Goal: Complete application form: Complete application form

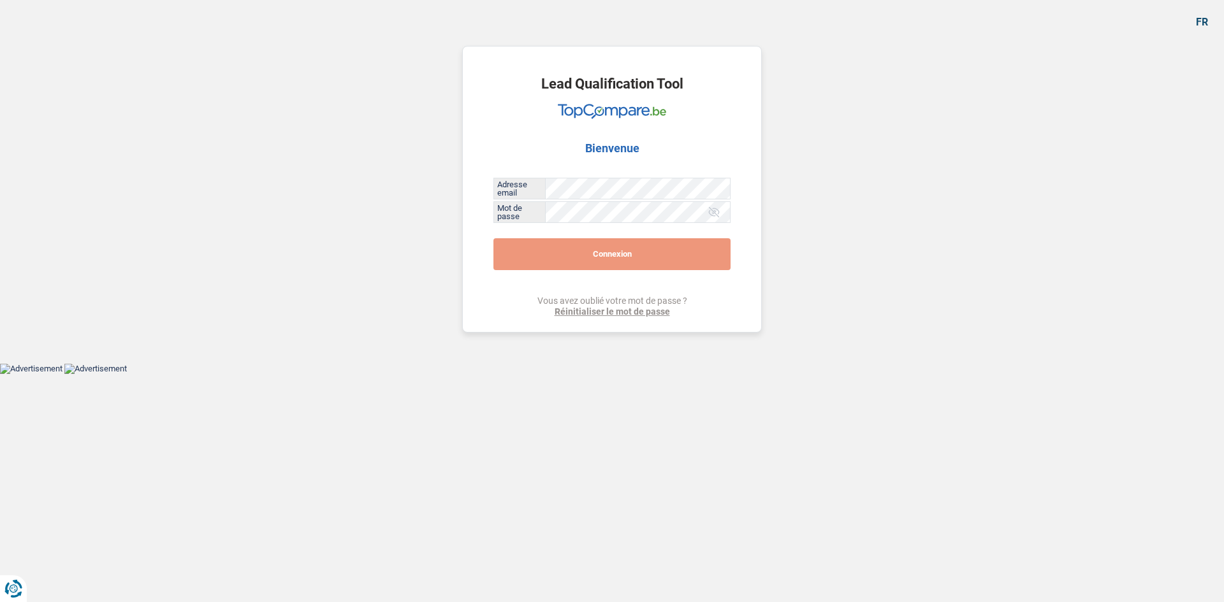
click at [582, 254] on button "Connexion" at bounding box center [611, 254] width 237 height 32
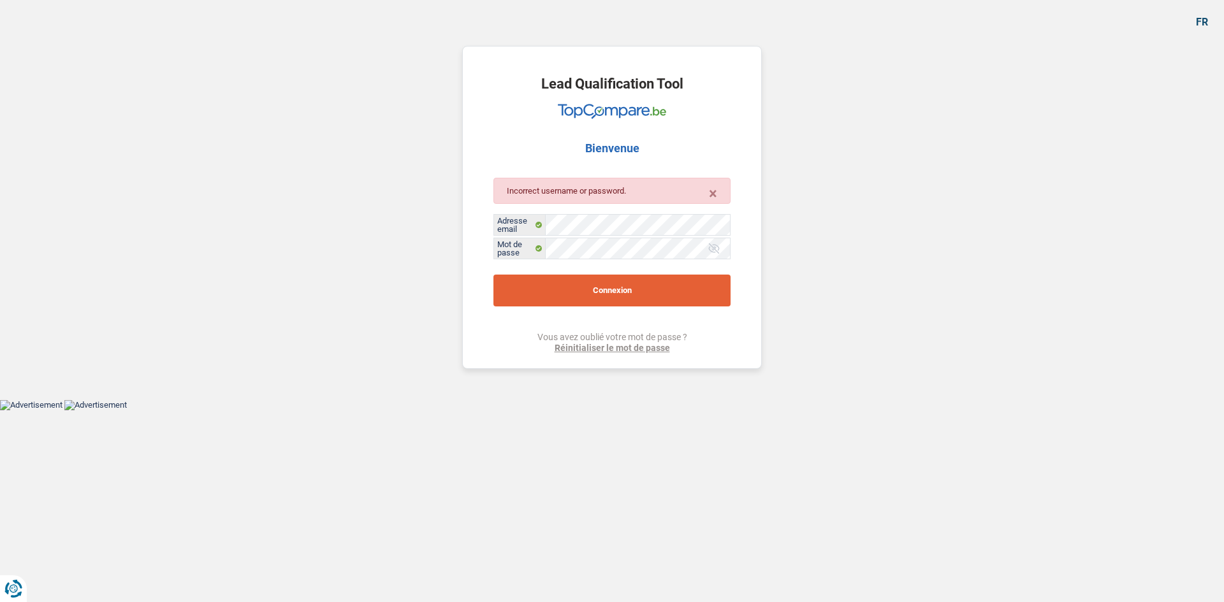
click at [656, 297] on button "Connexion" at bounding box center [611, 291] width 237 height 32
click at [716, 247] on div at bounding box center [714, 248] width 13 height 13
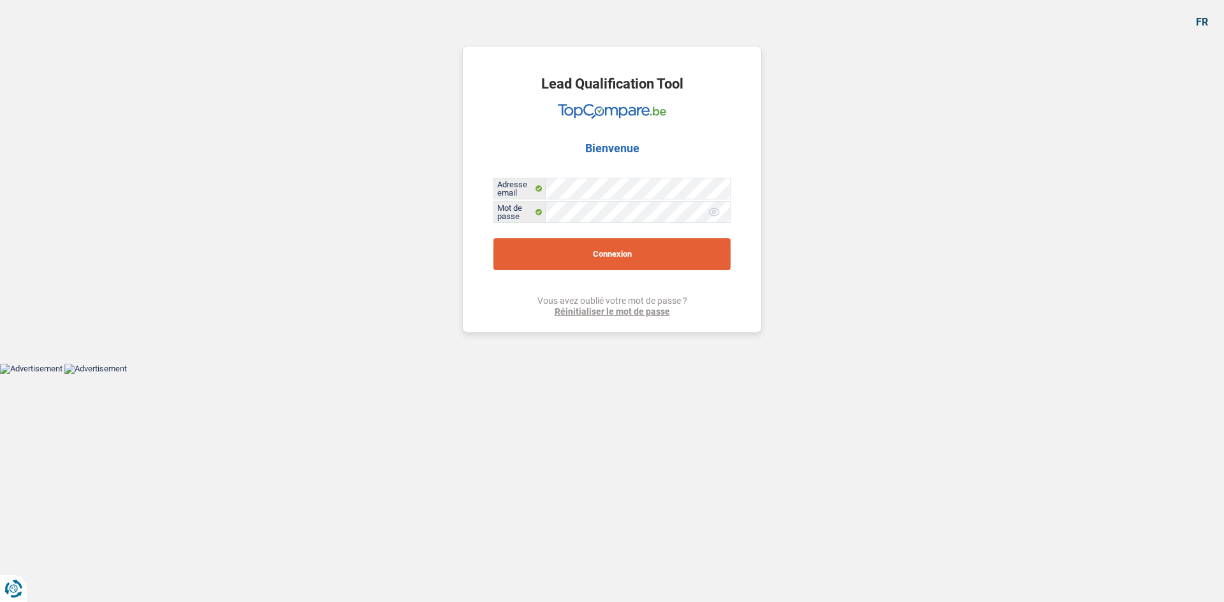
drag, startPoint x: 708, startPoint y: 246, endPoint x: 660, endPoint y: 252, distance: 48.8
click at [660, 252] on button "Connexion" at bounding box center [611, 254] width 237 height 32
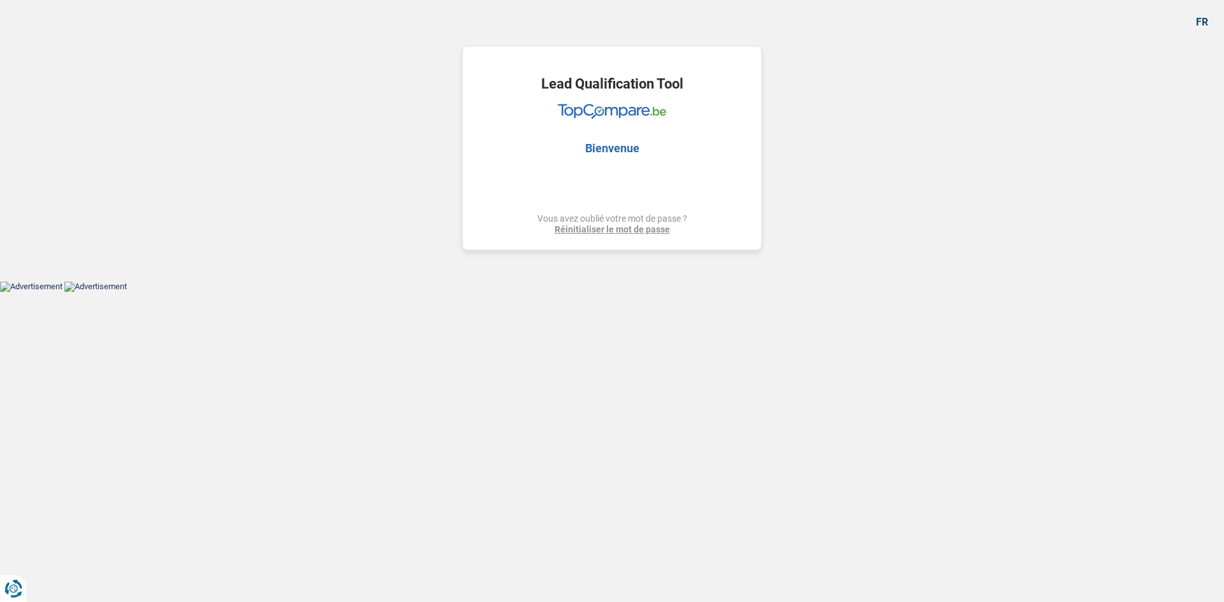
select select "refinancing"
select select "houseOrGarden"
select select "120"
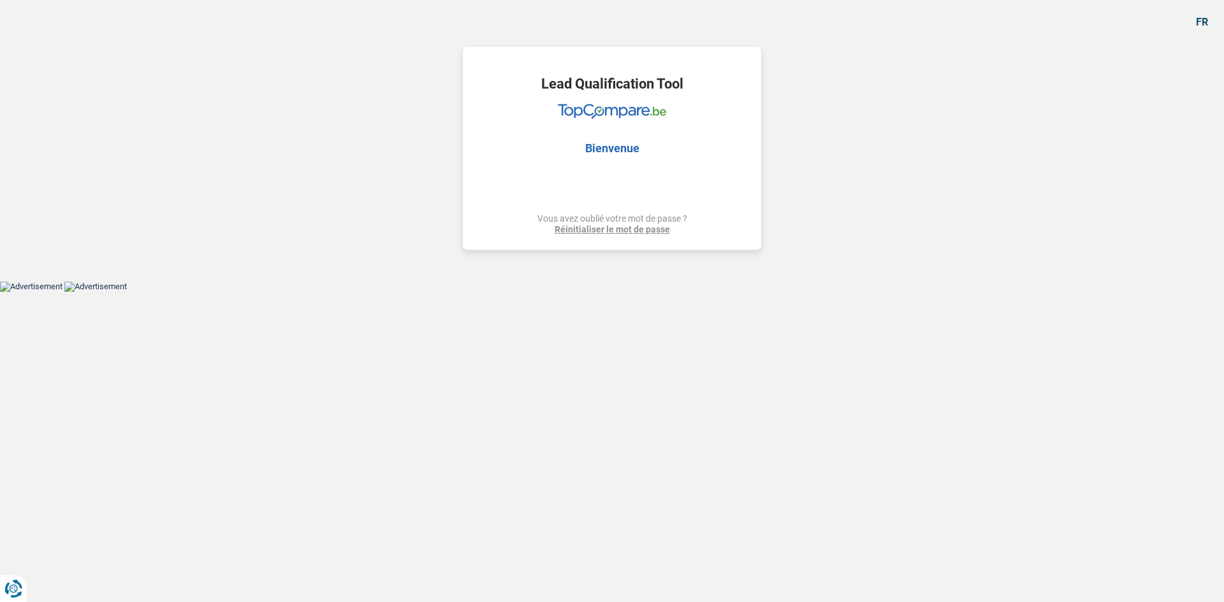
select select "120"
select select "refinancing"
select select "houseOrGarden"
select select "yes"
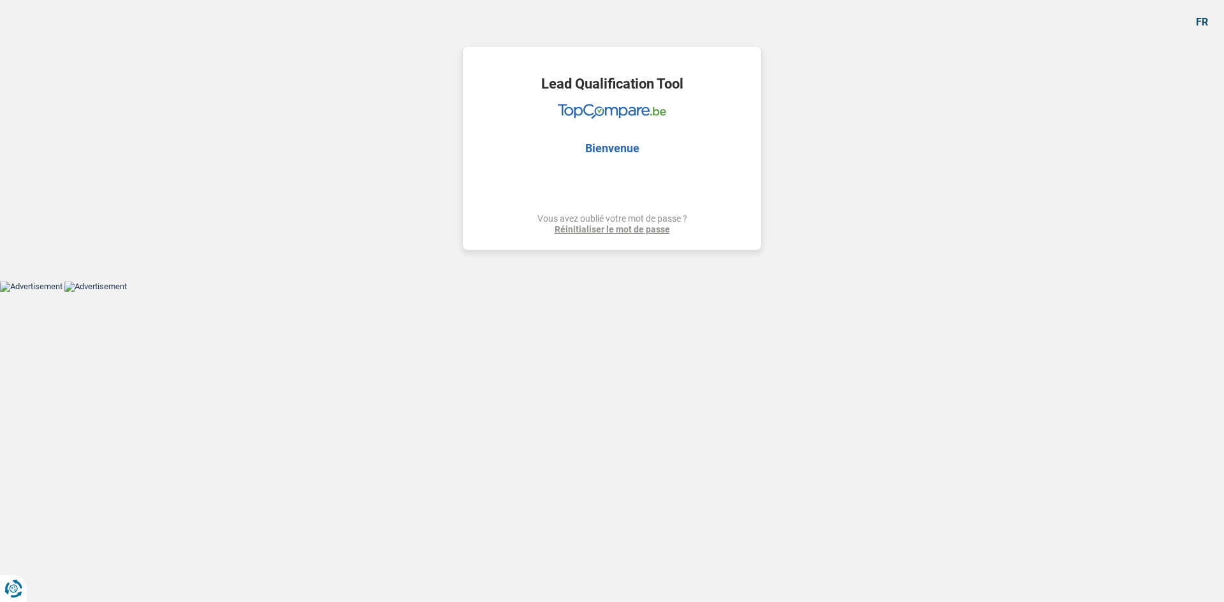
select select "120"
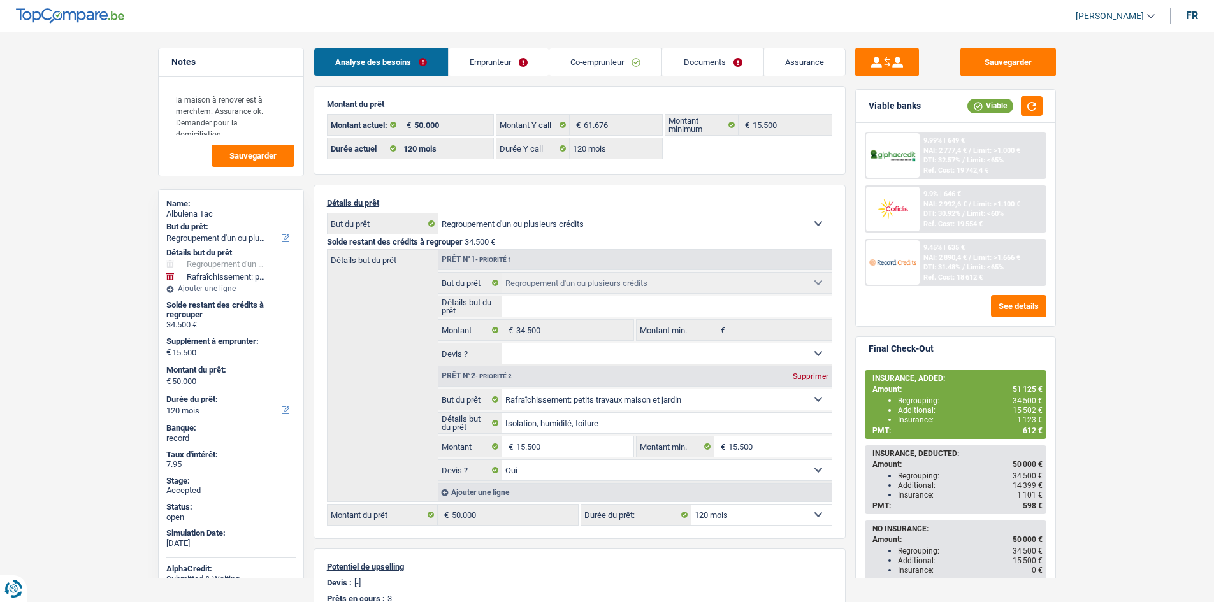
click at [1134, 277] on main "Notes la maison à renover est à merchtem. Assurance ok. Demander pour la domici…" at bounding box center [607, 489] width 1214 height 941
click at [1138, 181] on main "Notes la maison à renover est à merchtem. Assurance ok. Demander pour la domici…" at bounding box center [607, 489] width 1214 height 941
click at [609, 52] on link "Co-emprunteur" at bounding box center [605, 61] width 112 height 27
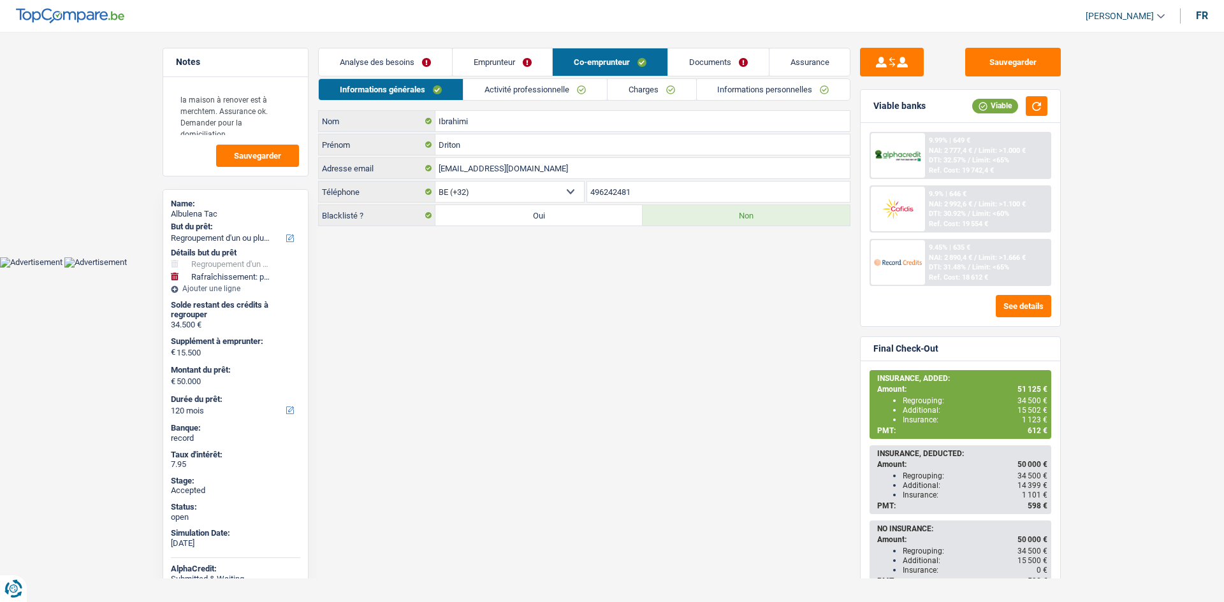
click at [473, 50] on link "Emprunteur" at bounding box center [503, 61] width 100 height 27
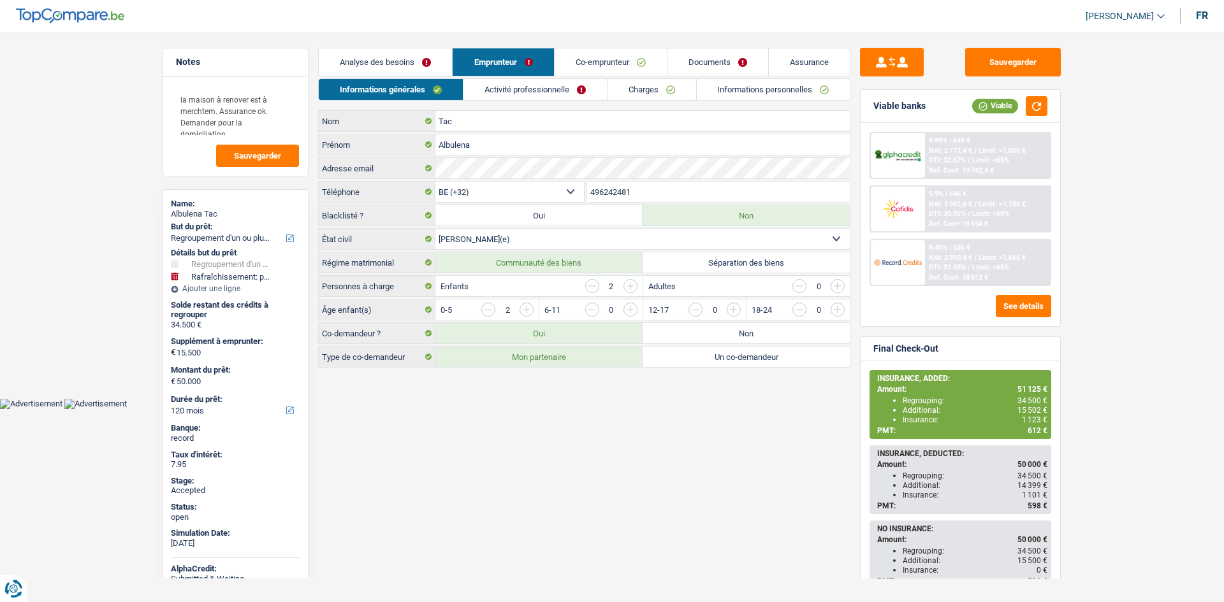
click at [650, 85] on link "Charges" at bounding box center [651, 89] width 89 height 21
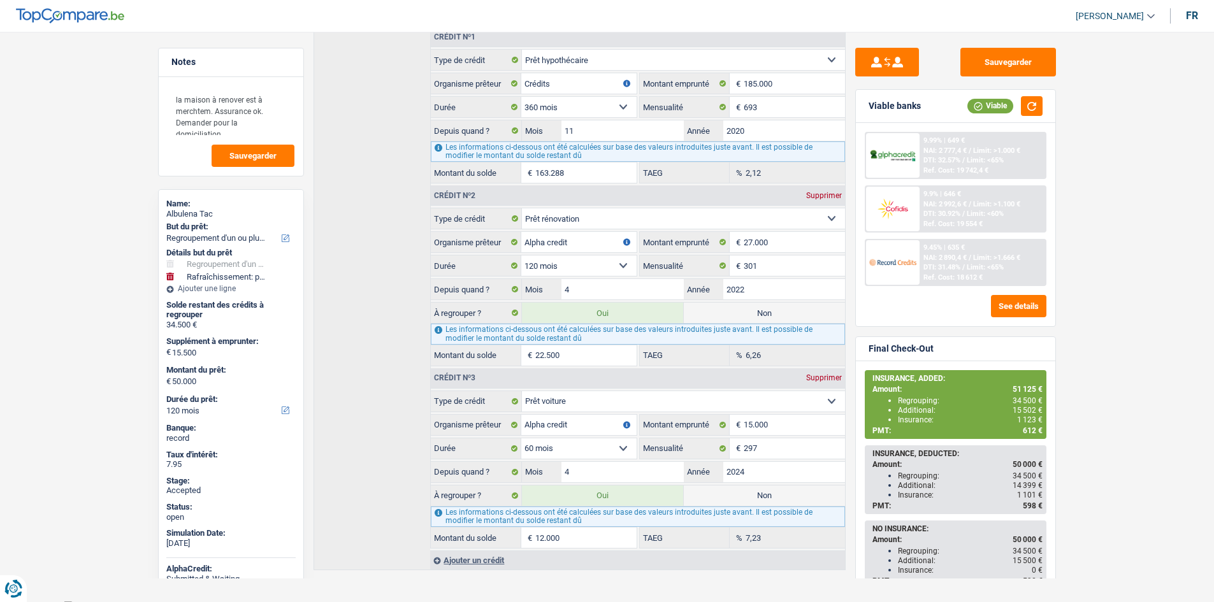
scroll to position [281, 0]
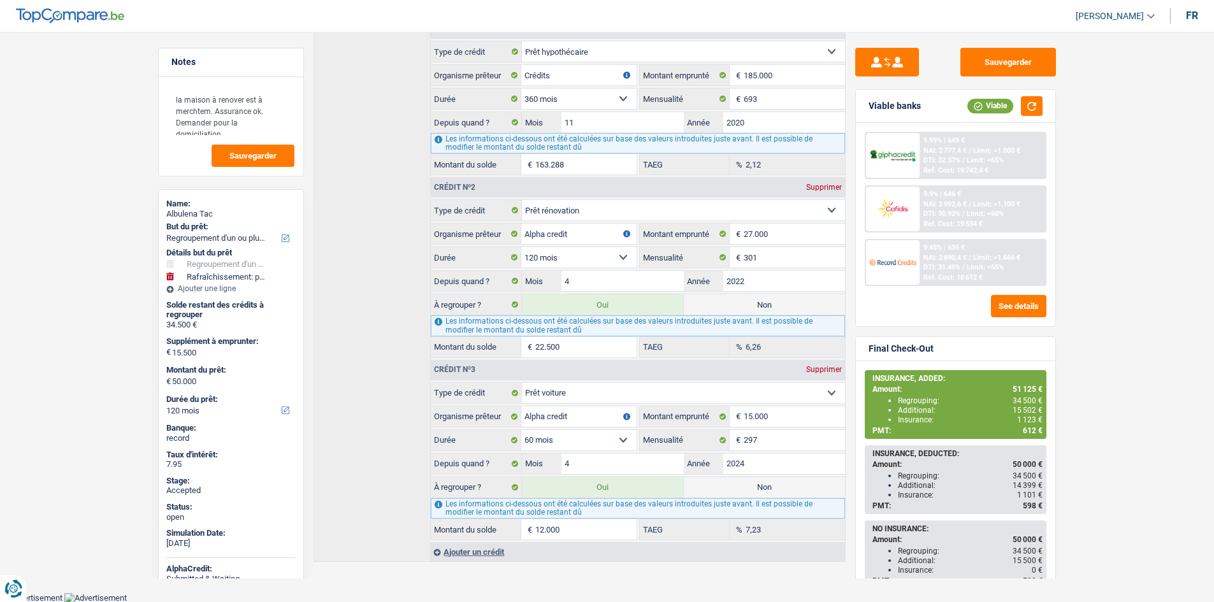
click at [1132, 289] on main "Notes la maison à renover est à merchtem. Assurance ok. Demander pour la domici…" at bounding box center [607, 165] width 1214 height 855
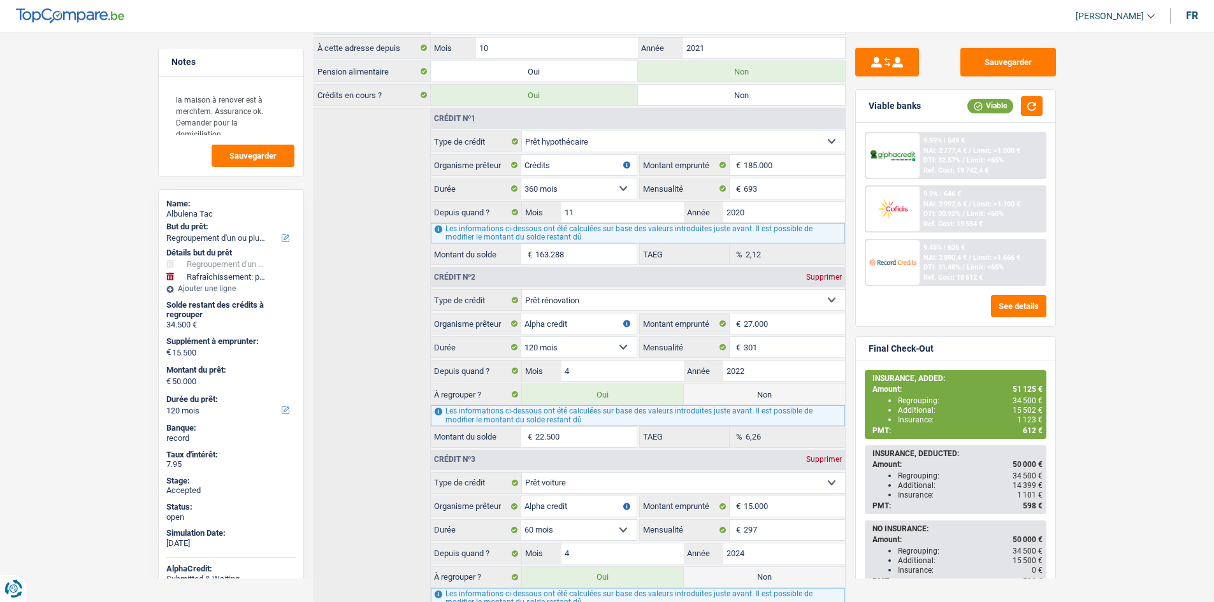
scroll to position [0, 0]
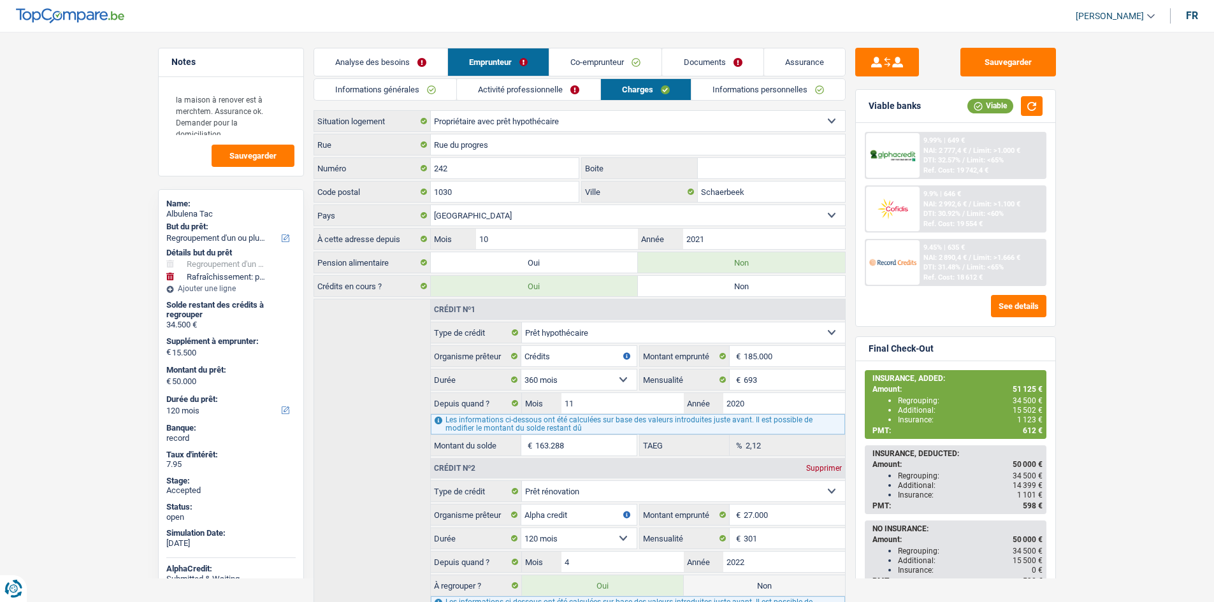
click at [546, 96] on link "Activité professionnelle" at bounding box center [528, 89] width 143 height 21
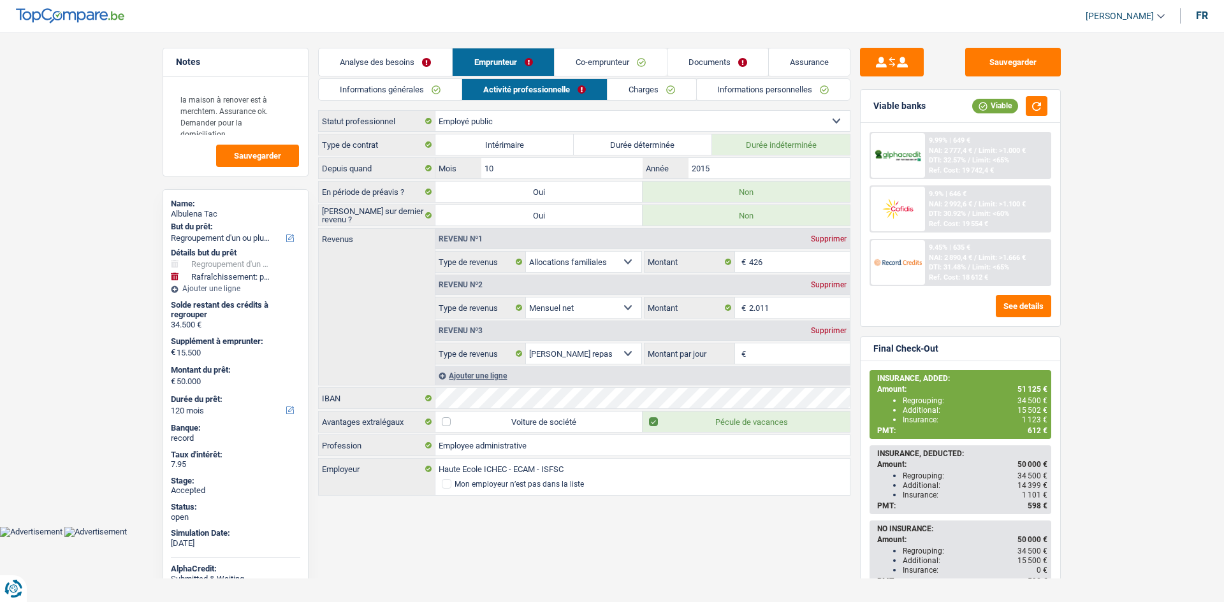
click at [582, 56] on link "Co-emprunteur" at bounding box center [611, 61] width 112 height 27
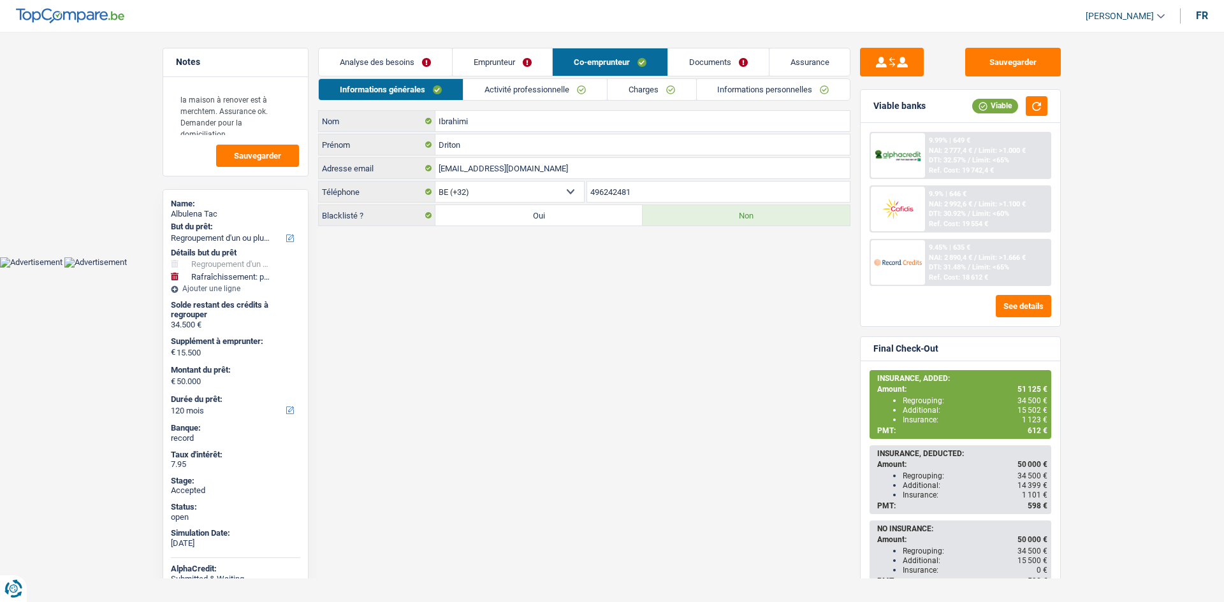
click at [549, 82] on link "Activité professionnelle" at bounding box center [534, 89] width 143 height 21
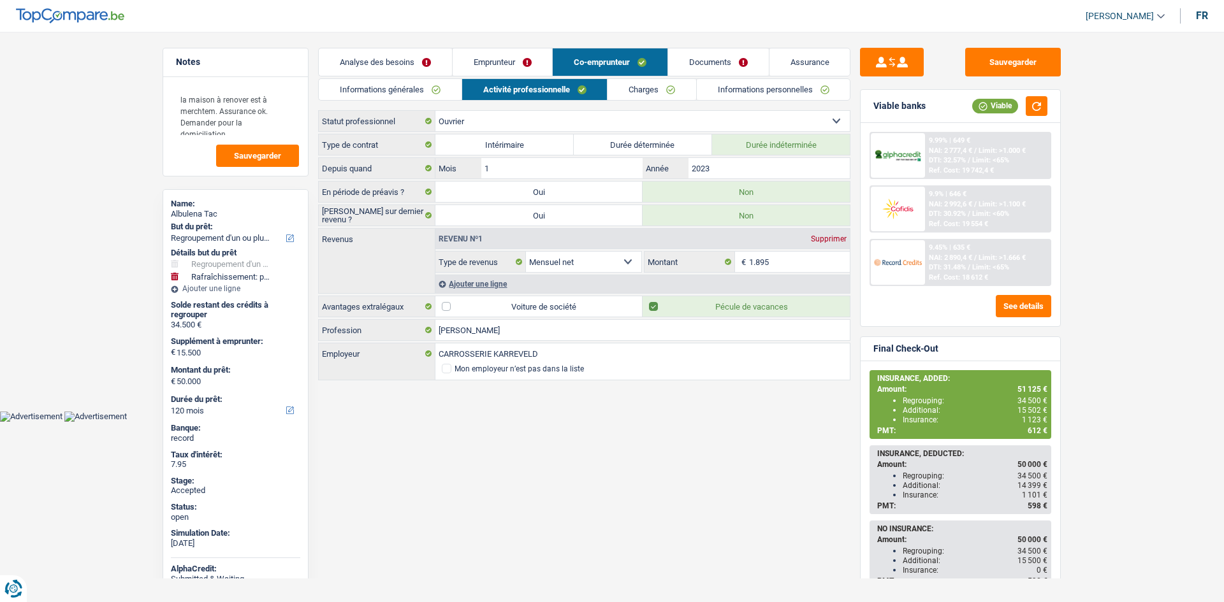
click at [515, 52] on link "Emprunteur" at bounding box center [503, 61] width 100 height 27
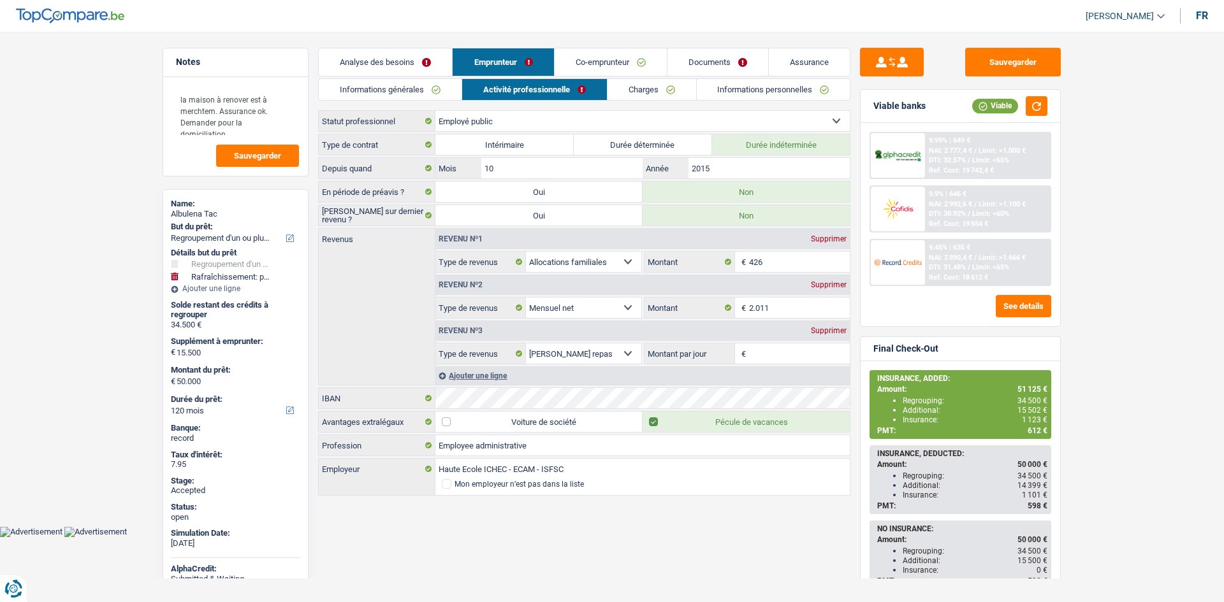
click at [1109, 240] on main "Notes la maison à renover est à merchtem. Assurance ok. Demander pour la domici…" at bounding box center [612, 272] width 1224 height 507
click at [661, 83] on link "Charges" at bounding box center [651, 89] width 89 height 21
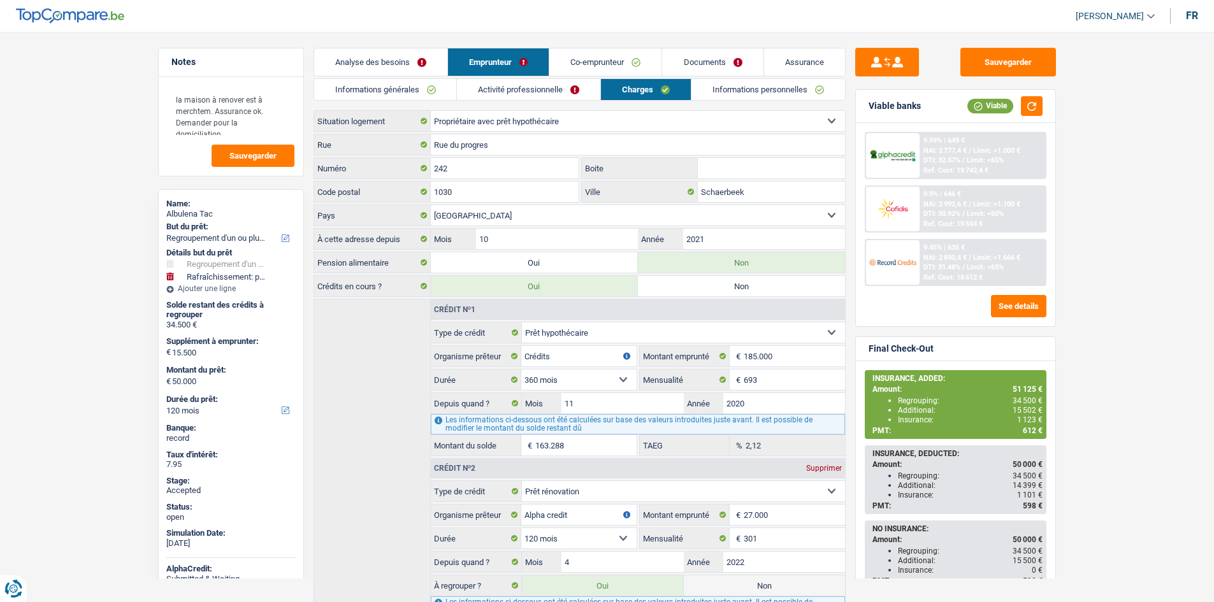
click at [1137, 208] on main "Notes la maison à renover est à merchtem. Assurance ok. Demander pour la domici…" at bounding box center [607, 446] width 1214 height 855
click at [1029, 64] on button "Sauvegarder" at bounding box center [1009, 62] width 96 height 29
click at [1181, 256] on main "Notes la maison à renover est à merchtem. Assurance ok. Demander pour la domici…" at bounding box center [607, 446] width 1214 height 855
click at [1179, 261] on main "Notes la maison à renover est à merchtem. Assurance ok. Demander pour la domici…" at bounding box center [607, 446] width 1214 height 855
click at [1166, 243] on main "Notes la maison à renover est à merchtem. Assurance ok. Demander pour la domici…" at bounding box center [607, 446] width 1214 height 855
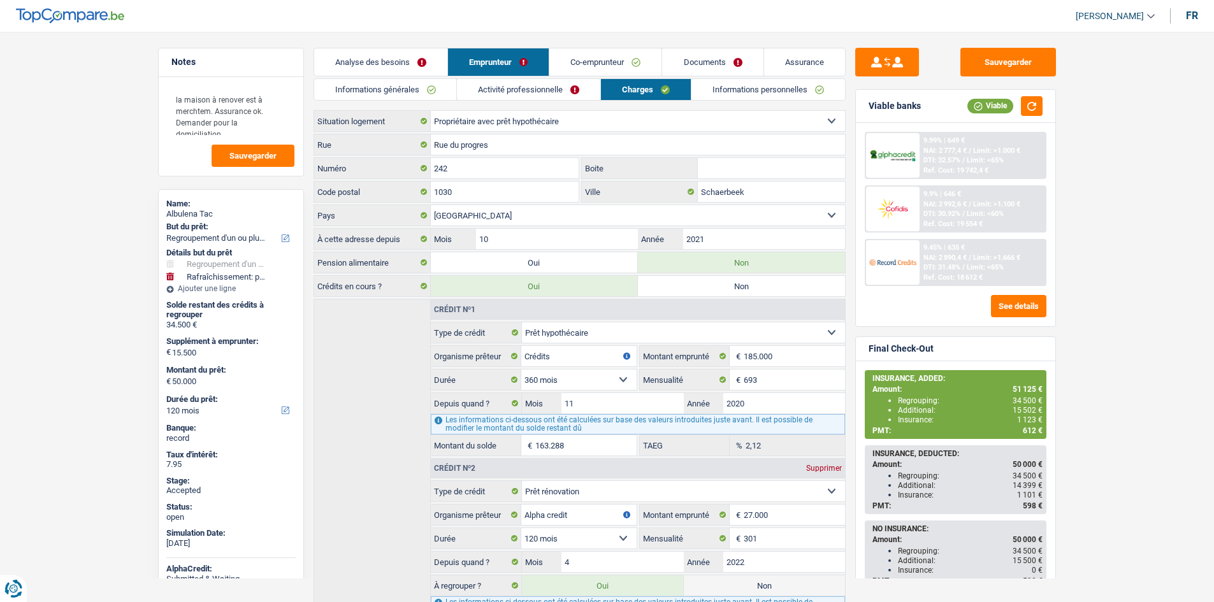
click at [980, 213] on span "Limit: <60%" at bounding box center [985, 214] width 37 height 8
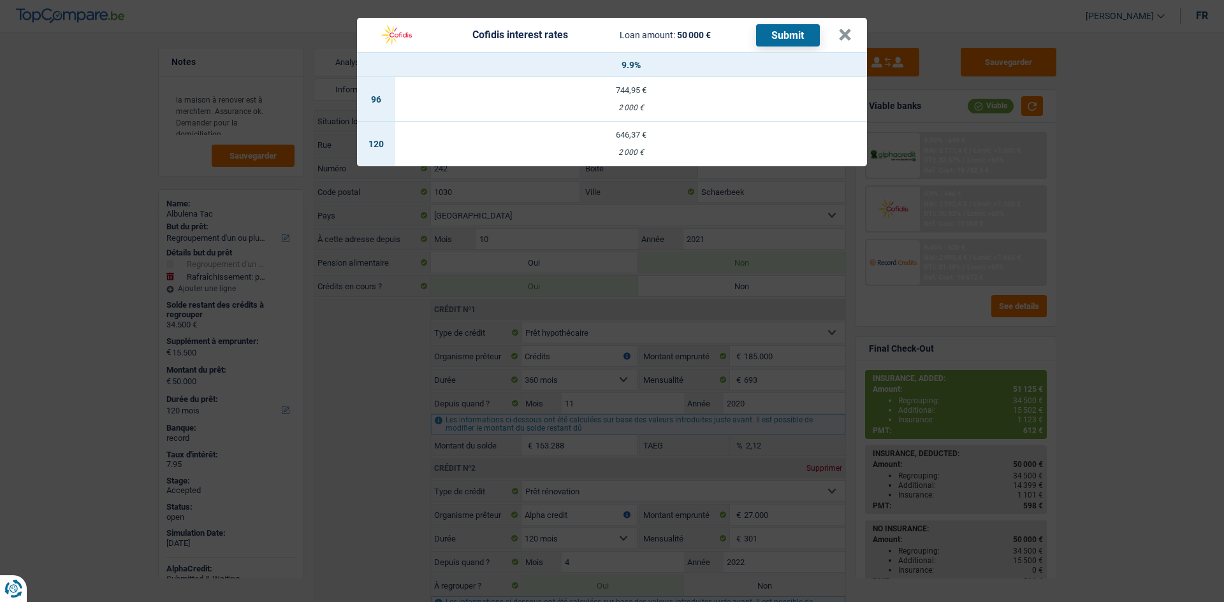
click at [1177, 238] on div "Cofidis interest rates Loan amount: 50 000 € Submit × 9.9% 96 744,95 € 2 000 € …" at bounding box center [612, 301] width 1224 height 602
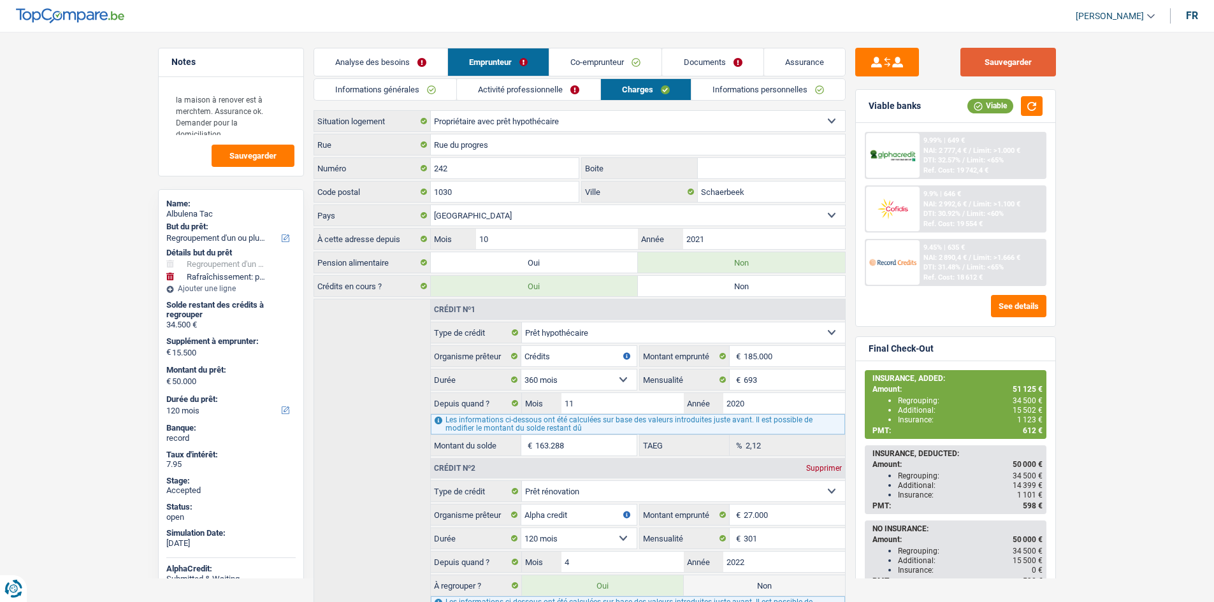
click at [1032, 68] on button "Sauvegarder" at bounding box center [1009, 62] width 96 height 29
click at [1104, 185] on main "Notes la maison à renover est à merchtem. Assurance ok. Demander pour la domici…" at bounding box center [607, 446] width 1214 height 855
click at [1139, 186] on main "Notes la maison à renover est à merchtem. Assurance ok. Demander pour la domici…" at bounding box center [607, 446] width 1214 height 855
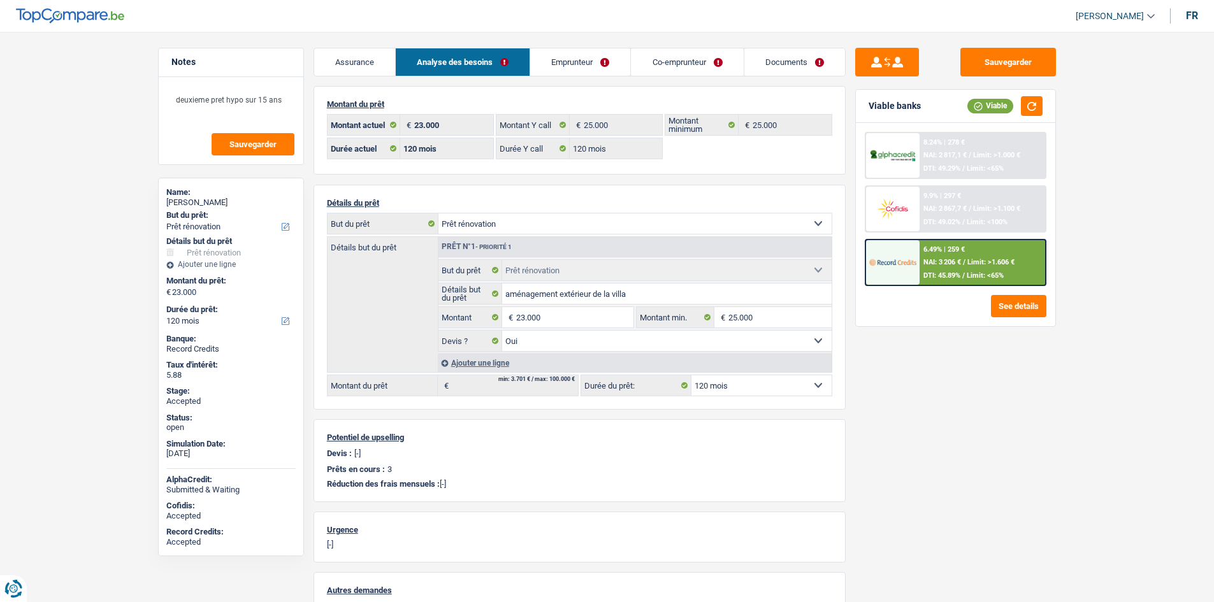
select select "renovation"
select select "120"
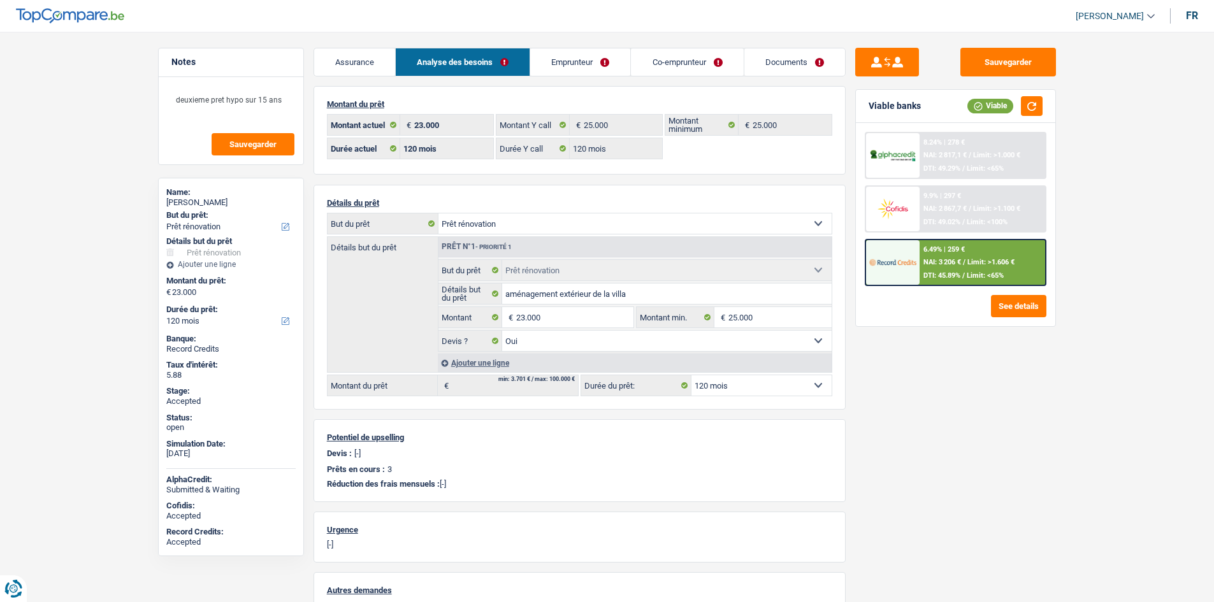
select select "renovation"
select select "yes"
select select "120"
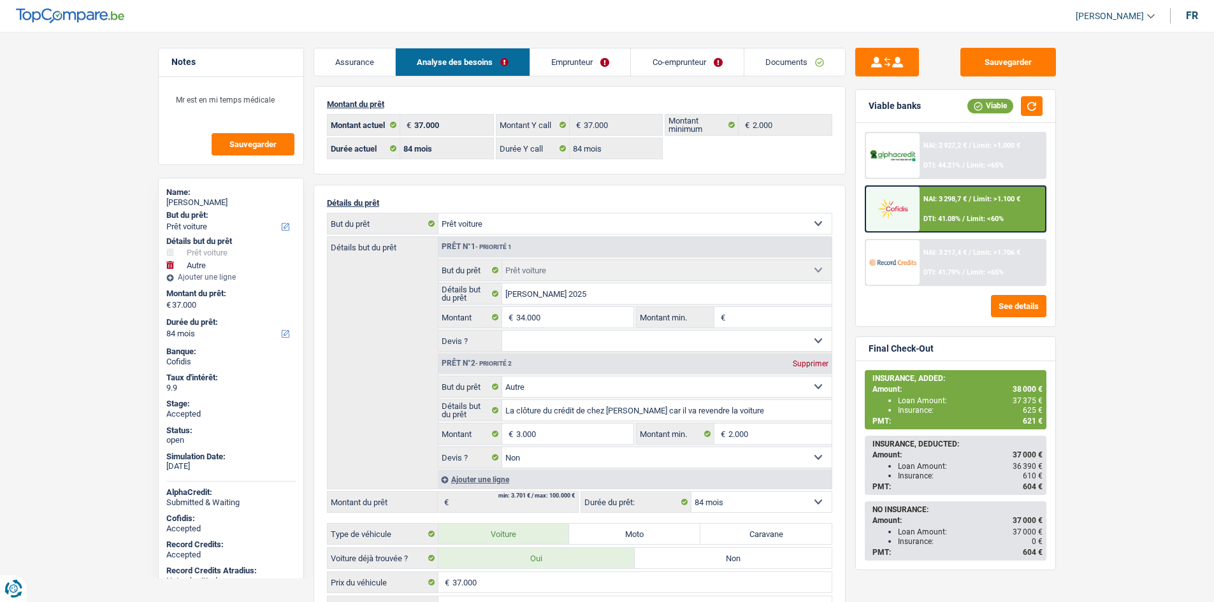
select select "car"
select select "other"
select select "84"
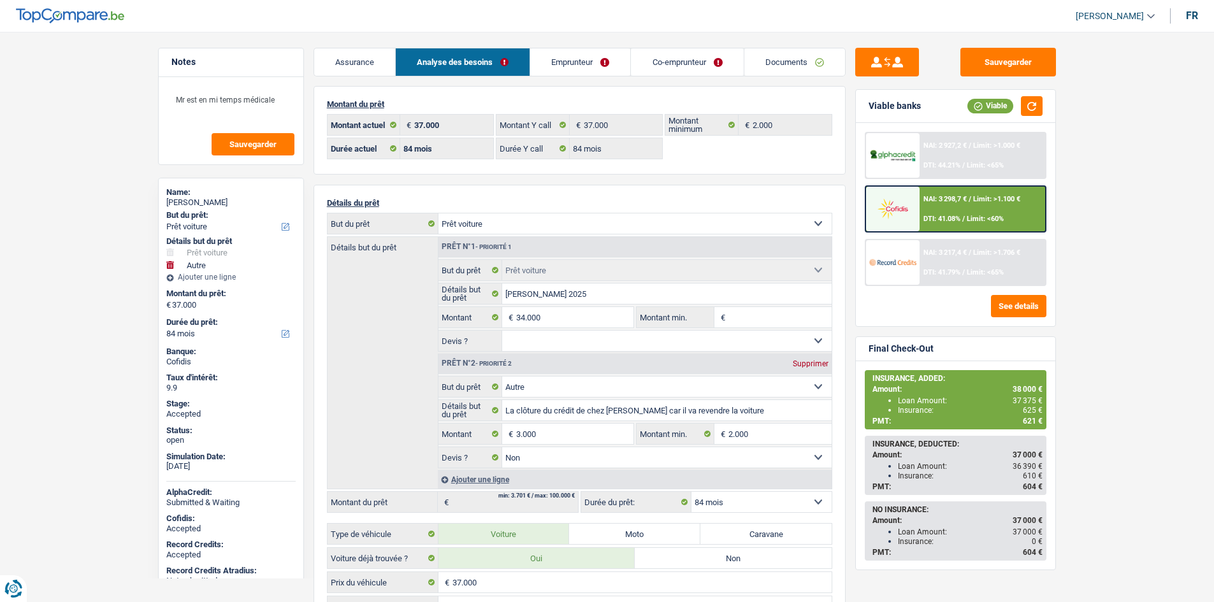
select select "84"
select select "car"
select select "other"
select select "false"
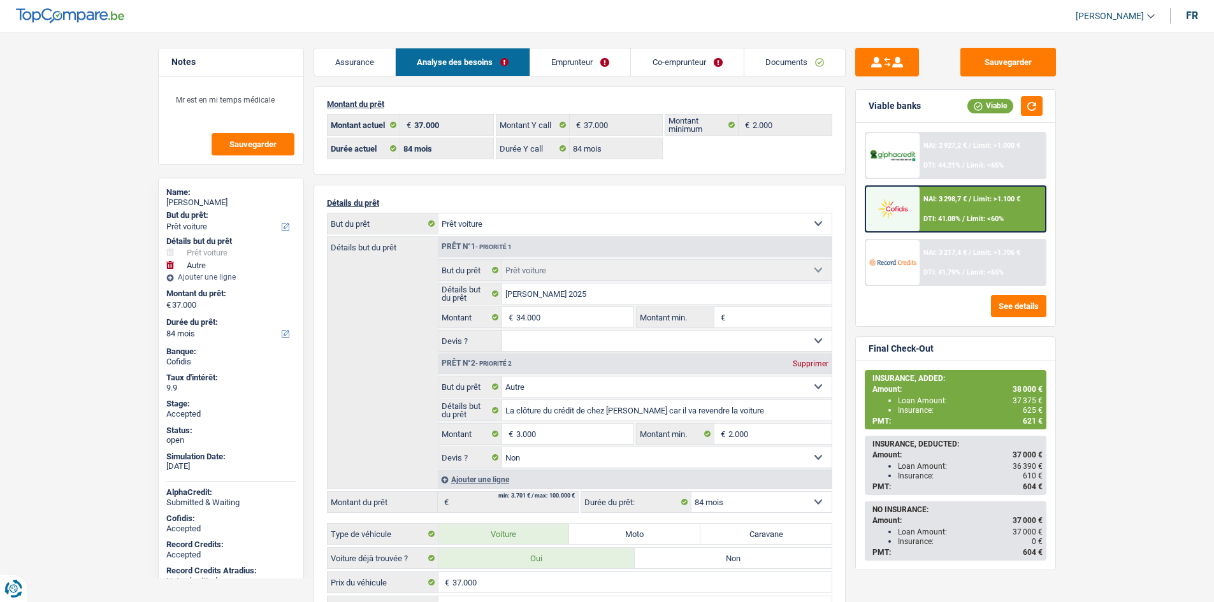
select select "84"
select select "32"
select select "cohabitation"
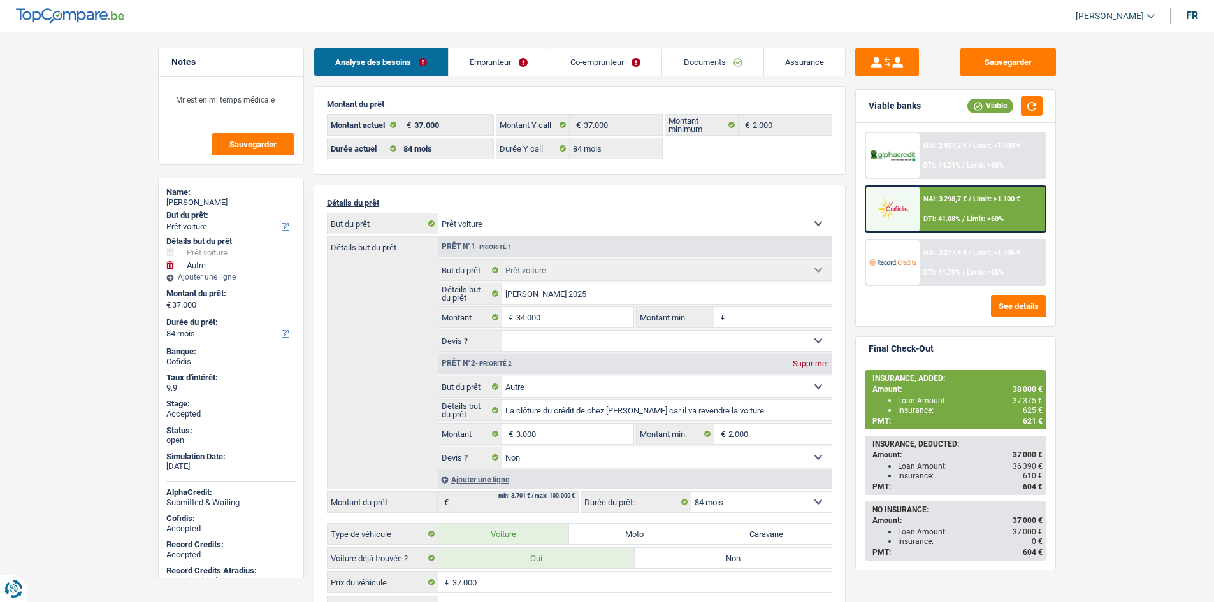
click at [481, 61] on link "Emprunteur" at bounding box center [499, 61] width 100 height 27
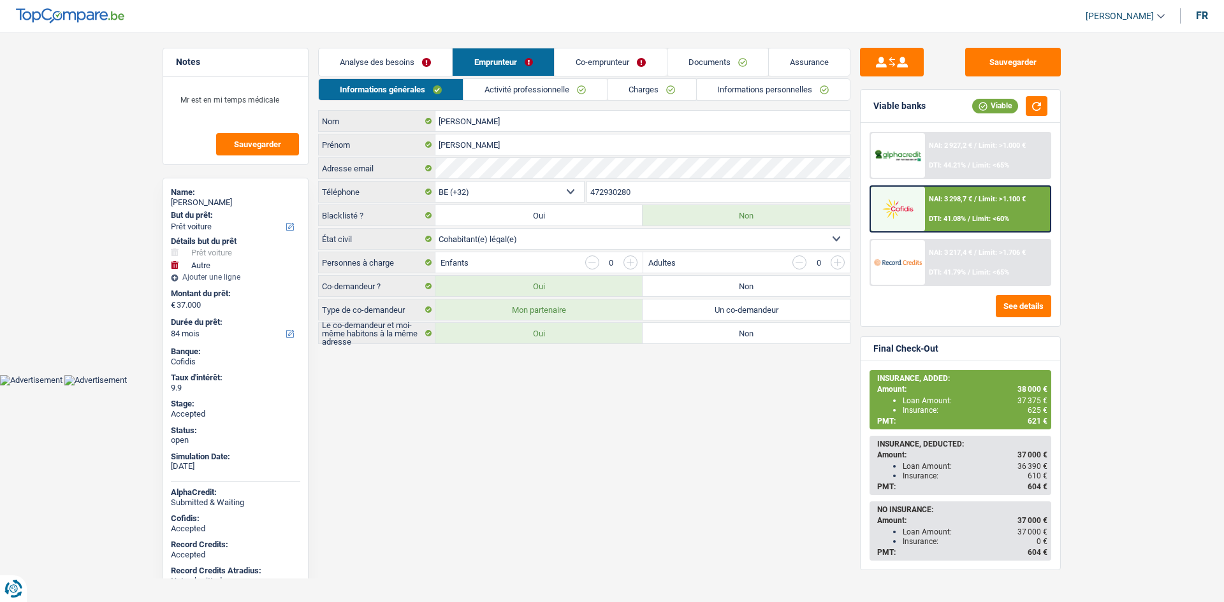
click at [797, 52] on link "Assurance" at bounding box center [809, 61] width 81 height 27
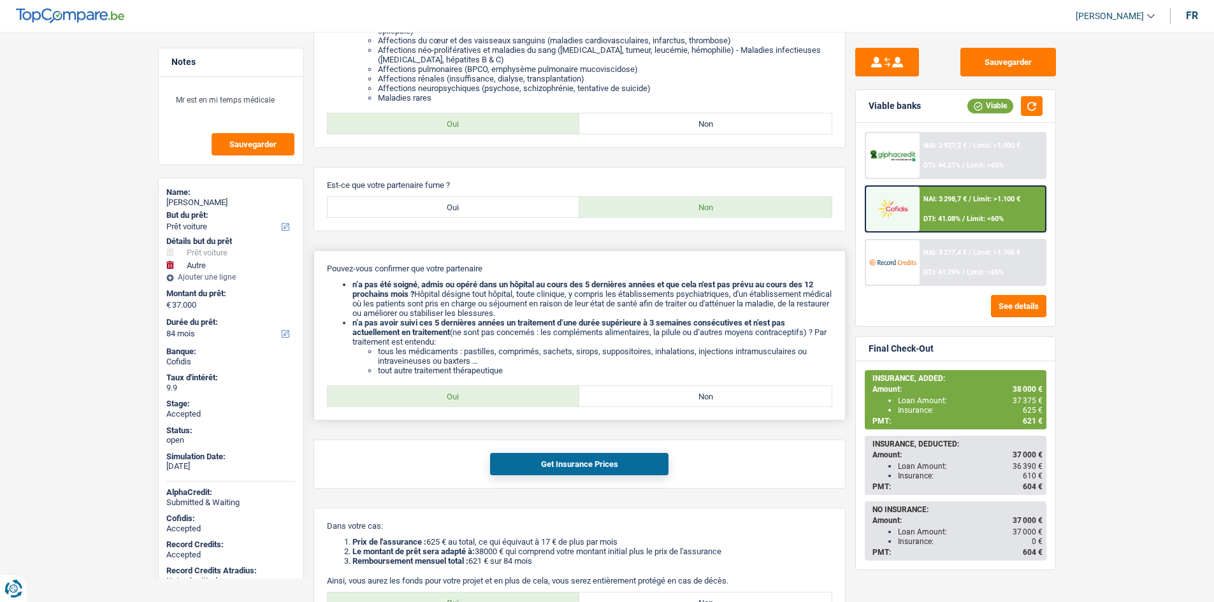
scroll to position [964, 0]
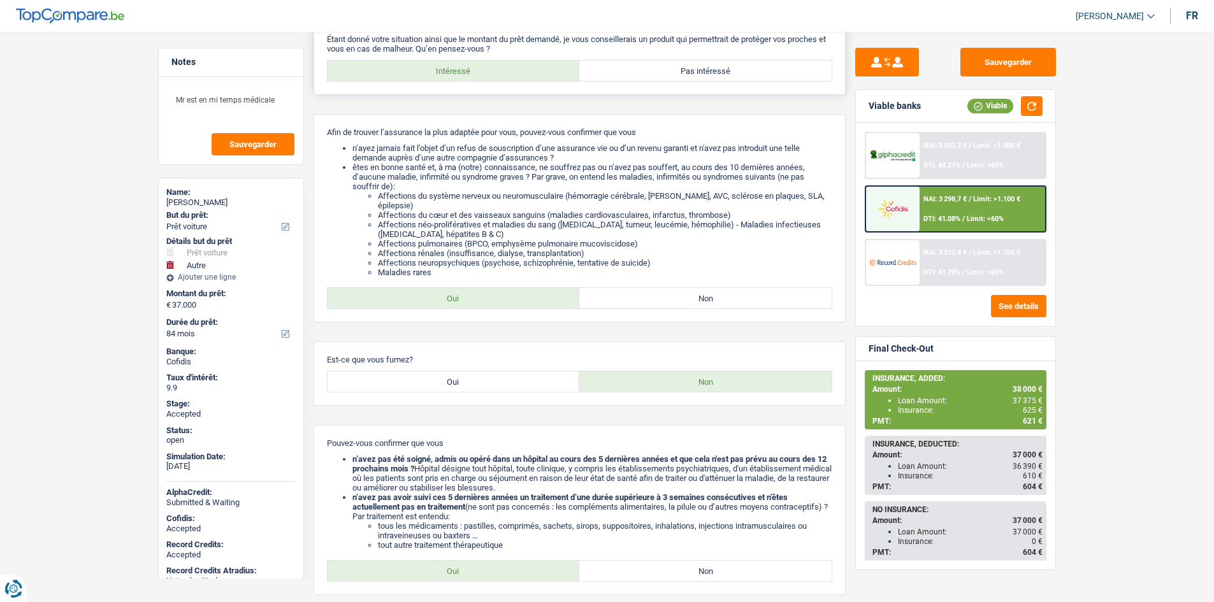
scroll to position [0, 0]
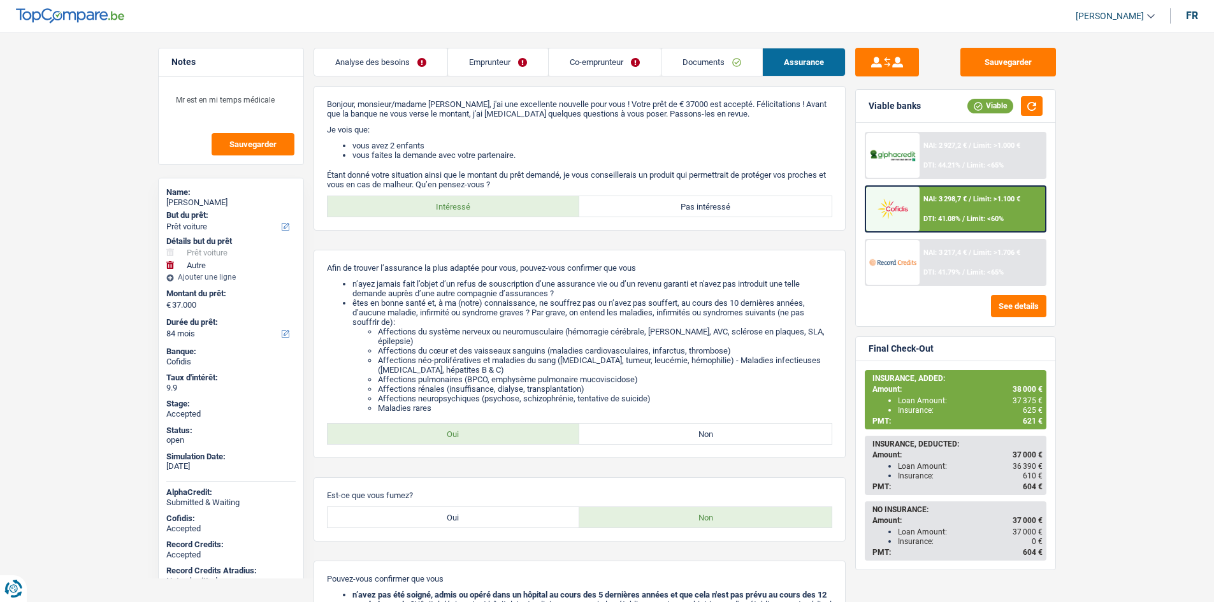
click at [461, 61] on link "Emprunteur" at bounding box center [498, 61] width 100 height 27
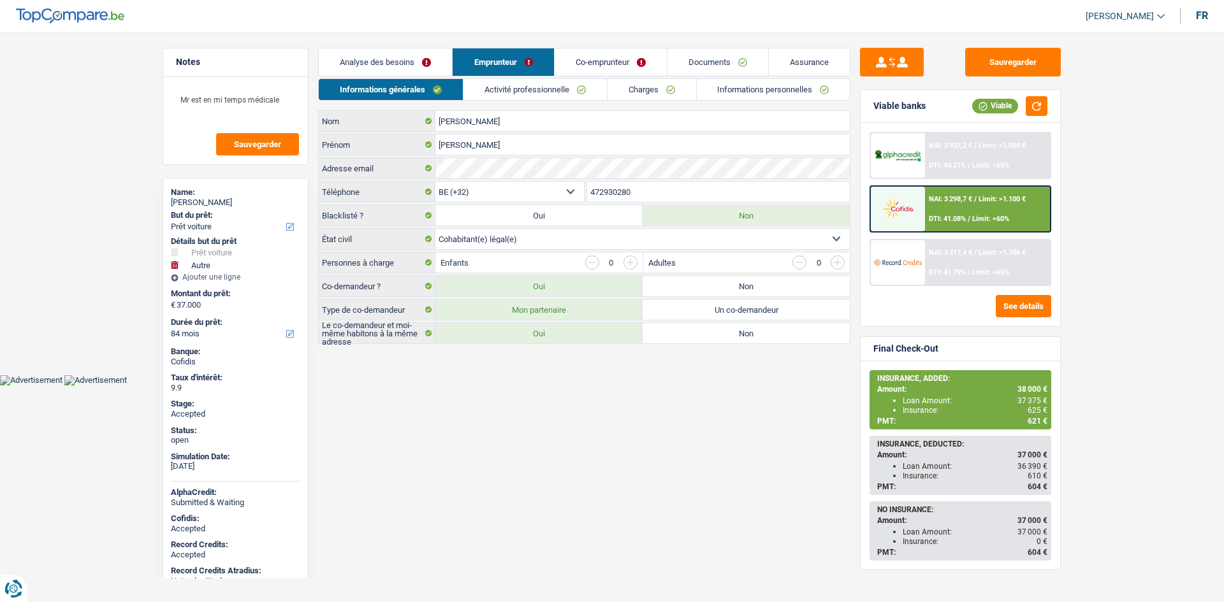
click at [607, 386] on html "Vous avez le contrôle de vos données Nous utilisons des cookies, tout comme nos…" at bounding box center [612, 193] width 1224 height 386
click at [560, 96] on link "Activité professionnelle" at bounding box center [534, 89] width 143 height 21
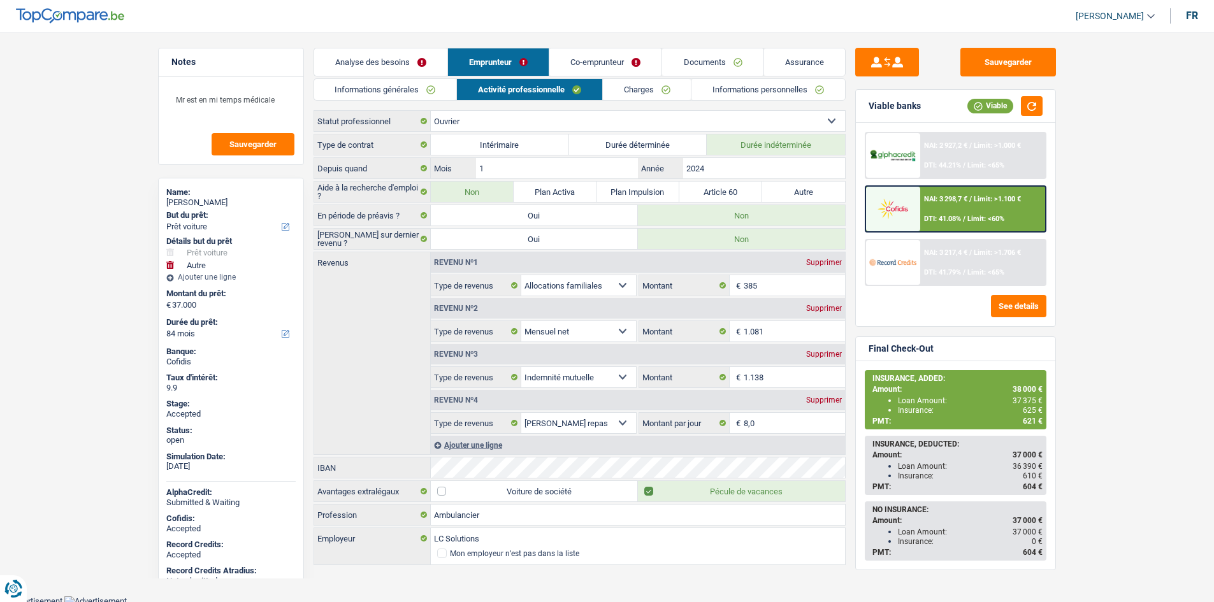
click at [646, 96] on link "Charges" at bounding box center [647, 89] width 89 height 21
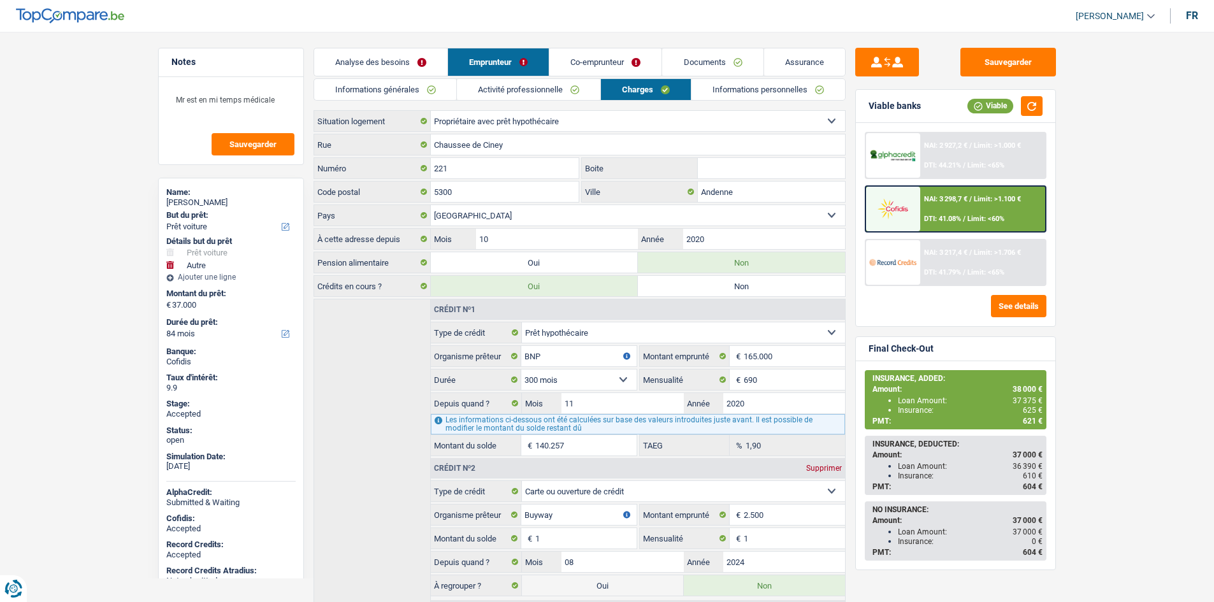
click at [714, 86] on link "Informations personnelles" at bounding box center [769, 89] width 154 height 21
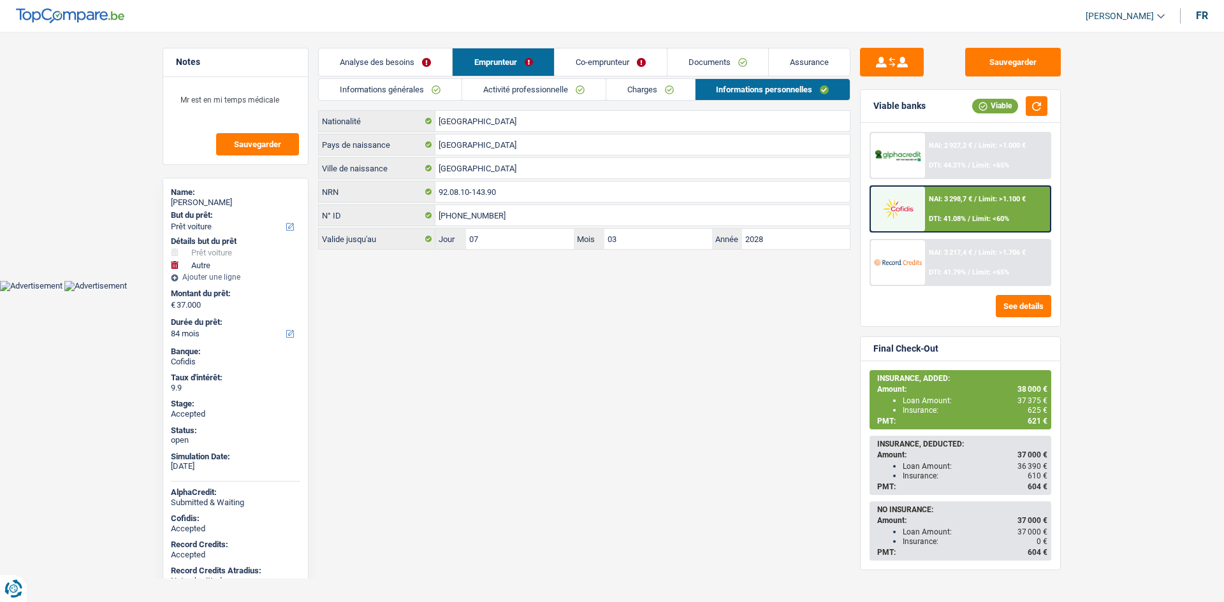
drag, startPoint x: 409, startPoint y: 61, endPoint x: 430, endPoint y: 68, distance: 23.0
click at [409, 61] on link "Analyse des besoins" at bounding box center [385, 61] width 133 height 27
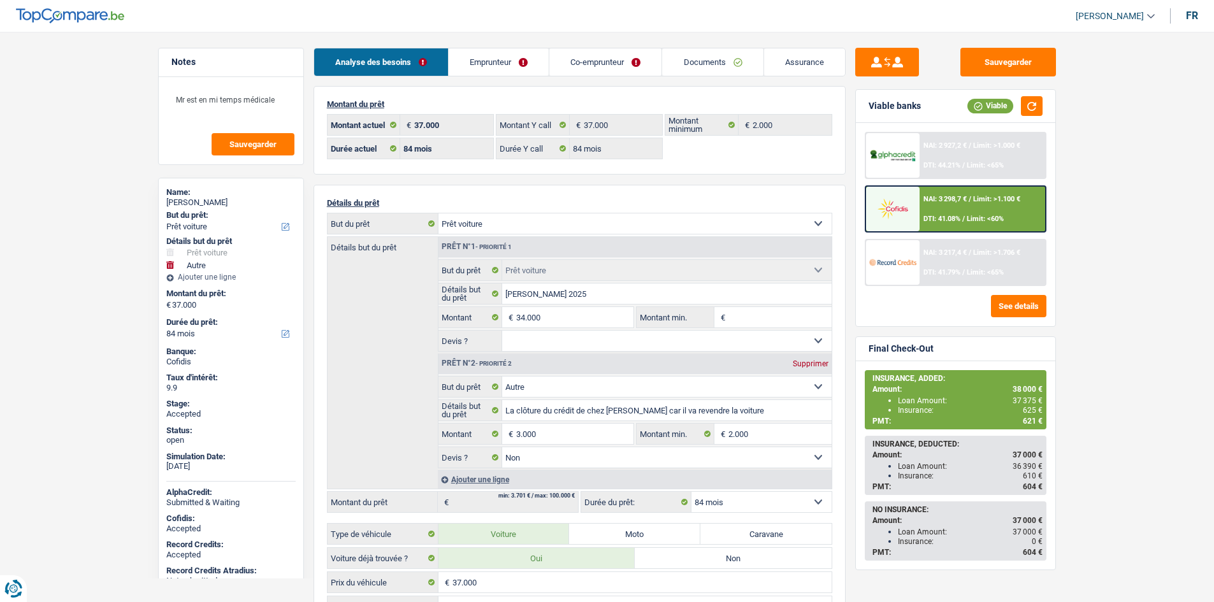
click at [960, 201] on span "NAI: 3 298,7 €" at bounding box center [945, 199] width 43 height 8
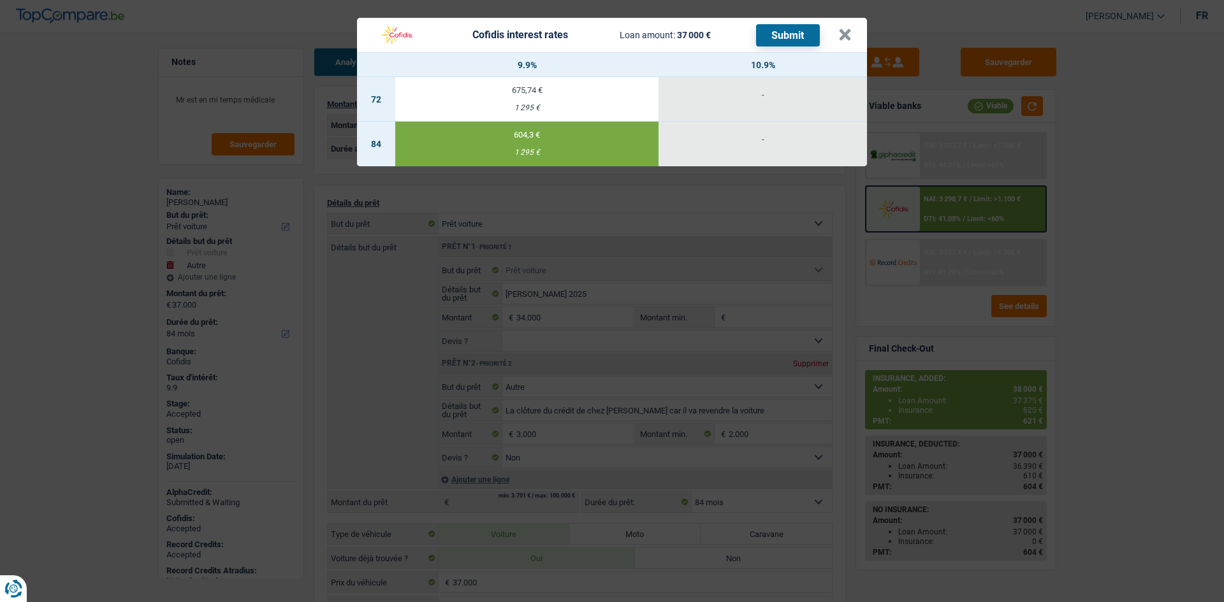
click at [960, 201] on div "Cofidis interest rates Loan amount: 37 000 € Submit × 9.9% 10.9% 72 675,74 € 1 …" at bounding box center [612, 301] width 1224 height 602
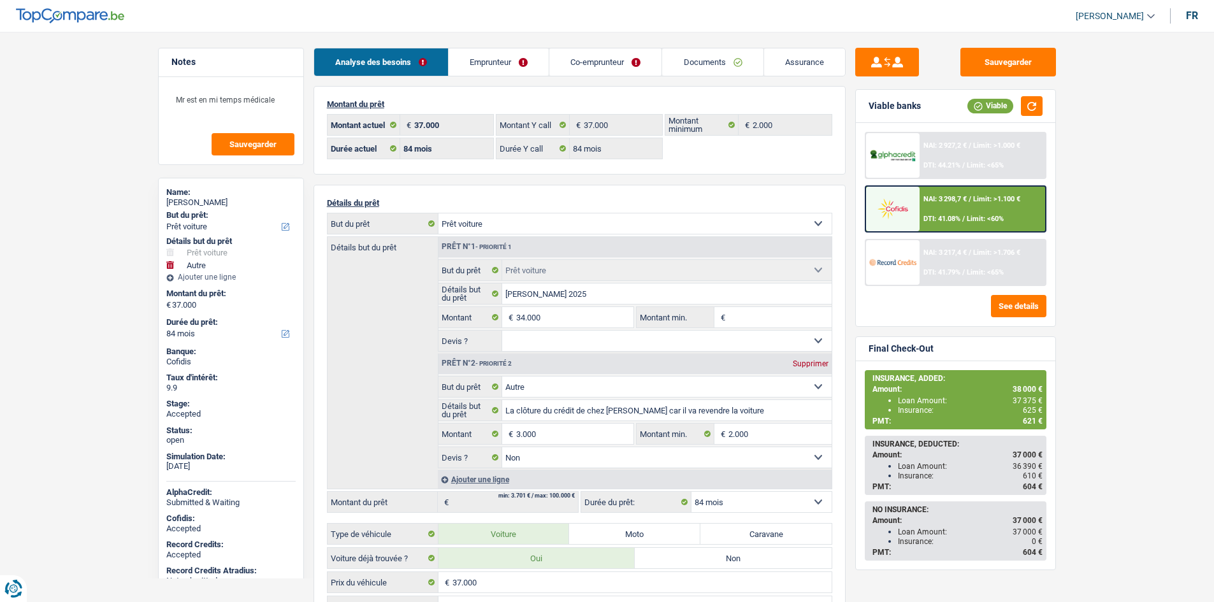
click at [1001, 199] on span "Limit: >1.100 €" at bounding box center [996, 199] width 47 height 8
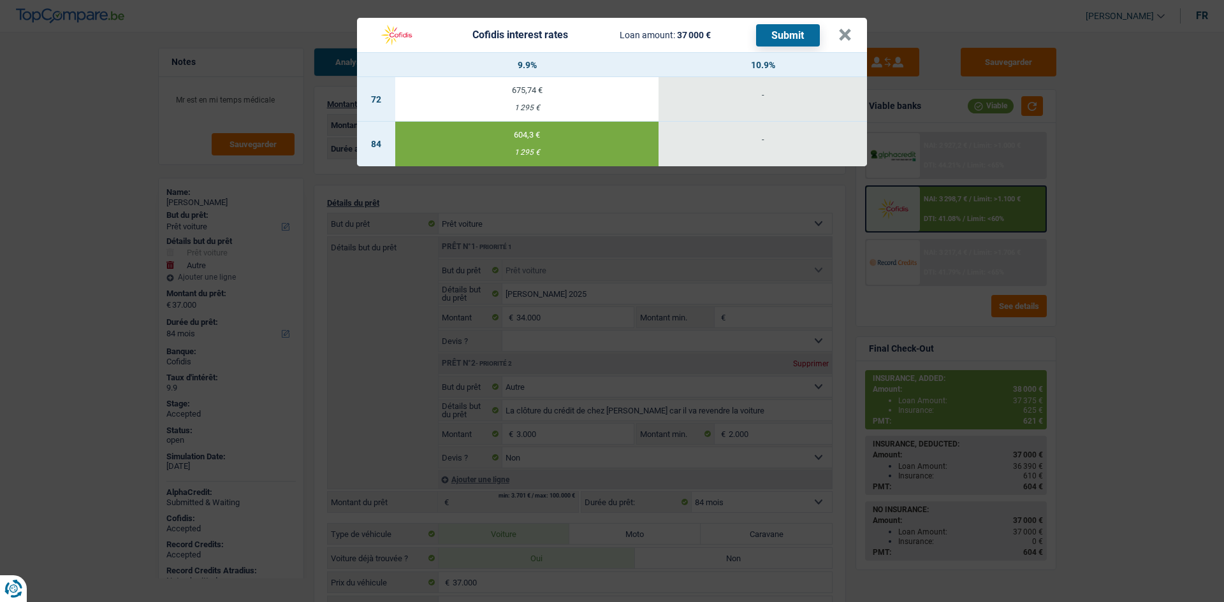
click at [1080, 196] on div "Cofidis interest rates Loan amount: 37 000 € Submit × 9.9% 10.9% 72 675,74 € 1 …" at bounding box center [612, 301] width 1224 height 602
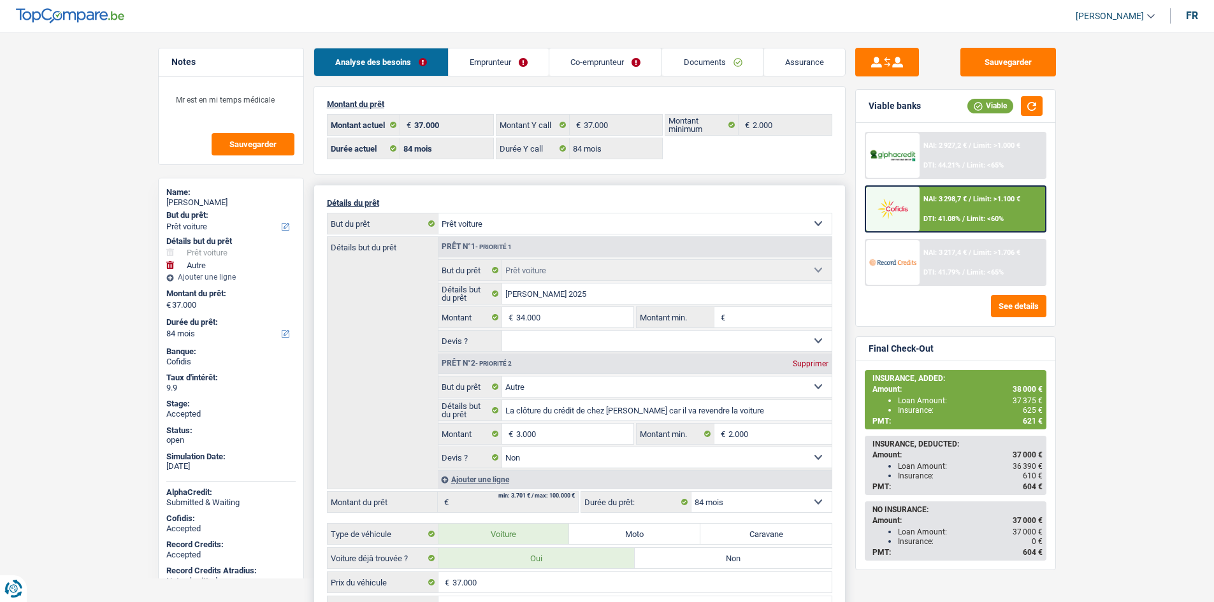
click at [752, 505] on select "12 mois 18 mois 24 mois 30 mois 36 mois 42 mois 48 mois 60 mois 72 mois 84 mois…" at bounding box center [762, 502] width 140 height 20
click at [1017, 209] on div "NAI: 3 298,7 € / Limit: >1.100 € DTI: 41.08% / Limit: <60%" at bounding box center [983, 209] width 126 height 45
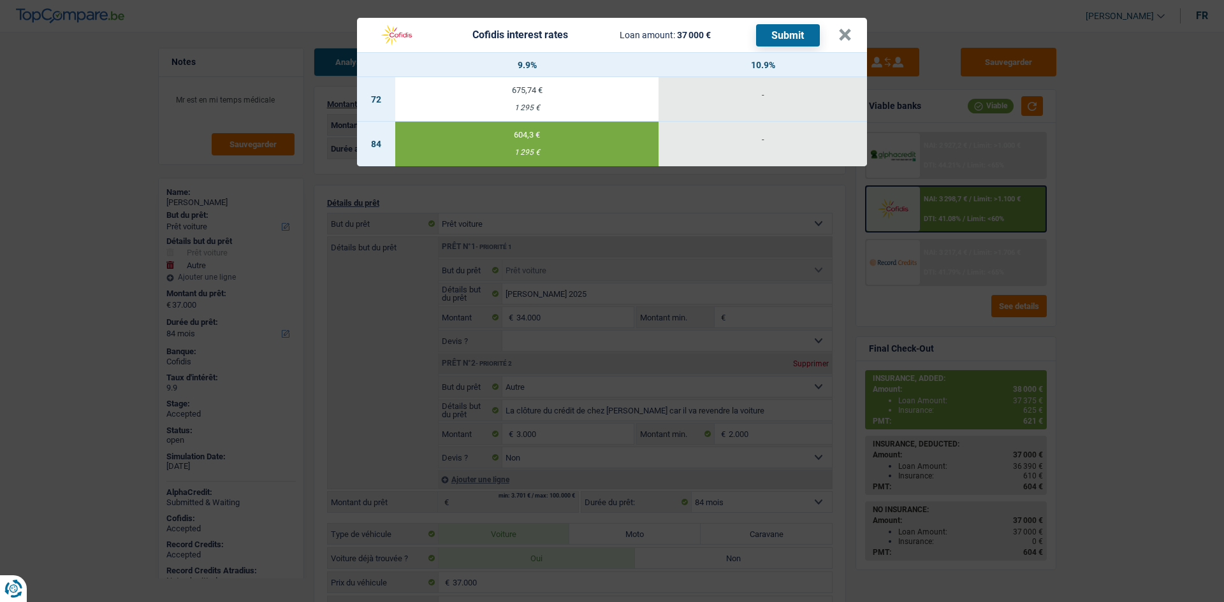
click at [1093, 261] on div "Cofidis interest rates Loan amount: 37 000 € Submit × 9.9% 10.9% 72 675,74 € 1 …" at bounding box center [612, 301] width 1224 height 602
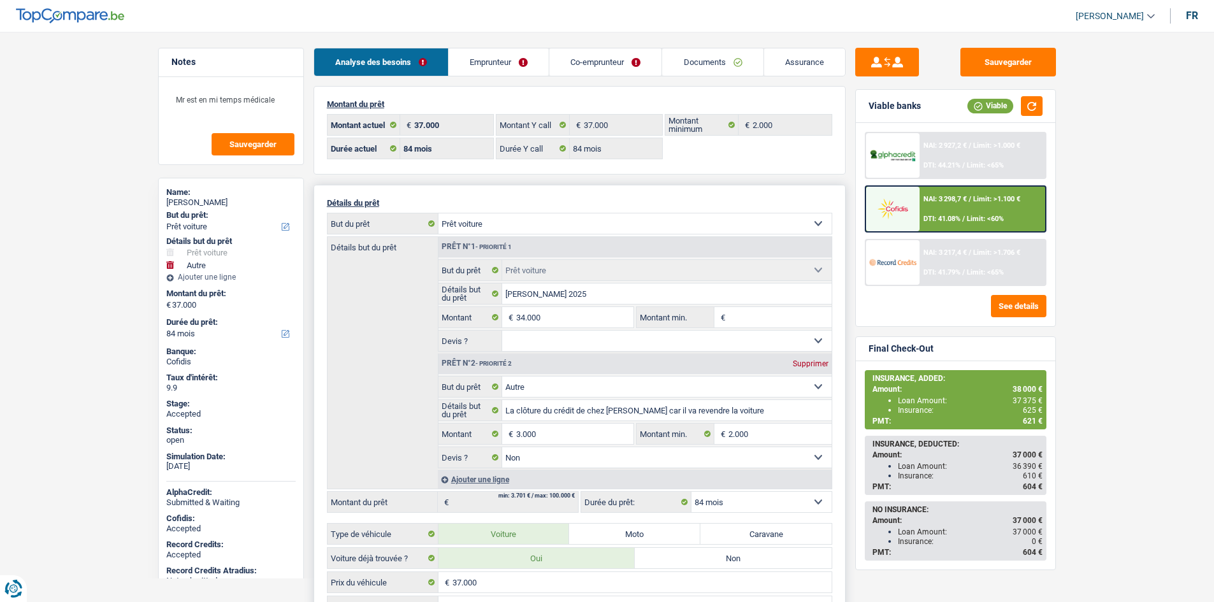
click at [558, 227] on select "Confort maison: meubles, textile, peinture, électroménager, outillage non-profe…" at bounding box center [635, 224] width 393 height 20
select select "other"
click at [439, 214] on select "Confort maison: meubles, textile, peinture, électroménager, outillage non-profe…" at bounding box center [635, 224] width 393 height 20
select select "other"
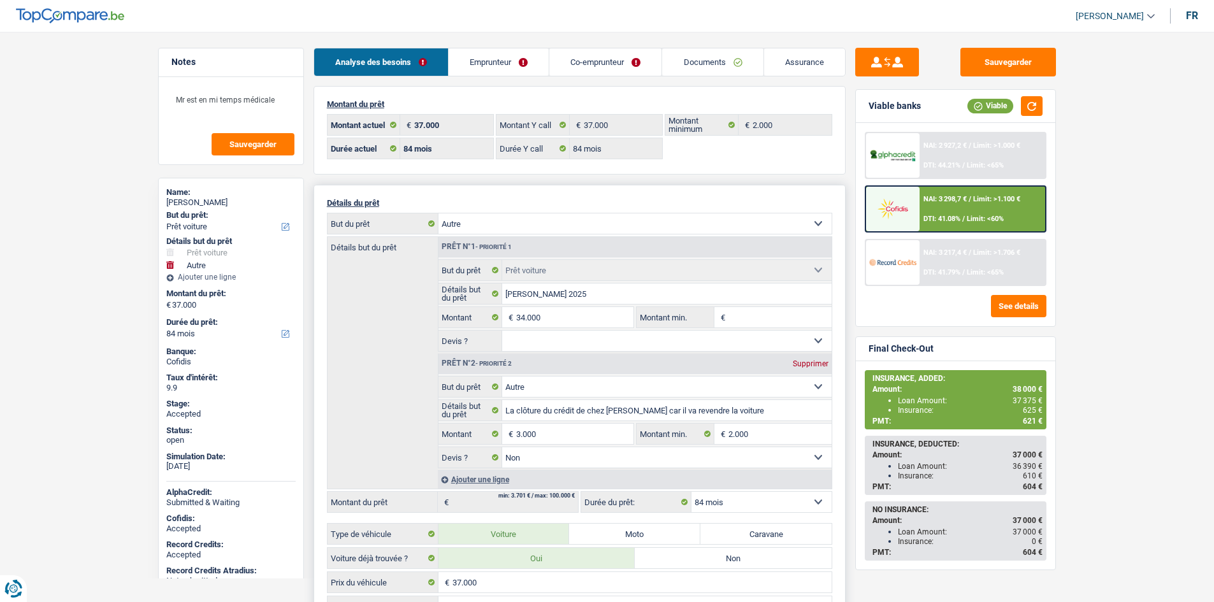
select select "car"
select select "120"
select select "other"
type input "La clôture du crédit de chez dieteren car il va revendre la voiture"
type input "3.000"
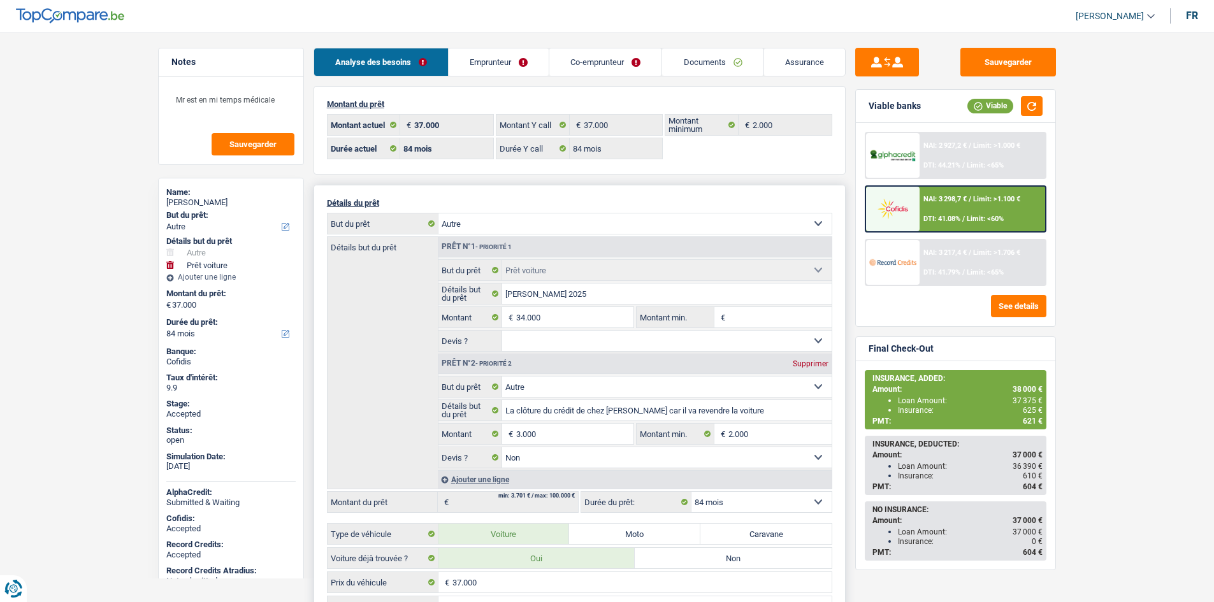
type input "2.000"
select select "false"
select select "car"
type input "Dacia Bigster 2025"
type input "34.000"
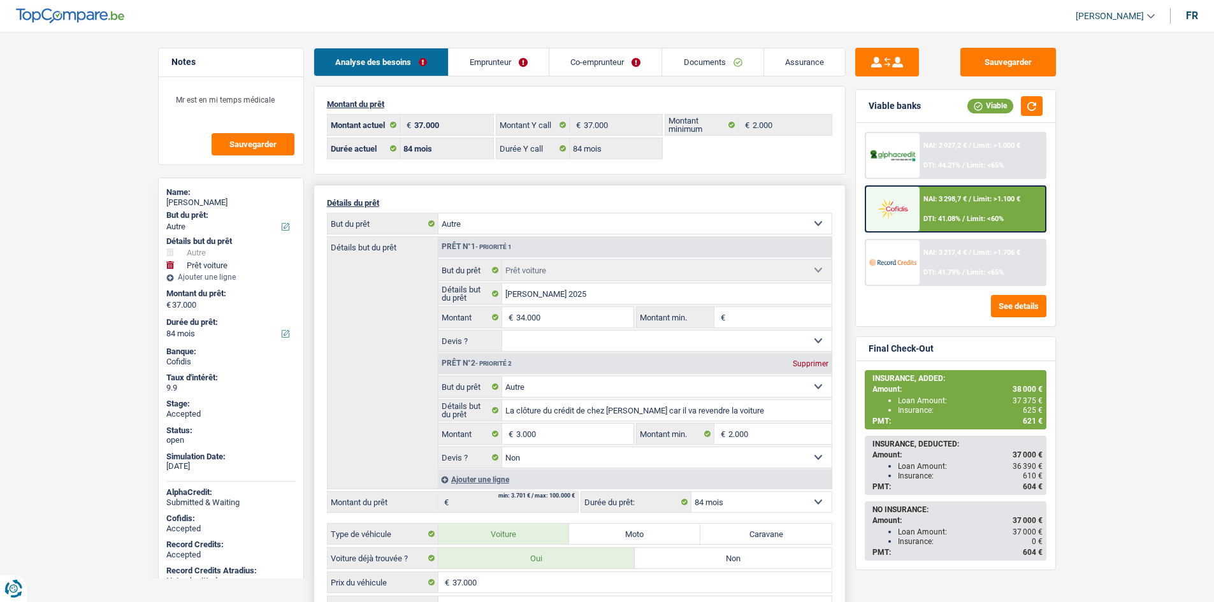
select select
select select "120"
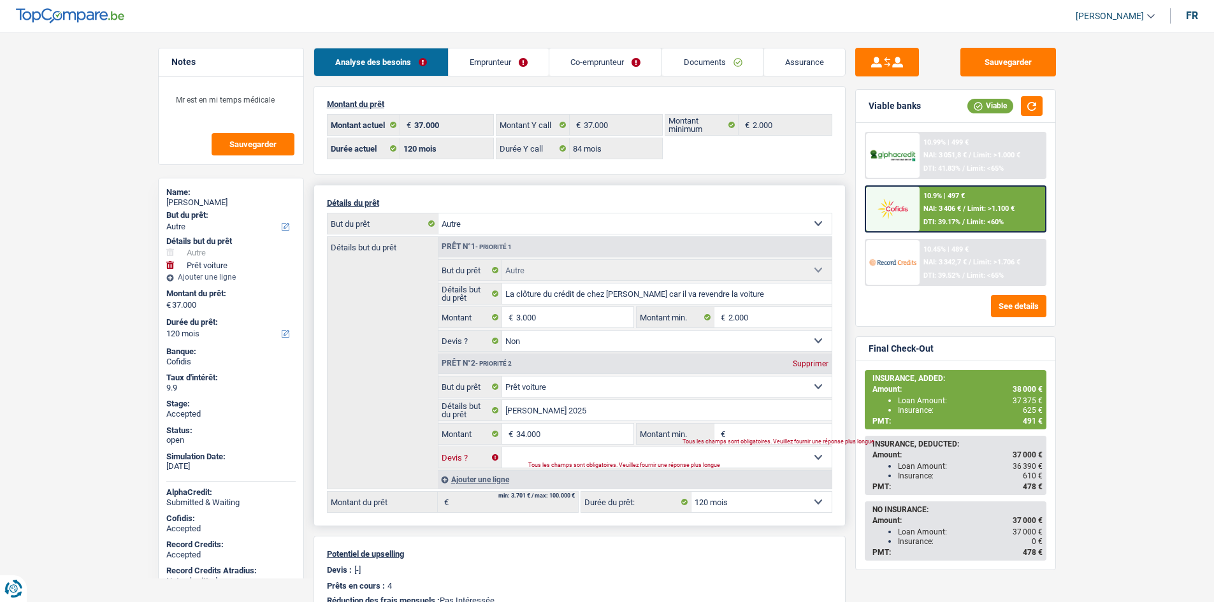
click at [643, 454] on select "Oui Non Non répondu Sélectionner une option" at bounding box center [667, 457] width 330 height 20
select select "false"
click at [502, 447] on select "Oui Non Non répondu Sélectionner une option" at bounding box center [667, 457] width 330 height 20
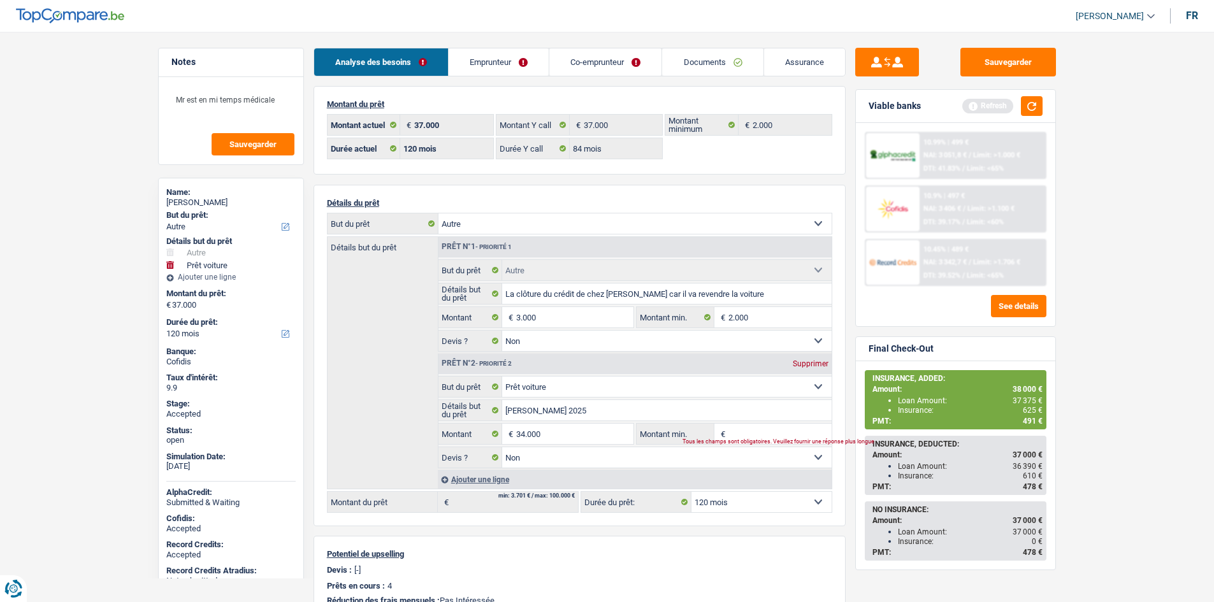
click at [1042, 93] on div "Viable banks Refresh" at bounding box center [956, 106] width 200 height 33
click at [1042, 102] on button "button" at bounding box center [1032, 106] width 22 height 20
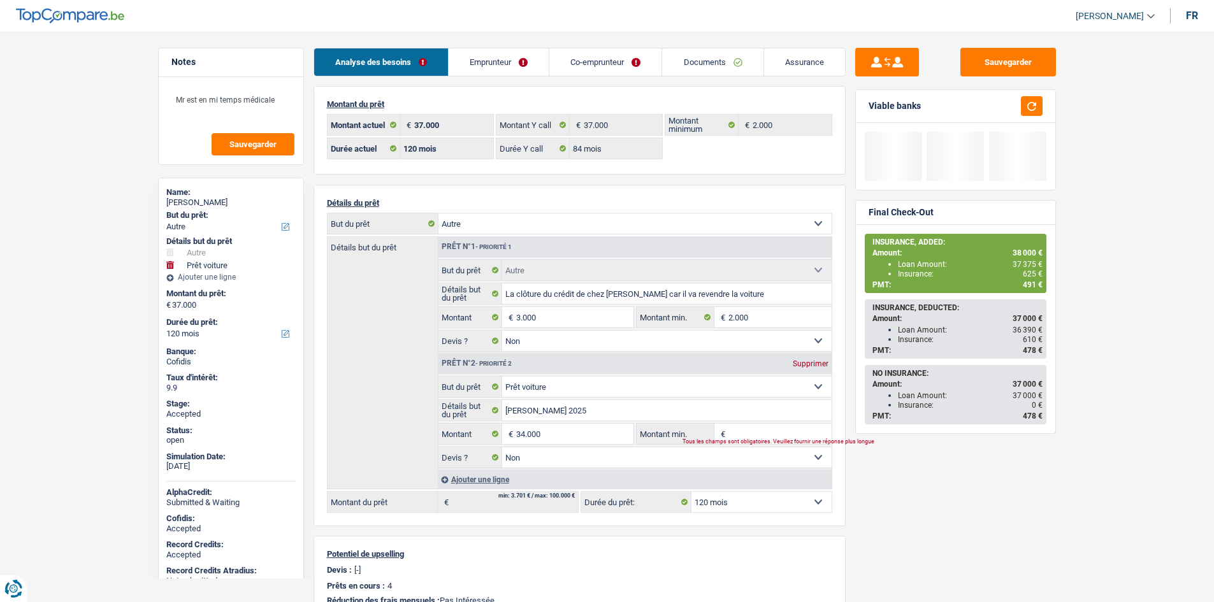
click at [1120, 273] on main "Notes Mr est en mi temps médicale Sauvegarder Name: Lucas Vander Veen But du pr…" at bounding box center [607, 460] width 1214 height 882
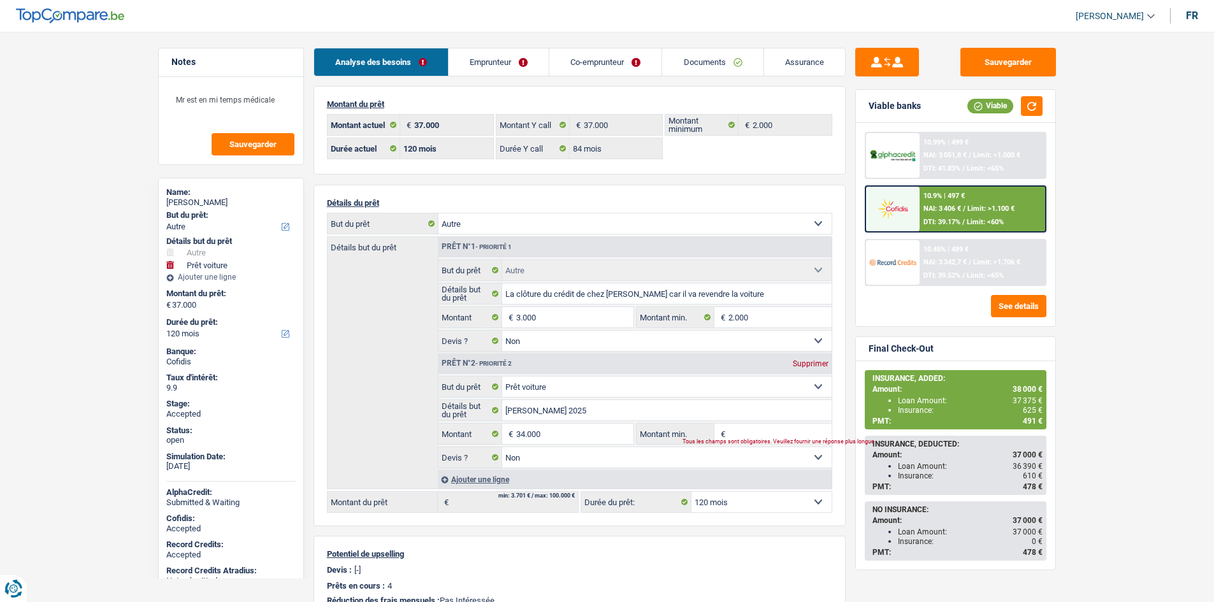
click at [996, 213] on span "Limit: >1.100 €" at bounding box center [991, 209] width 47 height 8
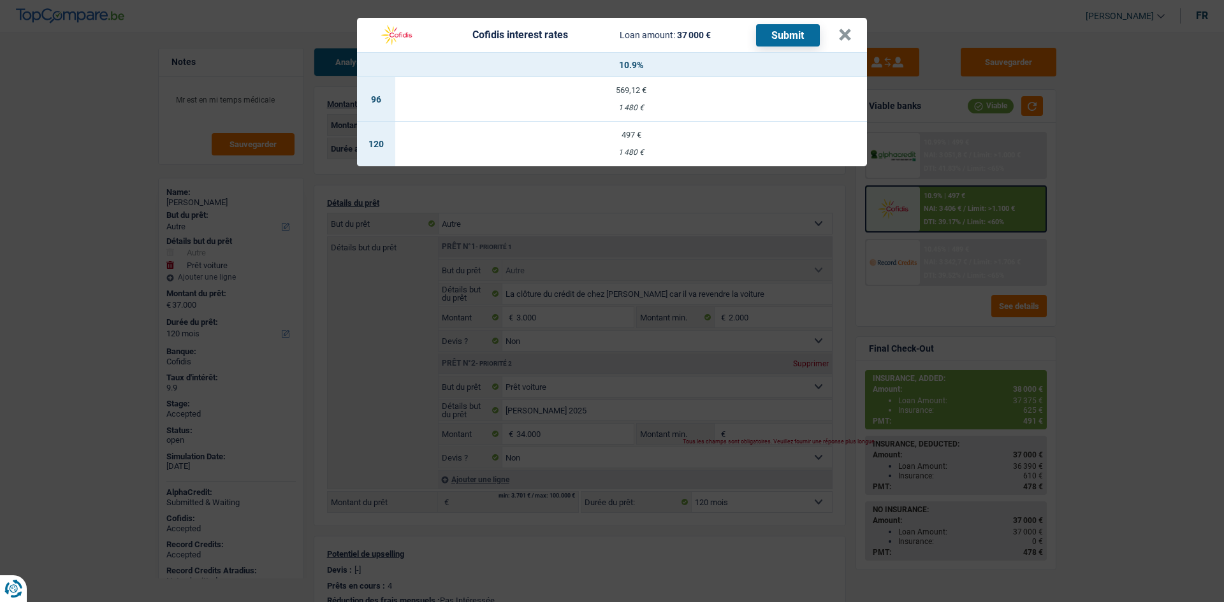
click at [1103, 295] on div "Cofidis interest rates Loan amount: 37 000 € Submit × 10.9% 96 569,12 € 1 480 €…" at bounding box center [612, 301] width 1224 height 602
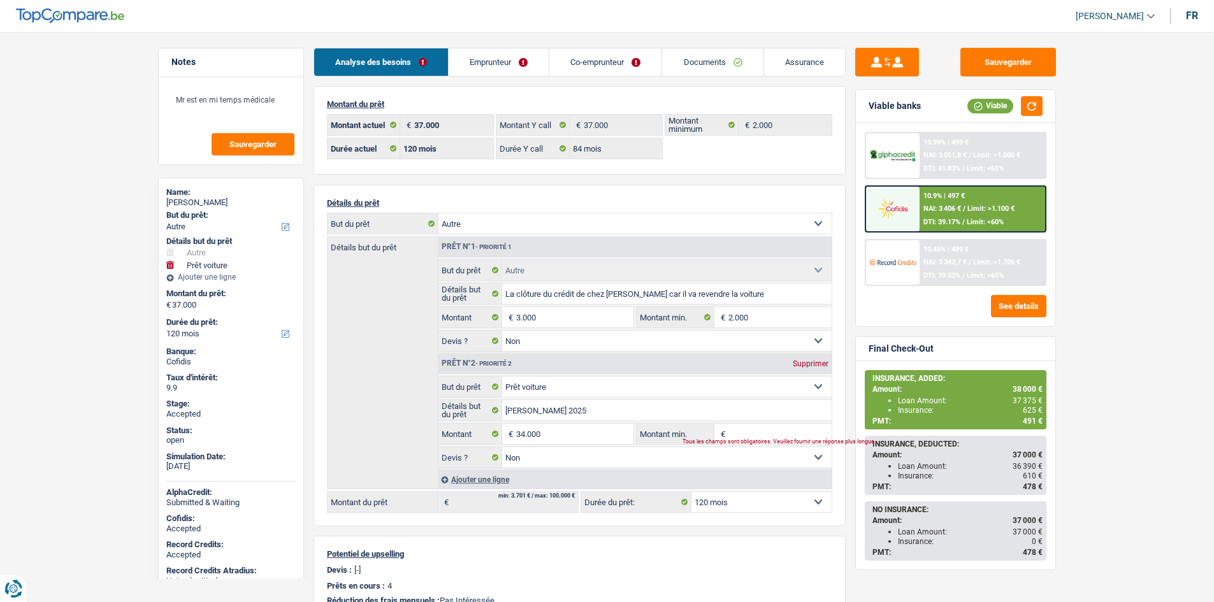
click at [1170, 248] on main "Notes Mr est en mi temps médicale Sauvegarder Name: Lucas Vander Veen But du pr…" at bounding box center [607, 460] width 1214 height 882
click at [783, 436] on input "Montant min." at bounding box center [780, 434] width 103 height 20
click at [565, 434] on input "34.000" at bounding box center [574, 434] width 117 height 20
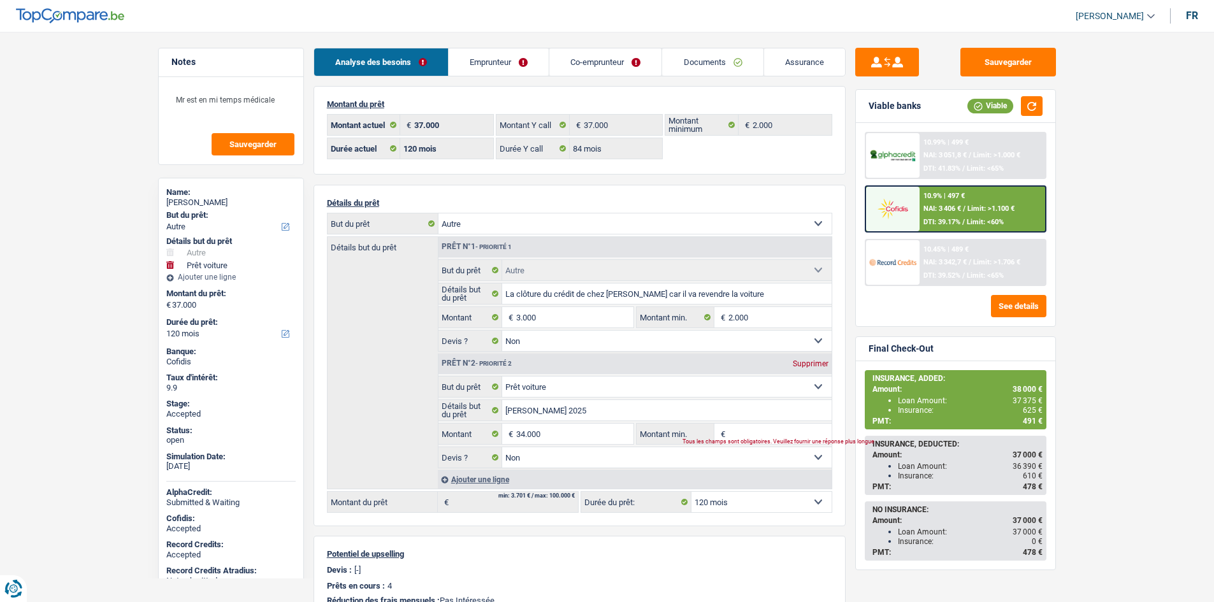
click at [960, 215] on div "10.9% | 497 € NAI: 3 406 € / Limit: >1.100 € DTI: 39.17% / Limit: <60%" at bounding box center [983, 209] width 126 height 45
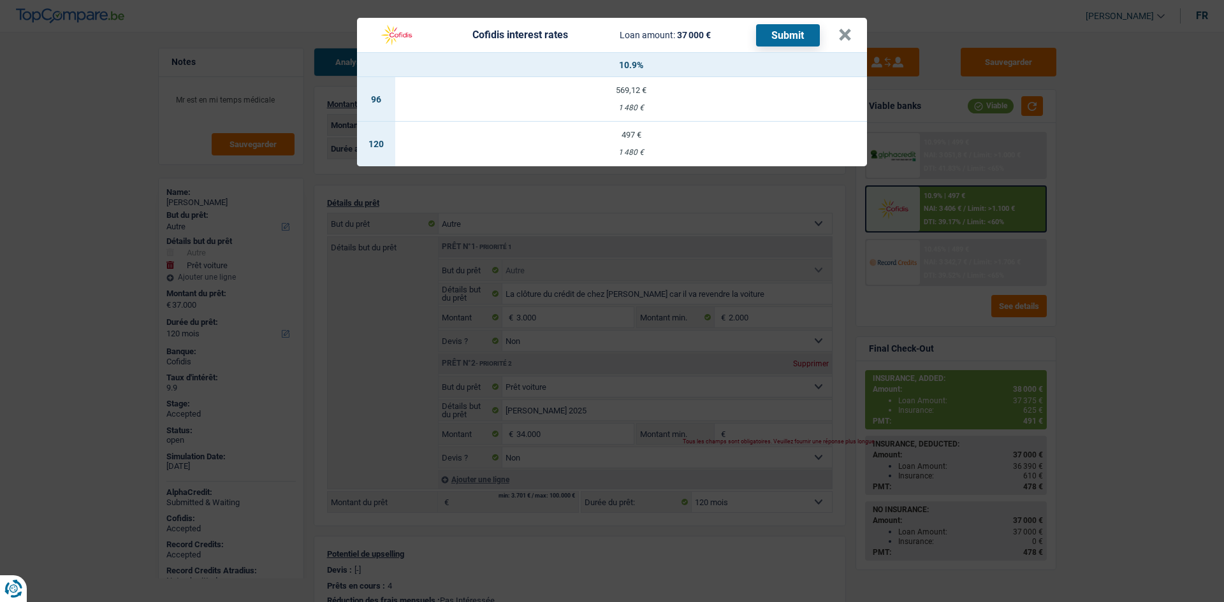
click at [1105, 229] on div "Cofidis interest rates Loan amount: 37 000 € Submit × 10.9% 96 569,12 € 1 480 €…" at bounding box center [612, 301] width 1224 height 602
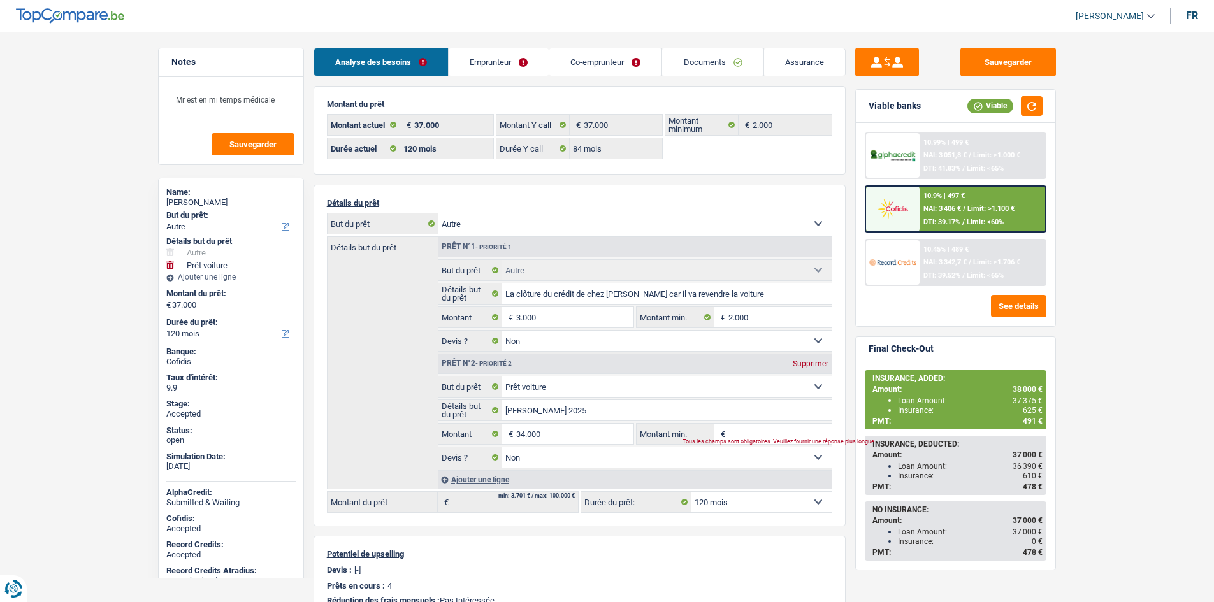
click at [1017, 214] on div "10.9% | 497 € NAI: 3 406 € / Limit: >1.100 € DTI: 39.17% / Limit: <60%" at bounding box center [983, 209] width 126 height 45
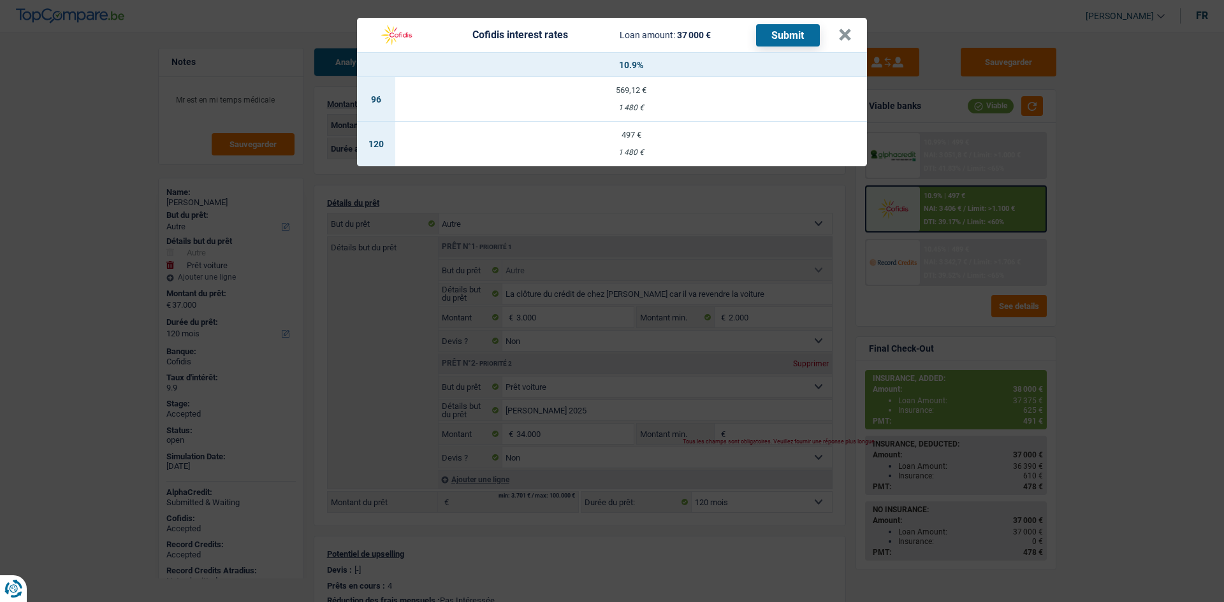
click at [1100, 234] on div "Cofidis interest rates Loan amount: 37 000 € Submit × 10.9% 96 569,12 € 1 480 €…" at bounding box center [612, 301] width 1224 height 602
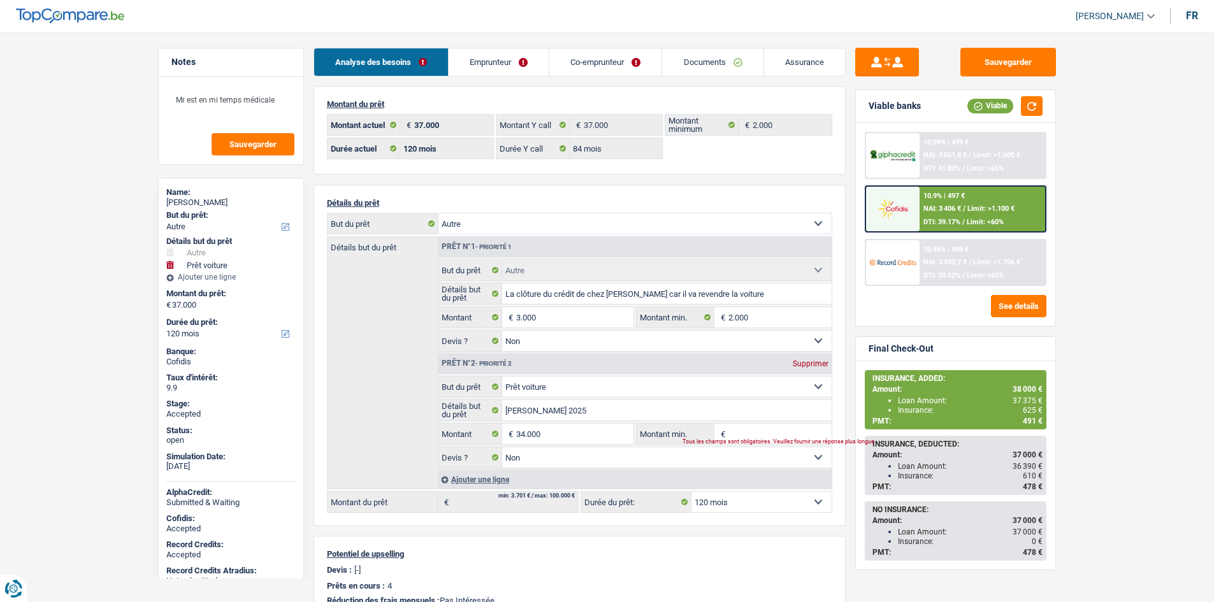
click at [1001, 214] on div "10.9% | 497 € NAI: 3 406 € / Limit: >1.100 € DTI: 39.17% / Limit: <60%" at bounding box center [983, 209] width 126 height 45
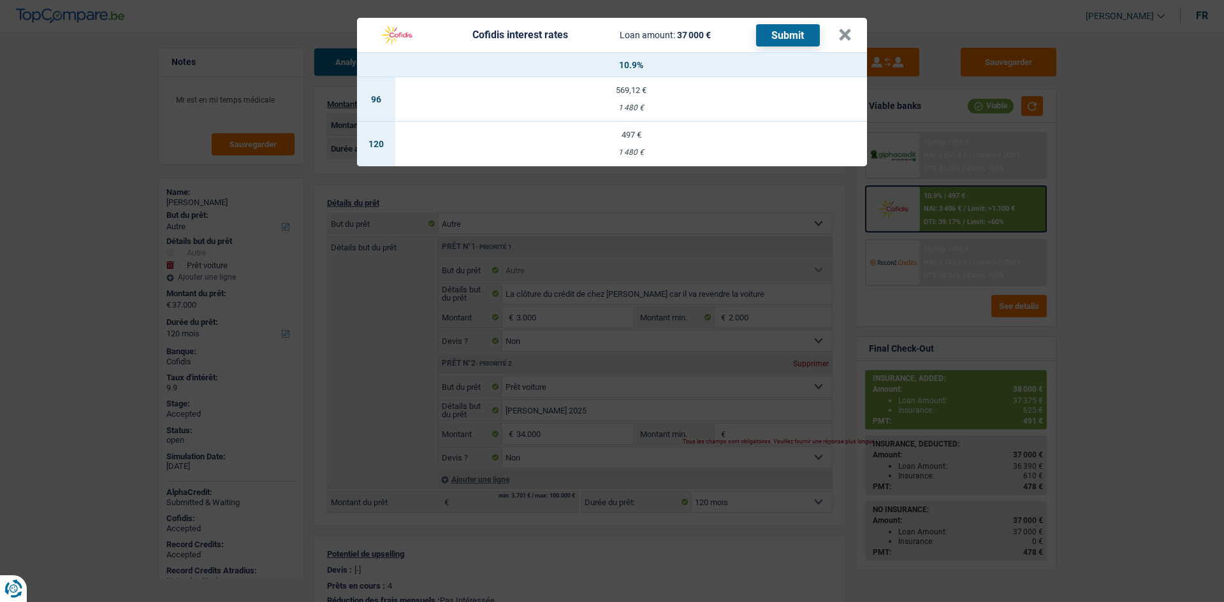
click at [1001, 214] on div "Cofidis interest rates Loan amount: 37 000 € Submit × 10.9% 96 569,12 € 1 480 €…" at bounding box center [612, 301] width 1224 height 602
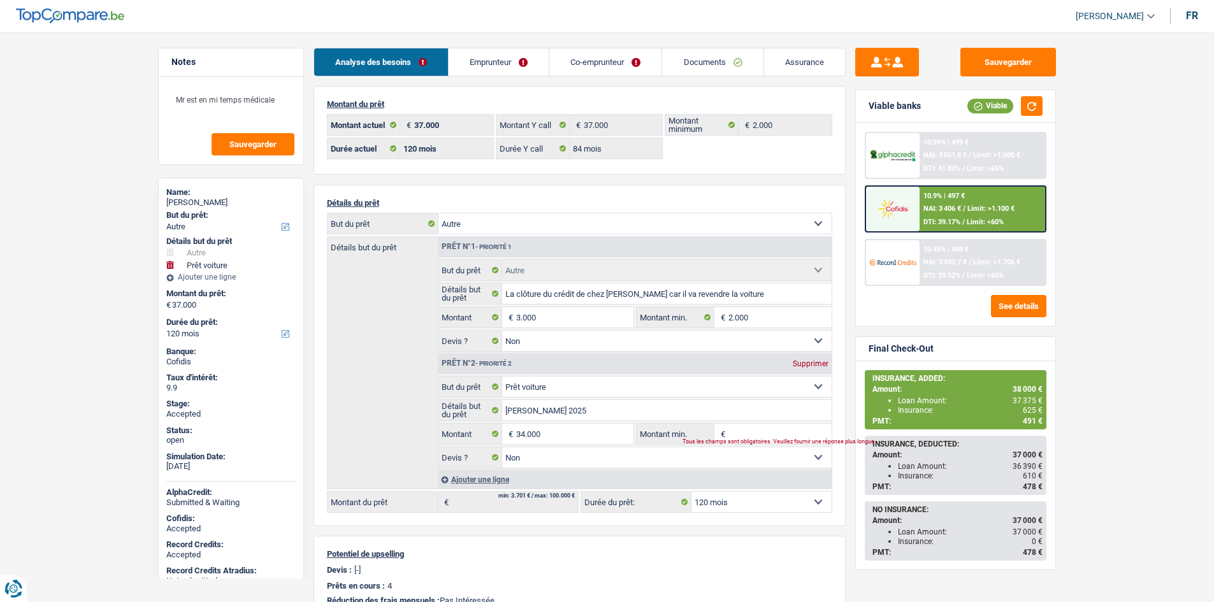
click at [1144, 281] on main "Notes Mr est en mi temps médicale Sauvegarder Name: Lucas Vander Veen But du pr…" at bounding box center [607, 460] width 1214 height 882
click at [95, 310] on main "Notes Mr est en mi temps médicale Sauvegarder Name: Lucas Vander Veen But du pr…" at bounding box center [607, 460] width 1214 height 882
click at [1022, 64] on button "Sauvegarder" at bounding box center [1009, 62] width 96 height 29
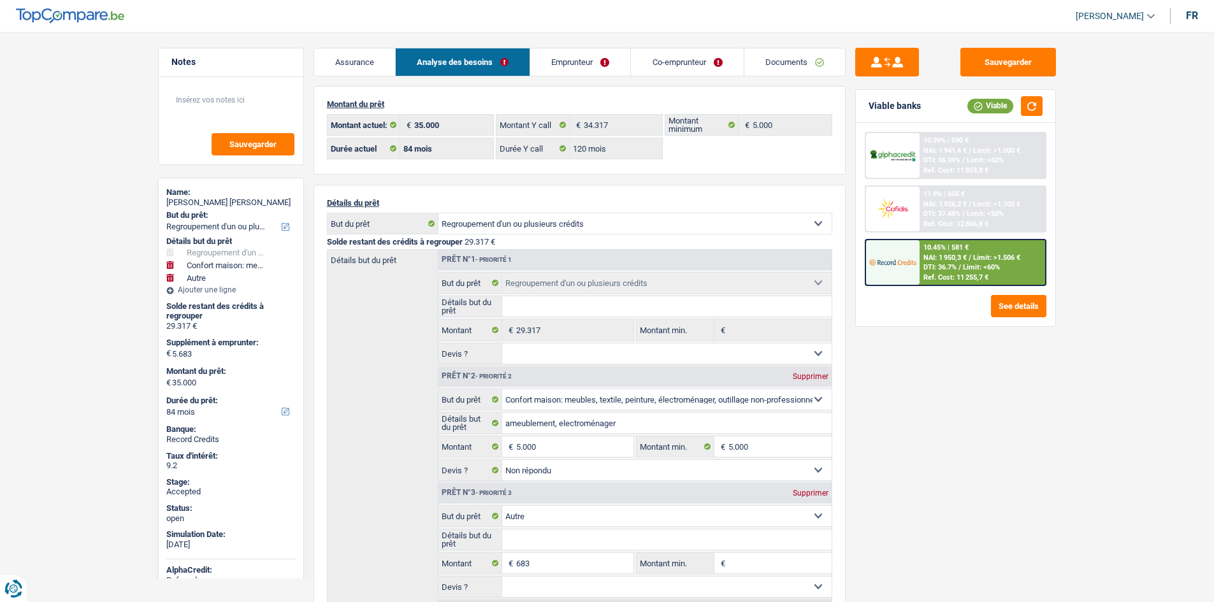
select select "refinancing"
select select "household"
select select "other"
select select "84"
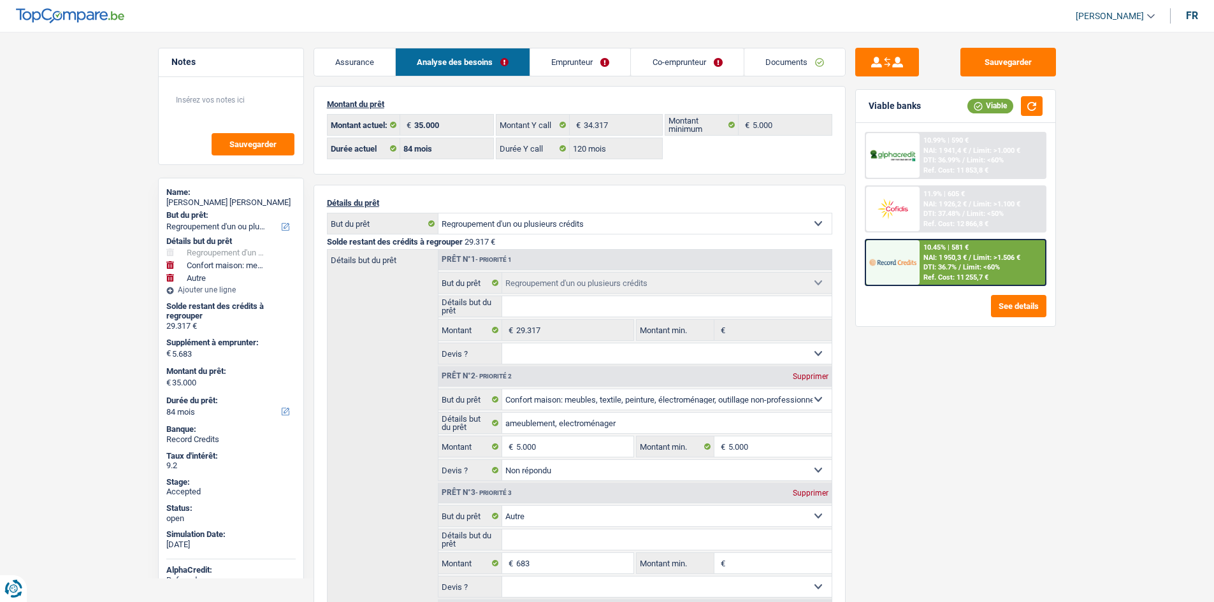
select select "84"
select select "120"
select select "refinancing"
select select "household"
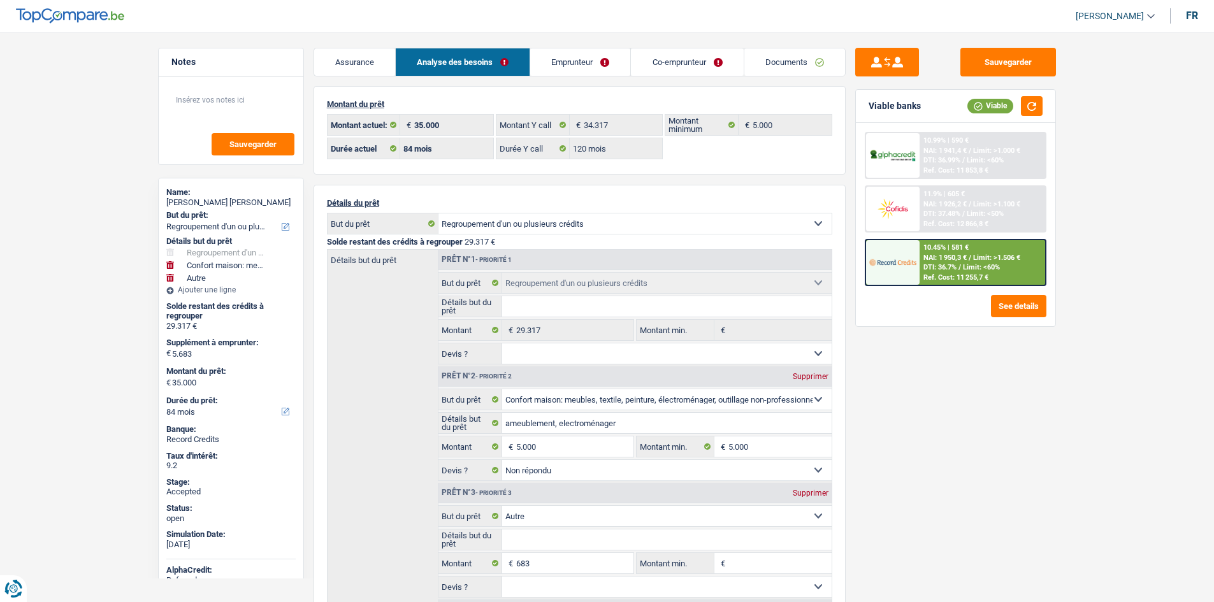
select select "not_answered"
select select "other"
select select "84"
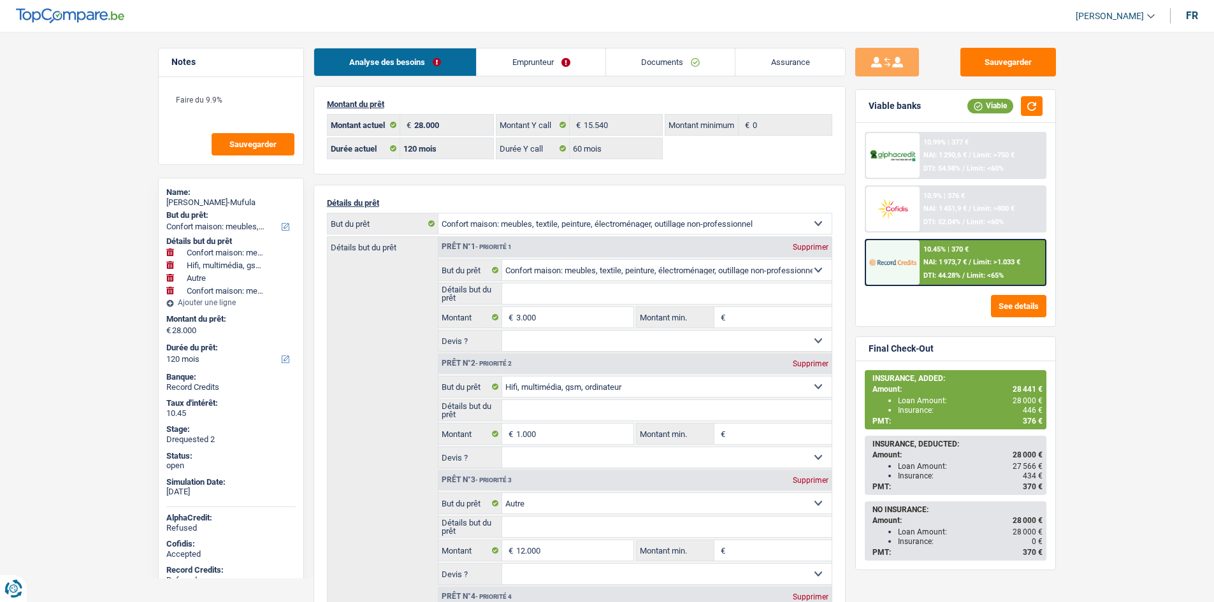
select select "household"
select select "tech"
select select "other"
select select "household"
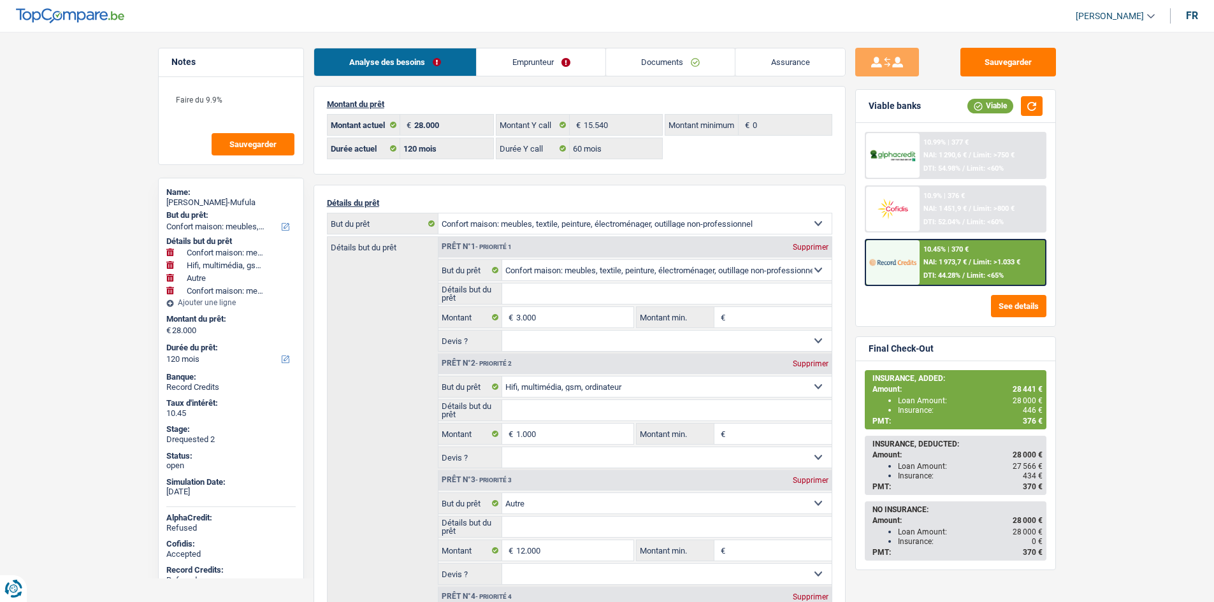
select select "120"
select select "60"
select select "household"
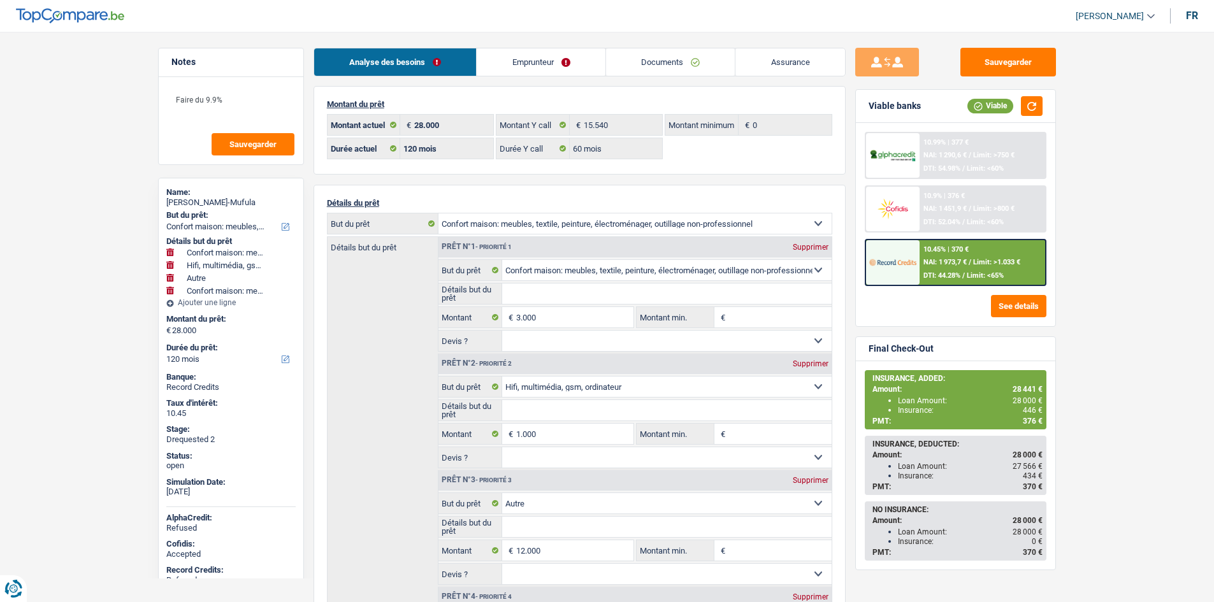
select select "tech"
select select "other"
select select "household"
select select "120"
click at [967, 258] on div "10.45% | 370 € NAI: 1 973,7 € / Limit: >1.033 € DTI: 44.28% / Limit: <65%" at bounding box center [983, 262] width 126 height 45
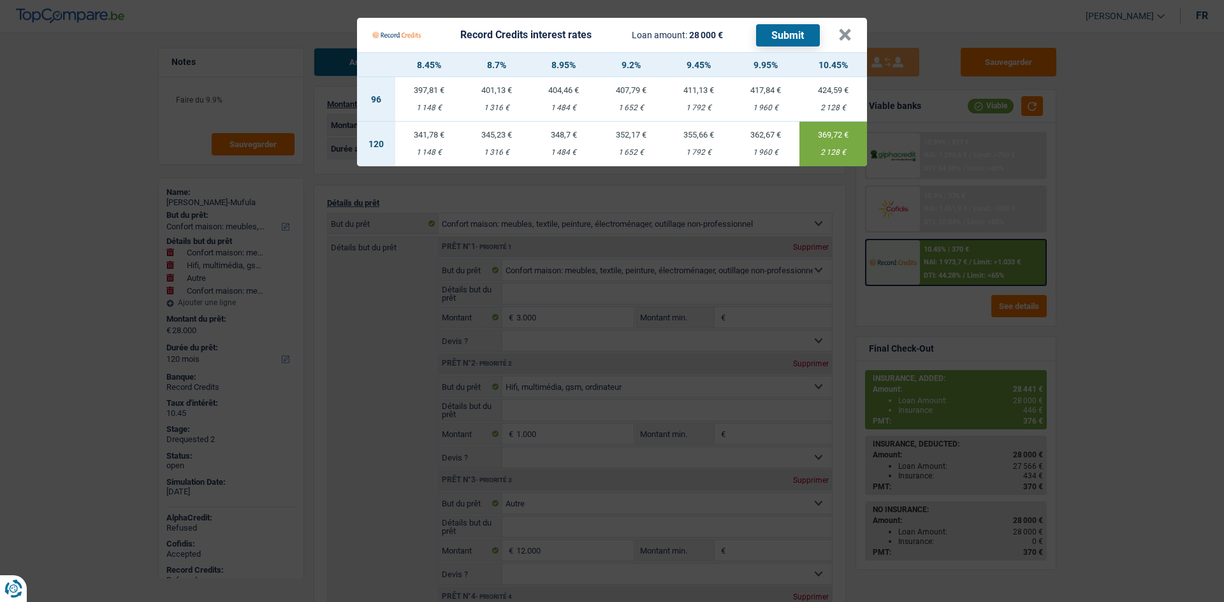
click at [852, 36] on Credits___BV_modal_header_ "Record Credits interest rates Loan amount: 28 000 € Submit ×" at bounding box center [612, 35] width 510 height 34
click at [846, 38] on button "×" at bounding box center [844, 35] width 13 height 13
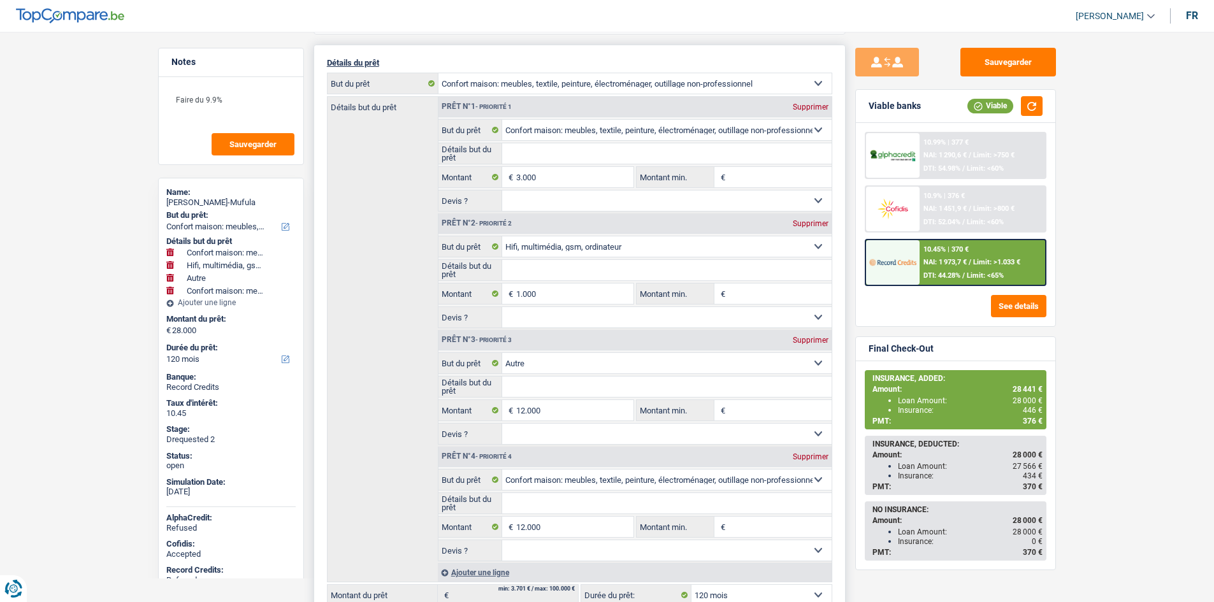
scroll to position [382, 0]
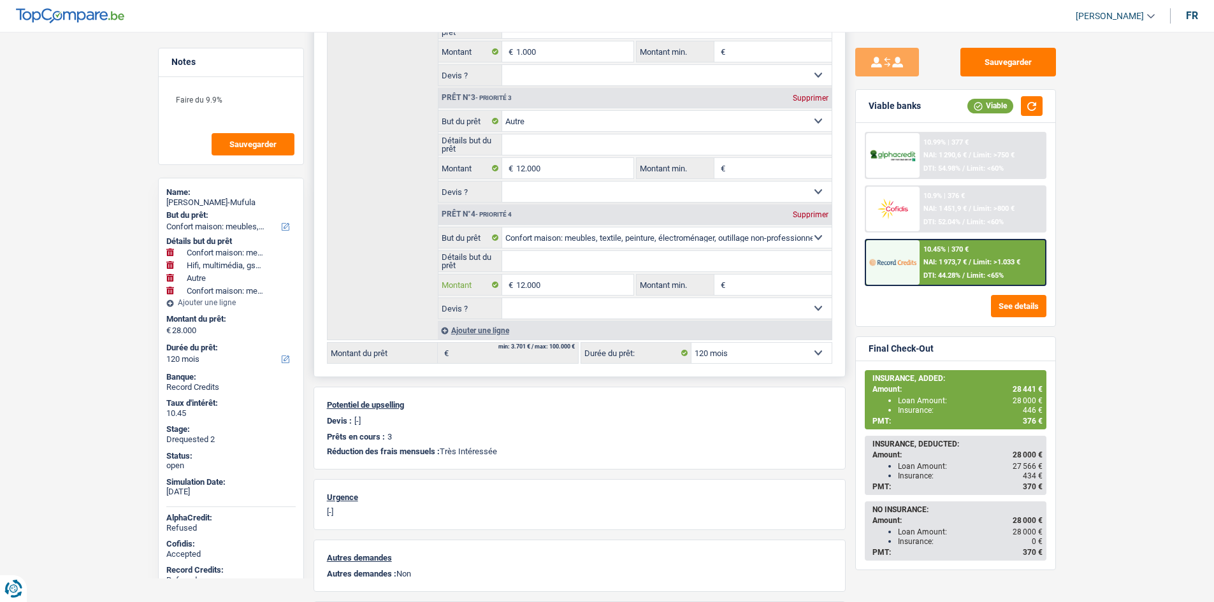
click at [593, 277] on input "12.000" at bounding box center [574, 285] width 117 height 20
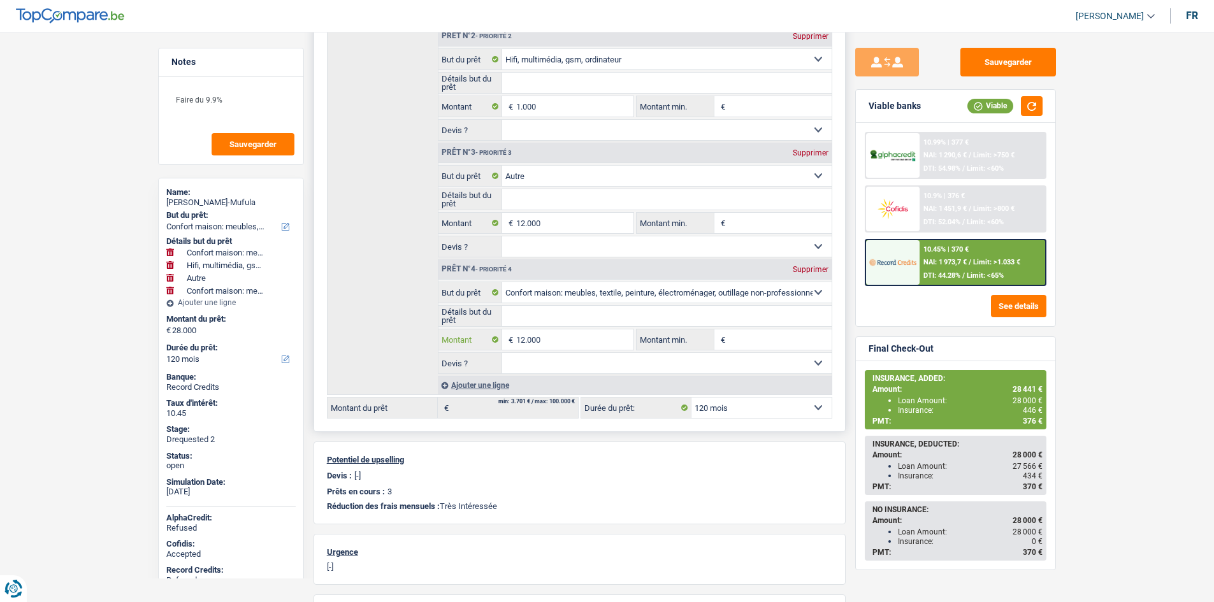
scroll to position [64, 0]
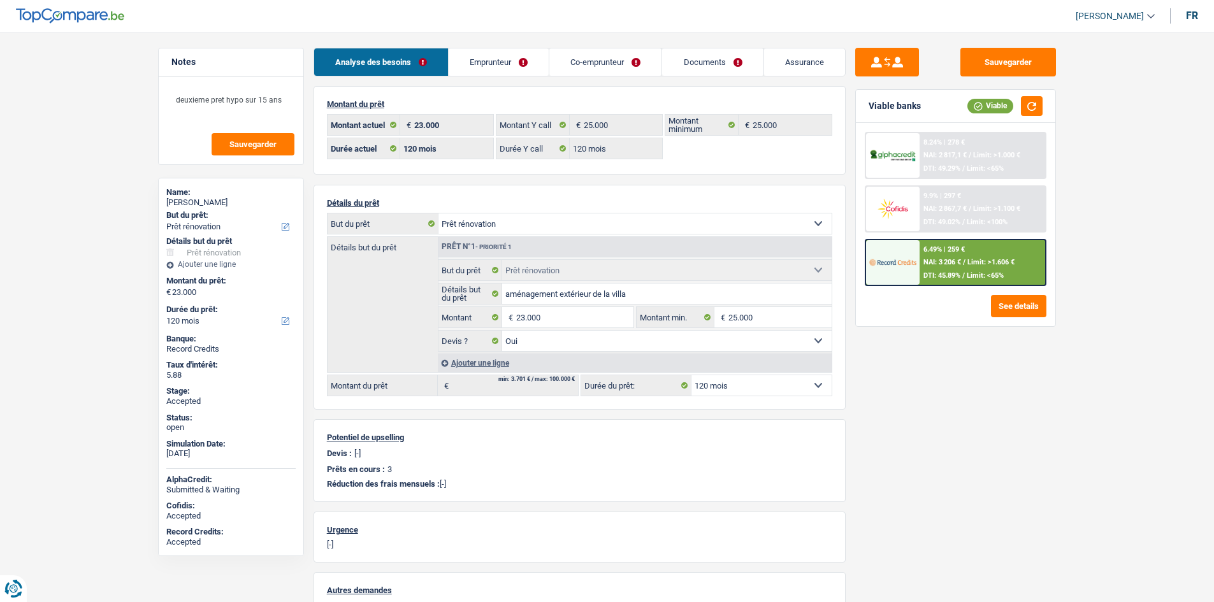
select select "renovation"
select select "120"
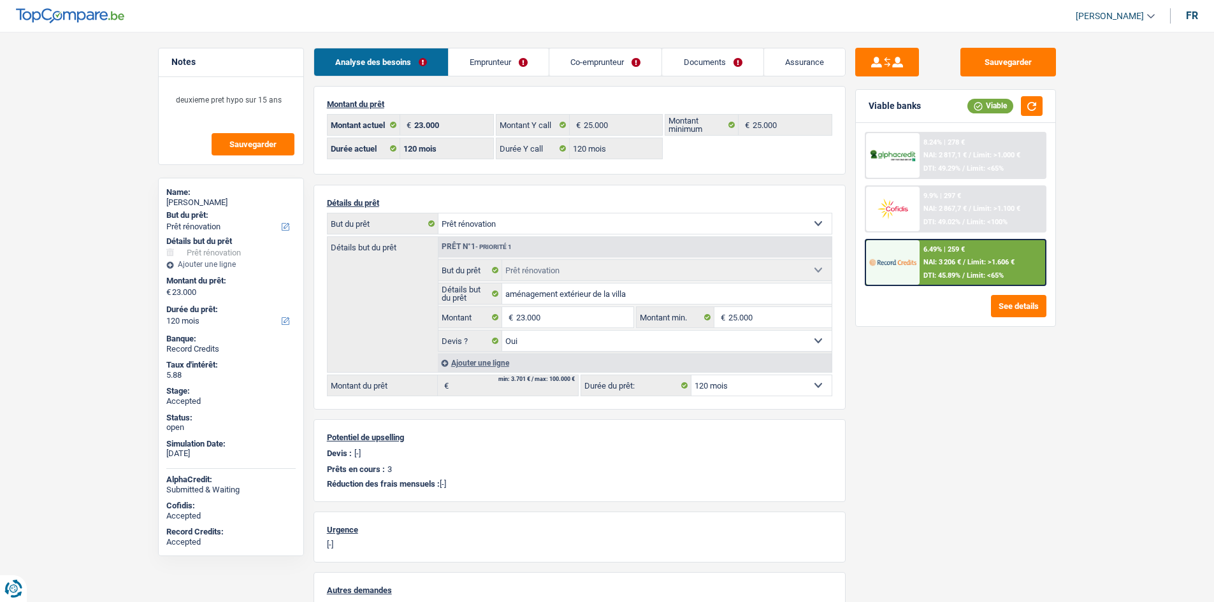
select select "renovation"
select select "yes"
select select "120"
click at [960, 270] on div "6.49% | 259 € NAI: 3 206 € / Limit: >1.606 € DTI: 45.89% / Limit: <65%" at bounding box center [983, 262] width 126 height 45
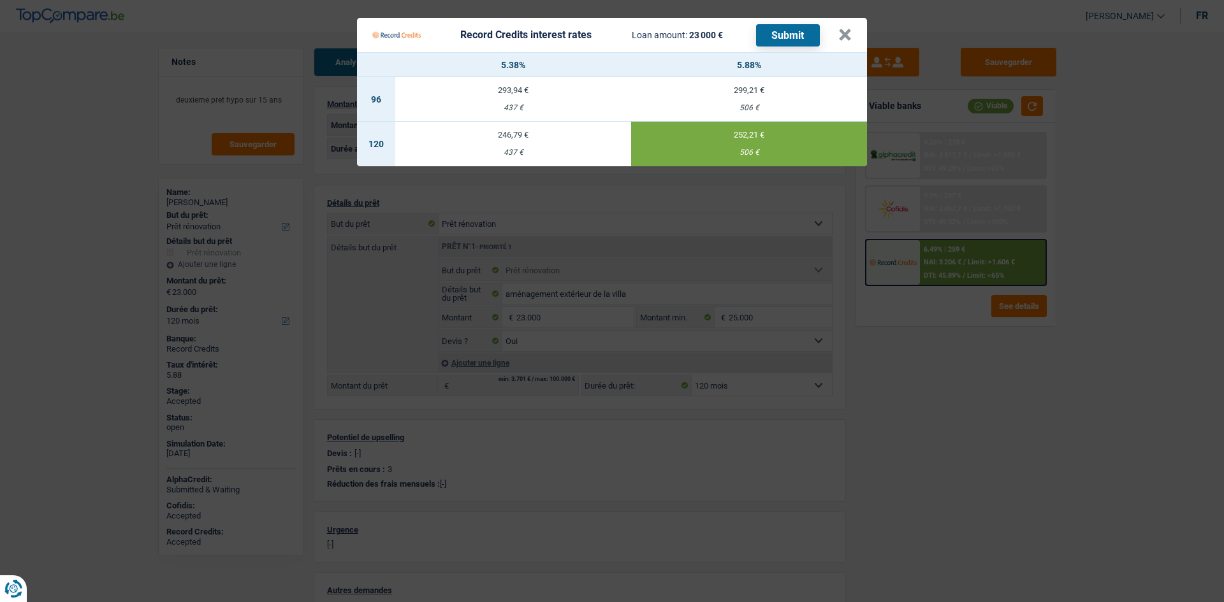
click at [989, 382] on Credits "Record Credits interest rates Loan amount: 23 000 € Submit × 5.38% 5.88% 96 293…" at bounding box center [612, 301] width 1224 height 602
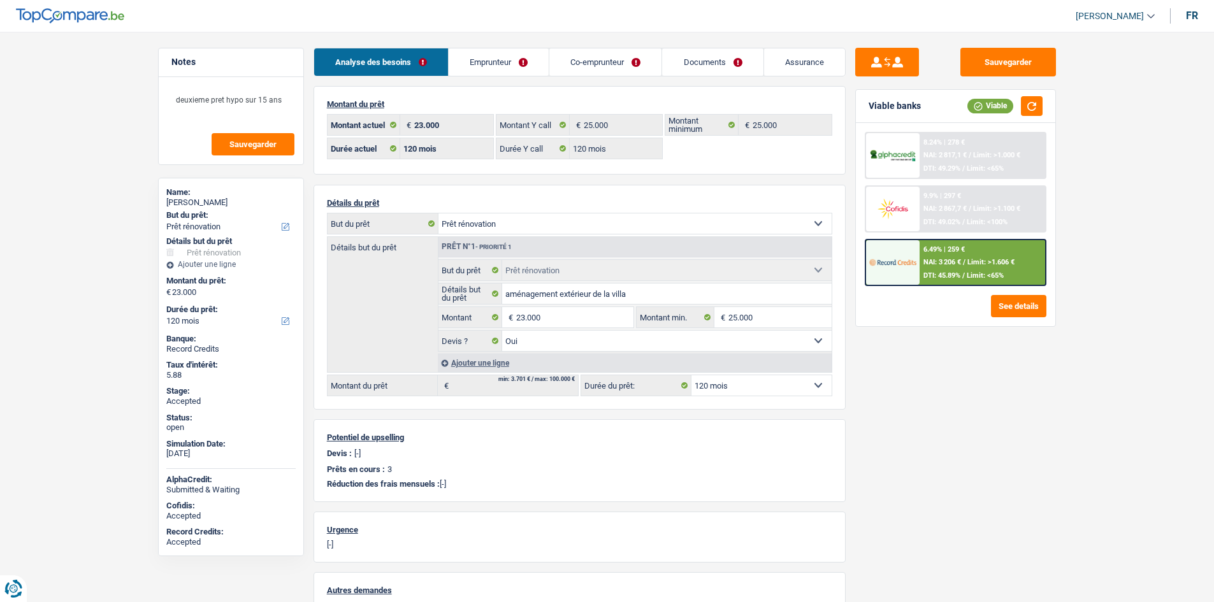
click at [983, 258] on span "Limit: >1.606 €" at bounding box center [991, 262] width 47 height 8
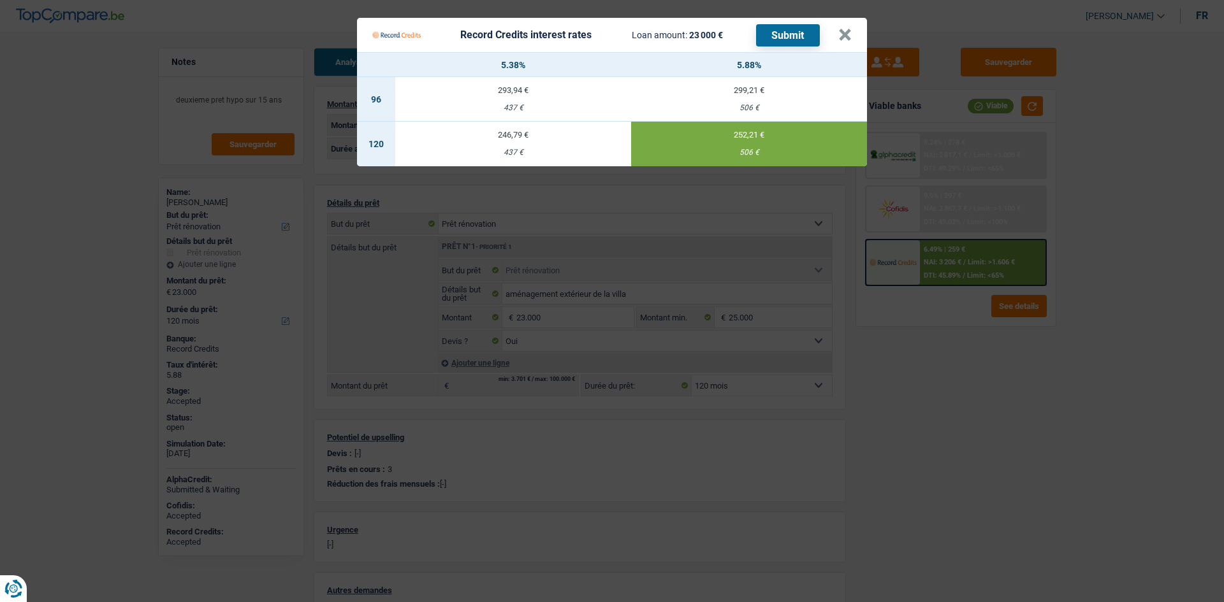
click at [509, 135] on div "246,79 €" at bounding box center [513, 135] width 236 height 8
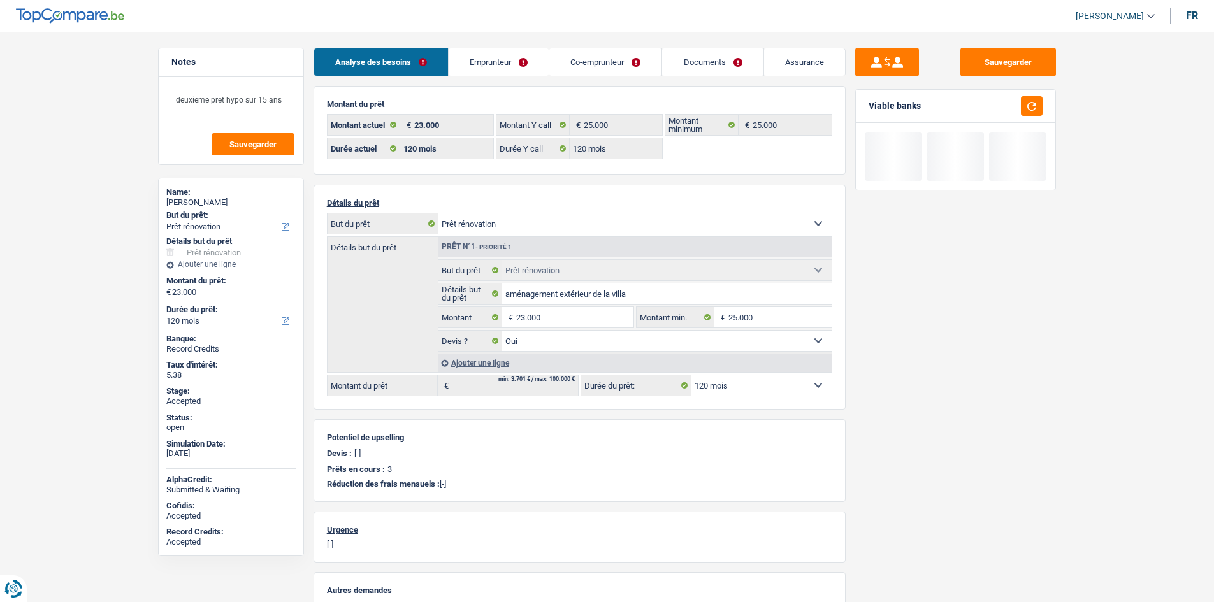
click at [794, 66] on link "Assurance" at bounding box center [804, 61] width 81 height 27
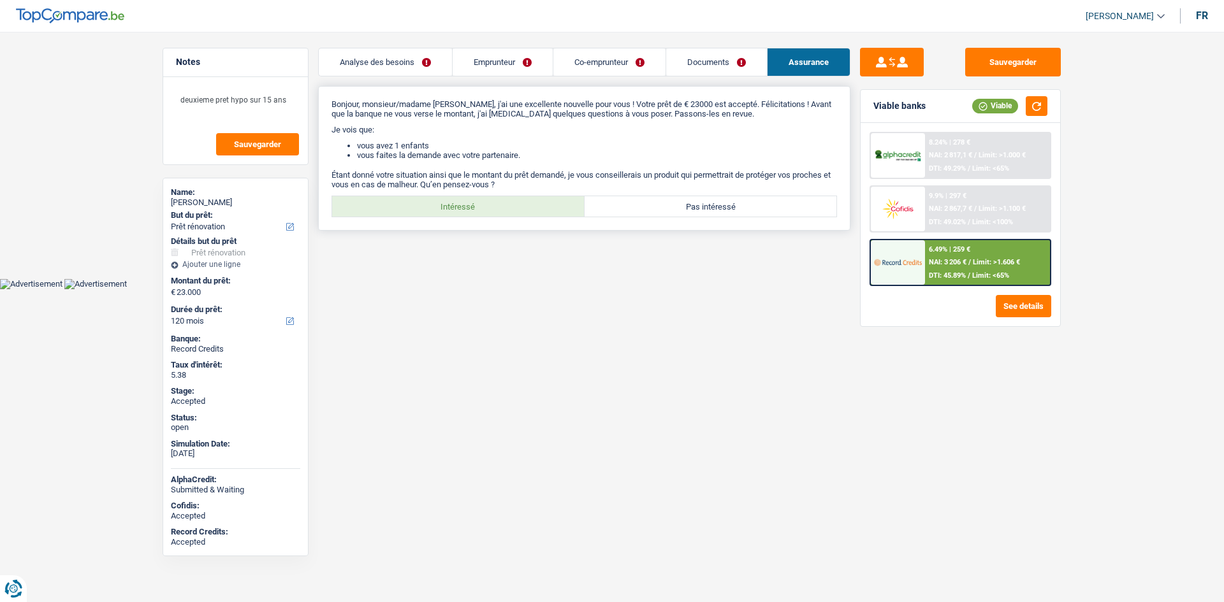
click at [530, 208] on label "Intéressé" at bounding box center [458, 206] width 252 height 20
click at [530, 208] on input "Intéressé" at bounding box center [458, 206] width 252 height 20
radio input "true"
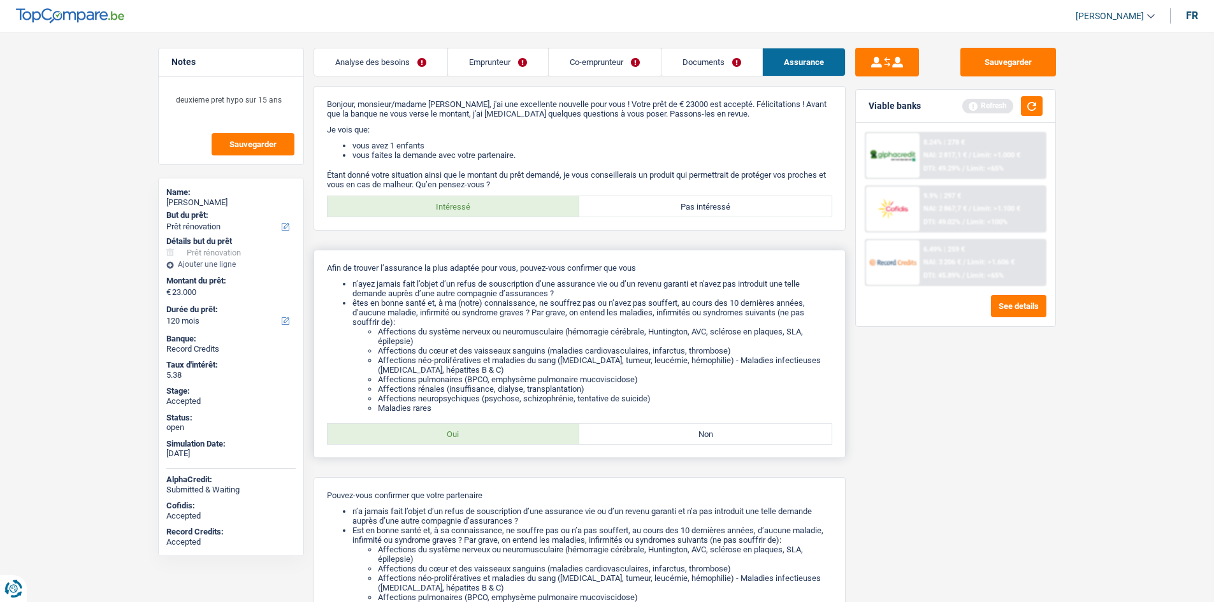
click at [522, 435] on label "Oui" at bounding box center [454, 434] width 252 height 20
click at [522, 435] on input "Oui" at bounding box center [454, 434] width 252 height 20
radio input "true"
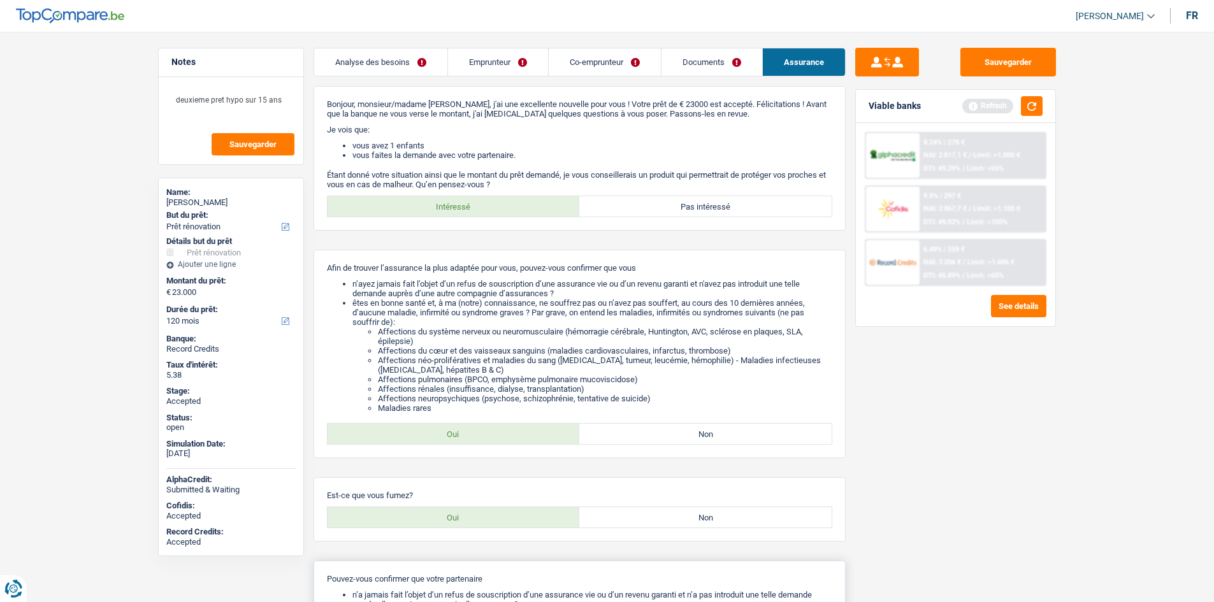
scroll to position [283, 0]
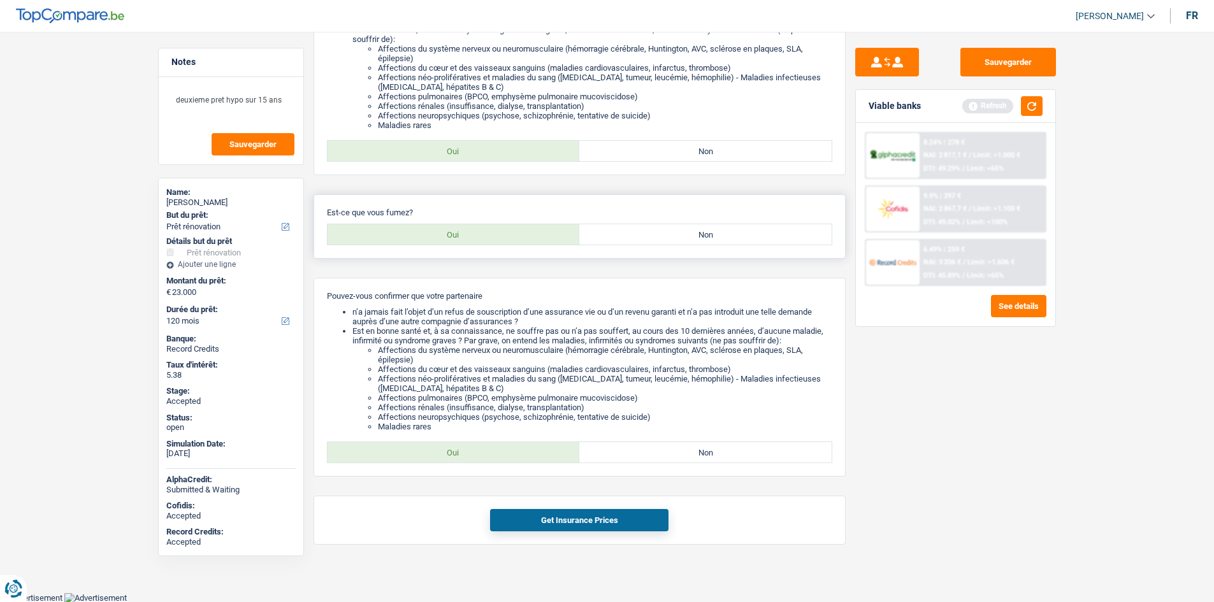
click at [671, 223] on div "Est-ce que vous fumez? Oui Non Tous les champs sont obligatoires. Veuillez séle…" at bounding box center [580, 226] width 532 height 64
click at [669, 232] on label "Non" at bounding box center [705, 234] width 252 height 20
click at [669, 232] on input "Non" at bounding box center [705, 234] width 252 height 20
radio input "true"
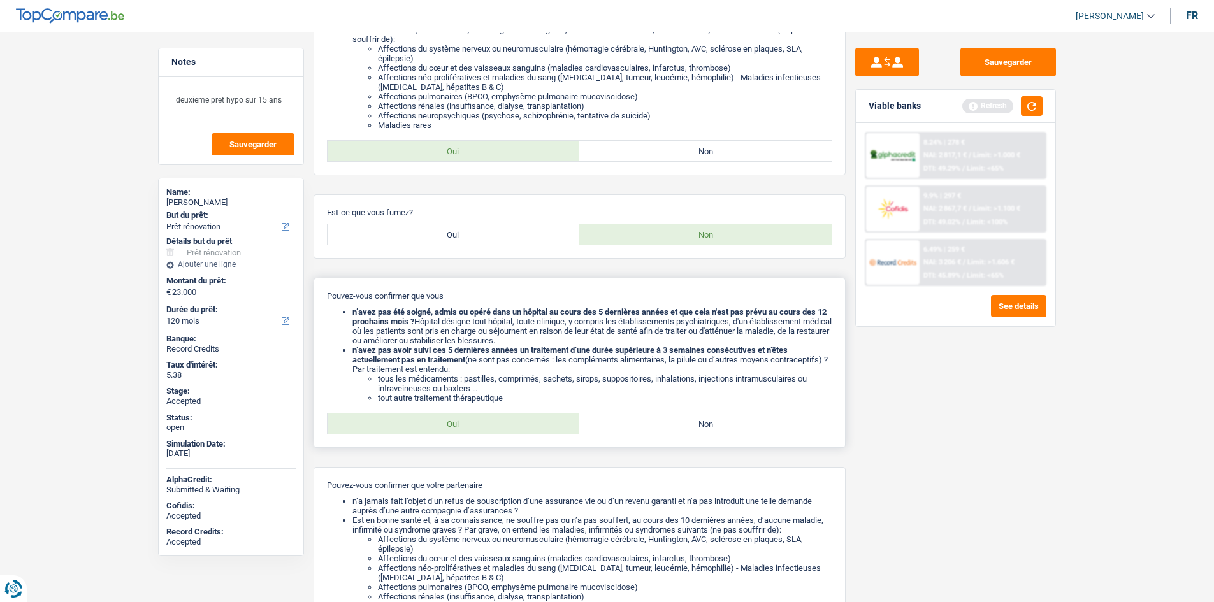
click at [476, 422] on label "Oui" at bounding box center [454, 424] width 252 height 20
click at [476, 422] on input "Oui" at bounding box center [454, 424] width 252 height 20
radio input "true"
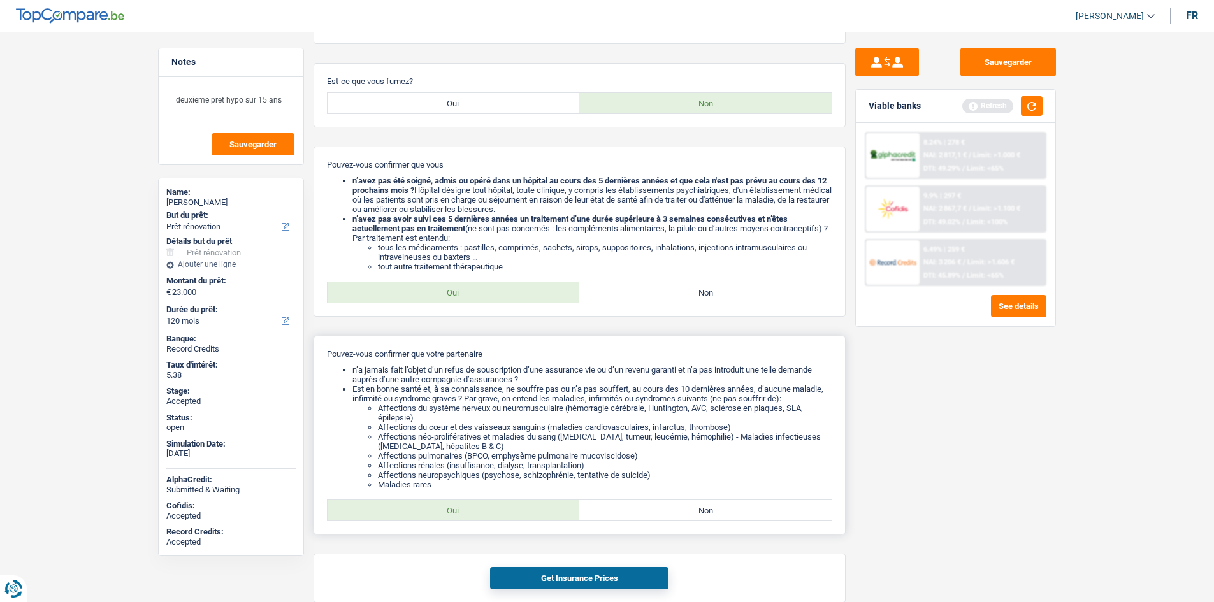
scroll to position [472, 0]
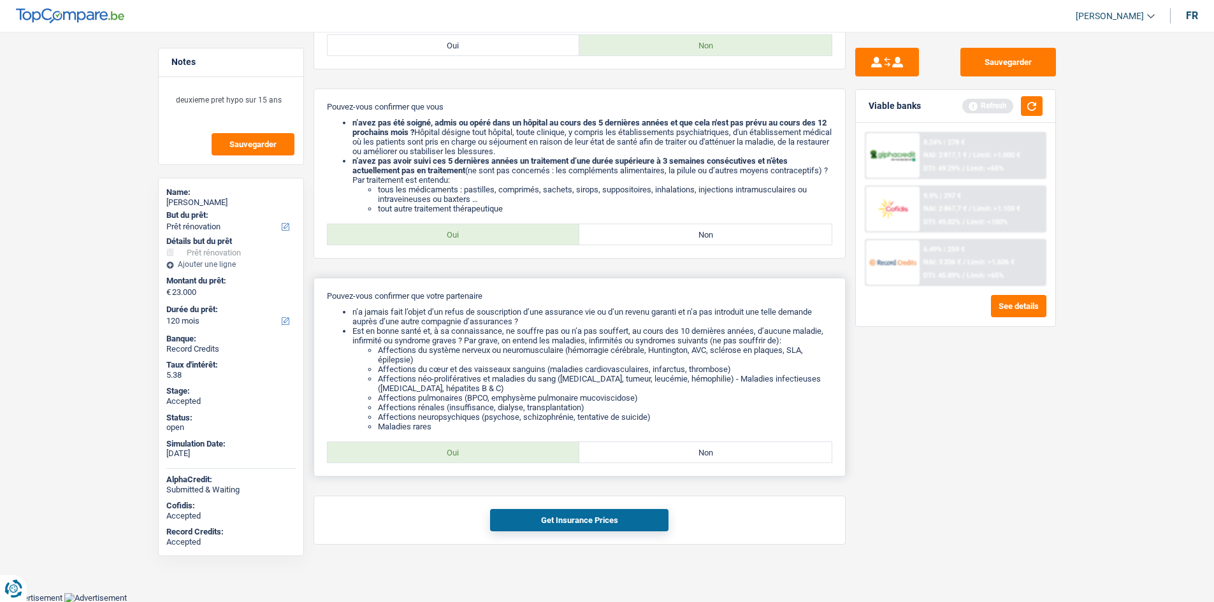
click at [530, 448] on label "Oui" at bounding box center [454, 452] width 252 height 20
click at [530, 448] on input "Oui" at bounding box center [454, 452] width 252 height 20
radio input "true"
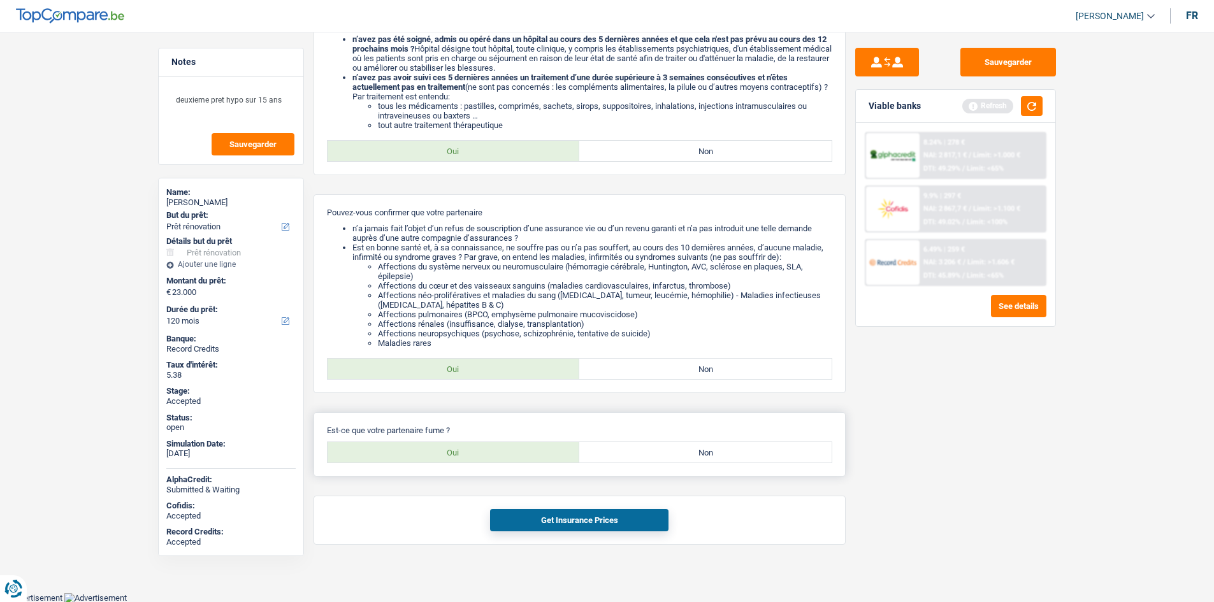
click at [715, 460] on label "Non" at bounding box center [705, 452] width 252 height 20
click at [715, 460] on input "Non" at bounding box center [705, 452] width 252 height 20
radio input "true"
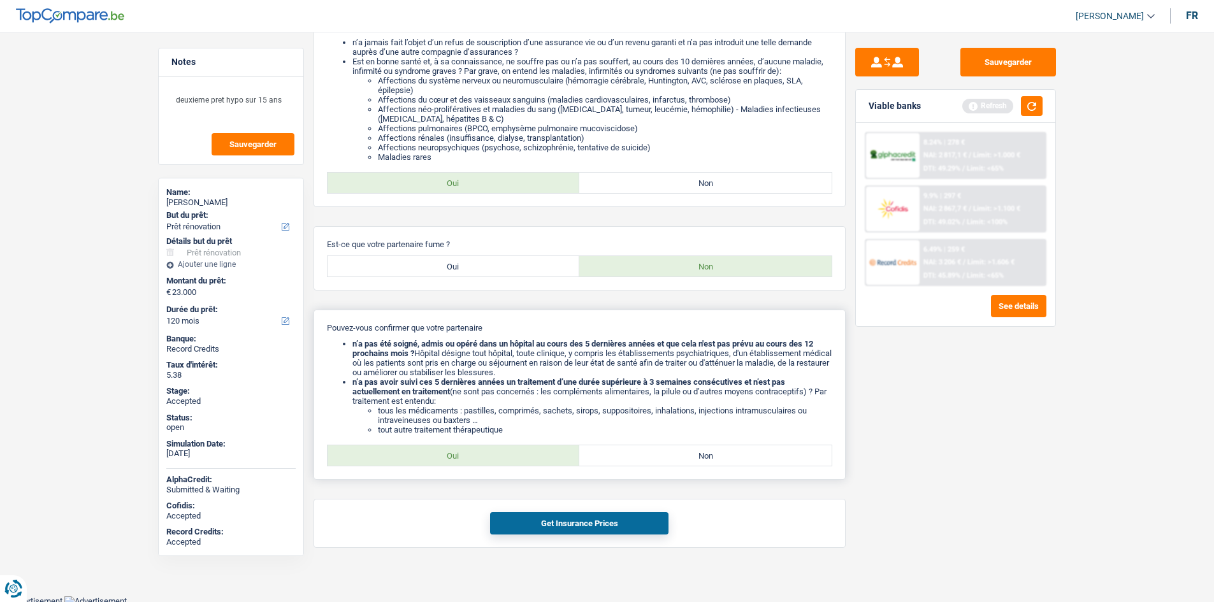
scroll to position [745, 0]
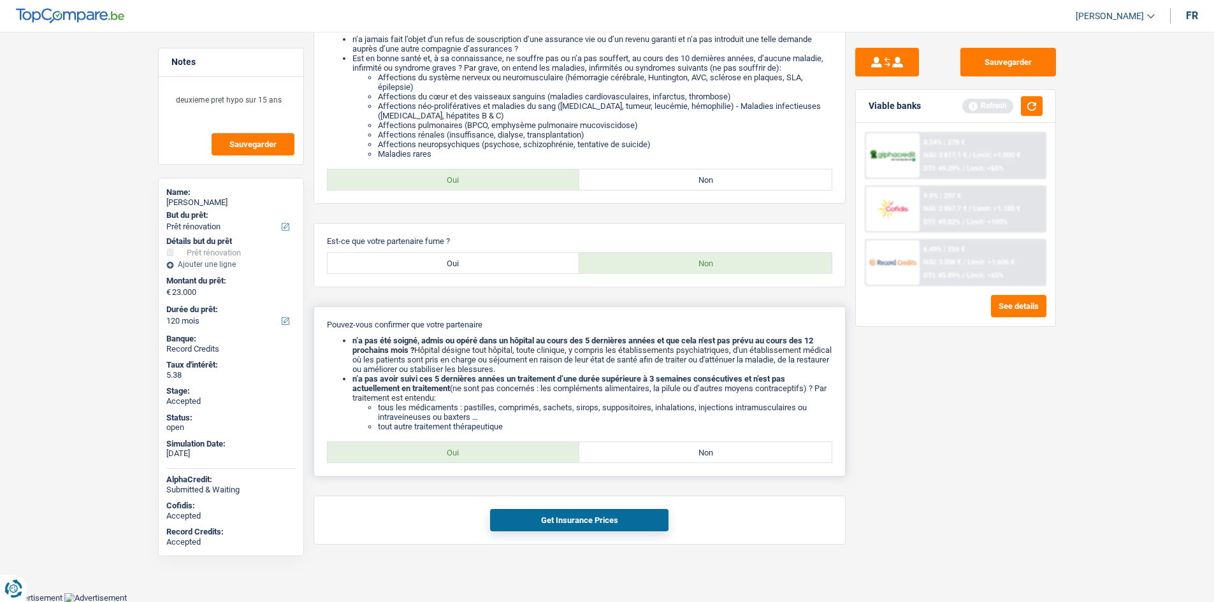
click at [474, 451] on label "Oui" at bounding box center [454, 452] width 252 height 20
click at [474, 451] on input "Oui" at bounding box center [454, 452] width 252 height 20
radio input "true"
click at [570, 516] on button "Get Insurance Prices" at bounding box center [579, 520] width 178 height 22
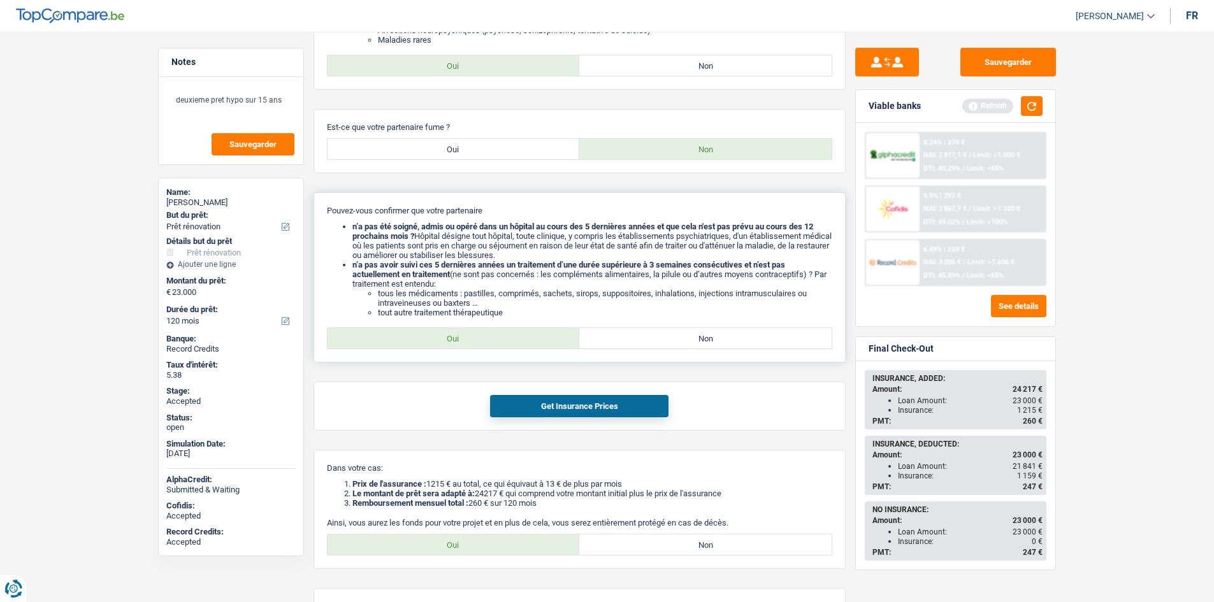
scroll to position [929, 0]
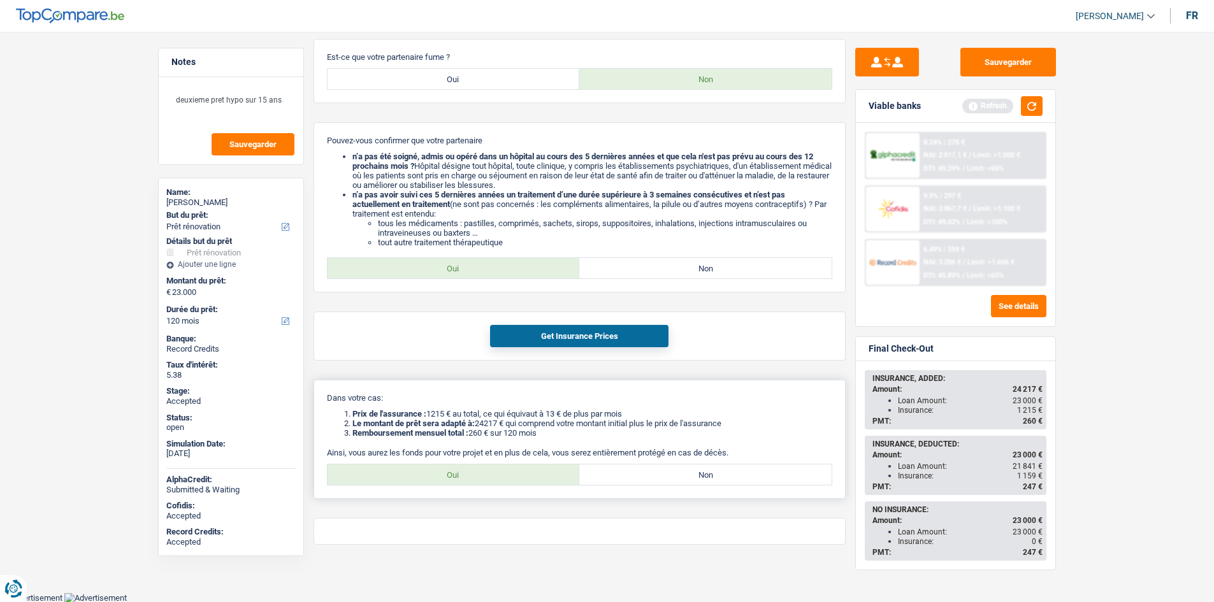
click at [512, 484] on label "Oui" at bounding box center [454, 475] width 252 height 20
click at [512, 484] on input "Oui" at bounding box center [454, 475] width 252 height 20
radio input "true"
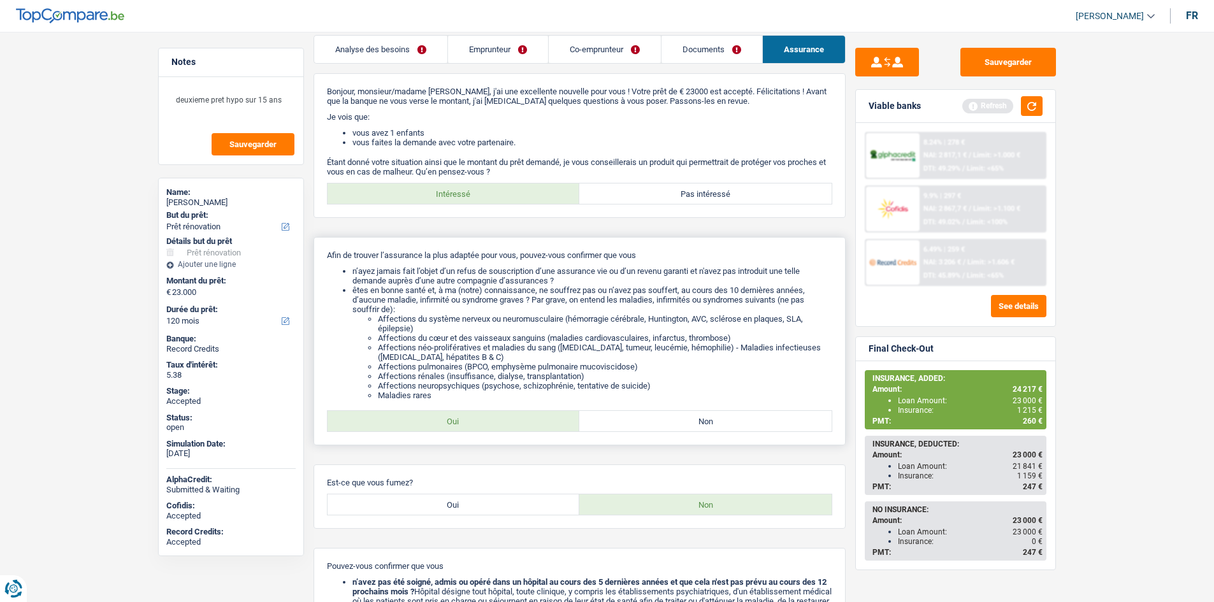
scroll to position [0, 0]
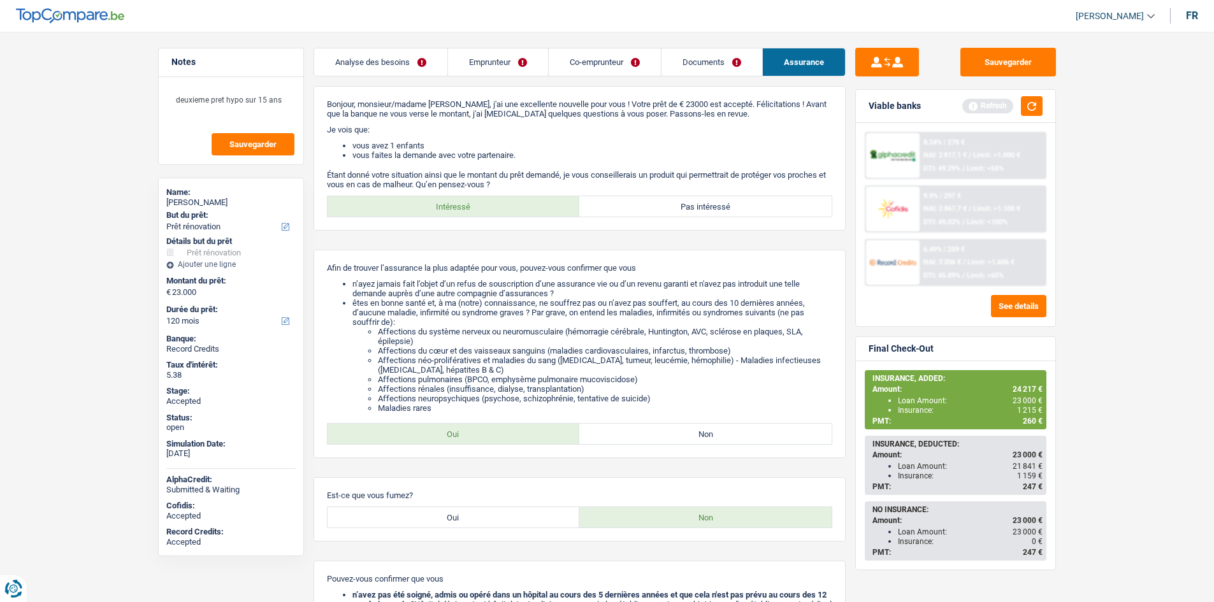
click at [491, 64] on link "Emprunteur" at bounding box center [498, 61] width 100 height 27
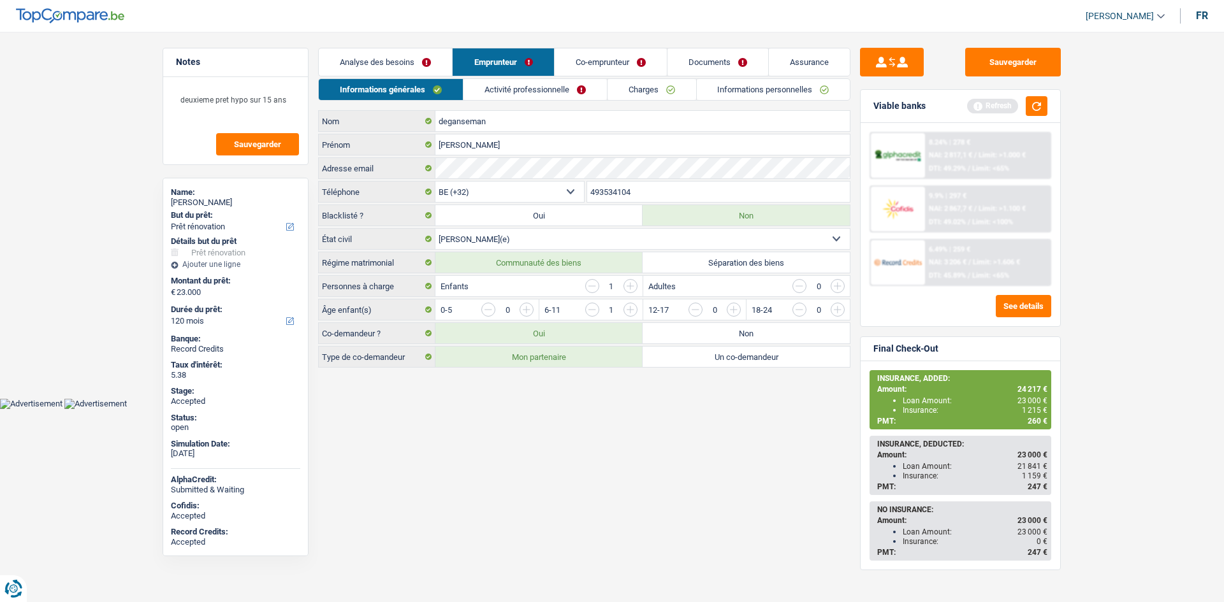
click at [629, 409] on html "Vous avez le contrôle de vos données Nous utilisons des cookies, tout comme nos…" at bounding box center [612, 204] width 1224 height 409
click at [813, 66] on link "Assurance" at bounding box center [809, 61] width 81 height 27
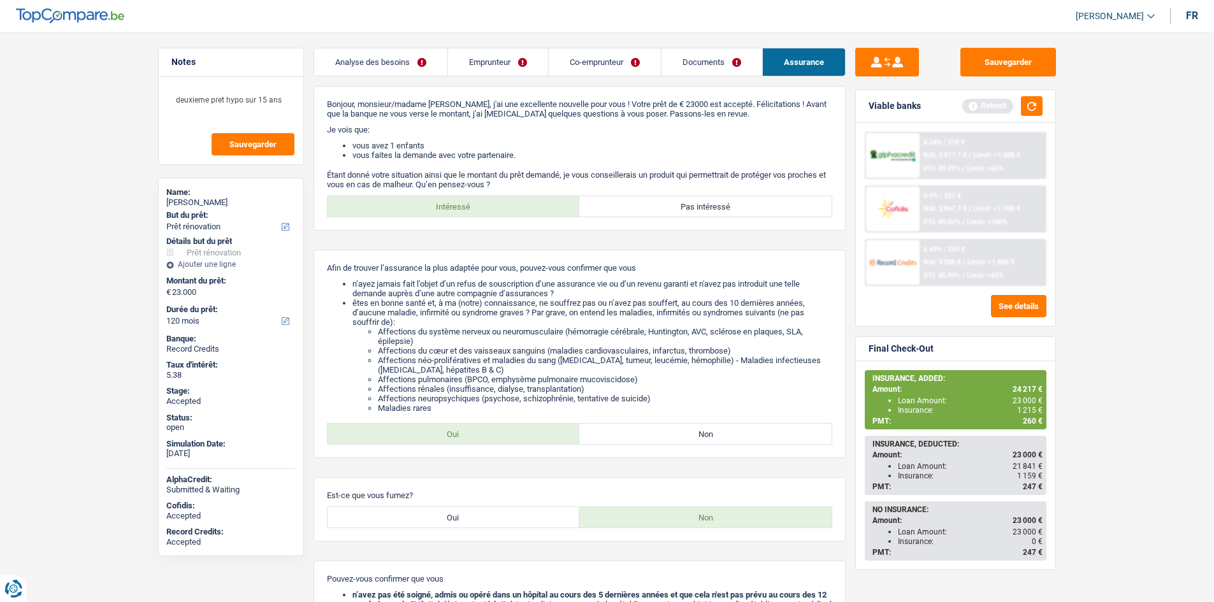
click at [509, 54] on link "Emprunteur" at bounding box center [498, 61] width 100 height 27
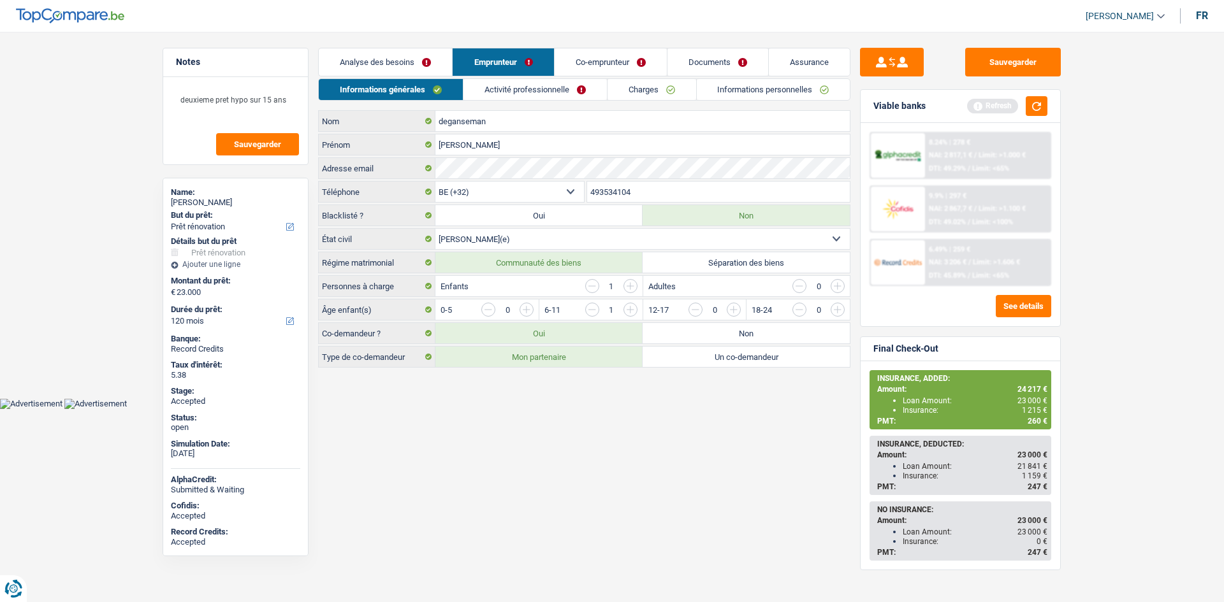
click at [799, 63] on link "Assurance" at bounding box center [809, 61] width 81 height 27
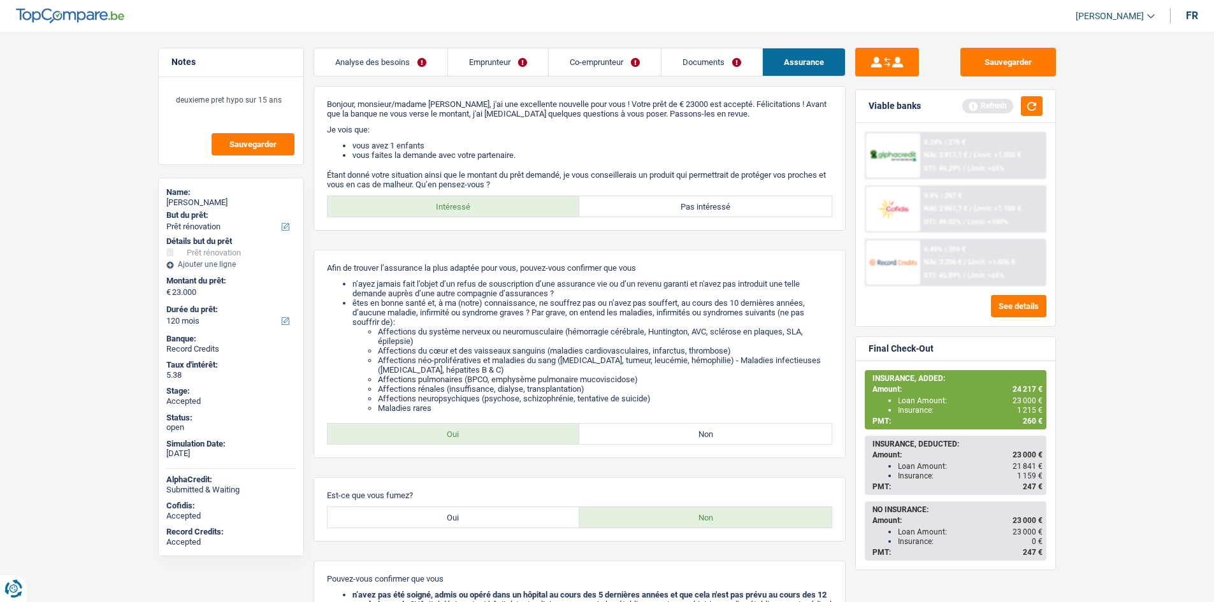
click at [1032, 107] on button "button" at bounding box center [1032, 106] width 22 height 20
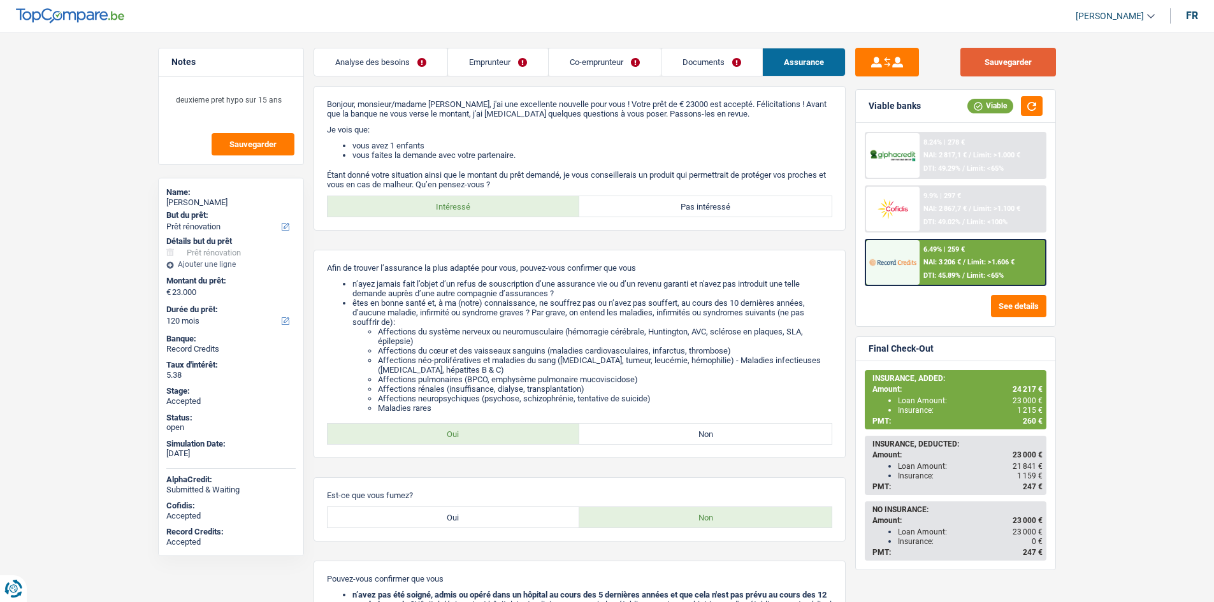
click at [1019, 64] on button "Sauvegarder" at bounding box center [1009, 62] width 96 height 29
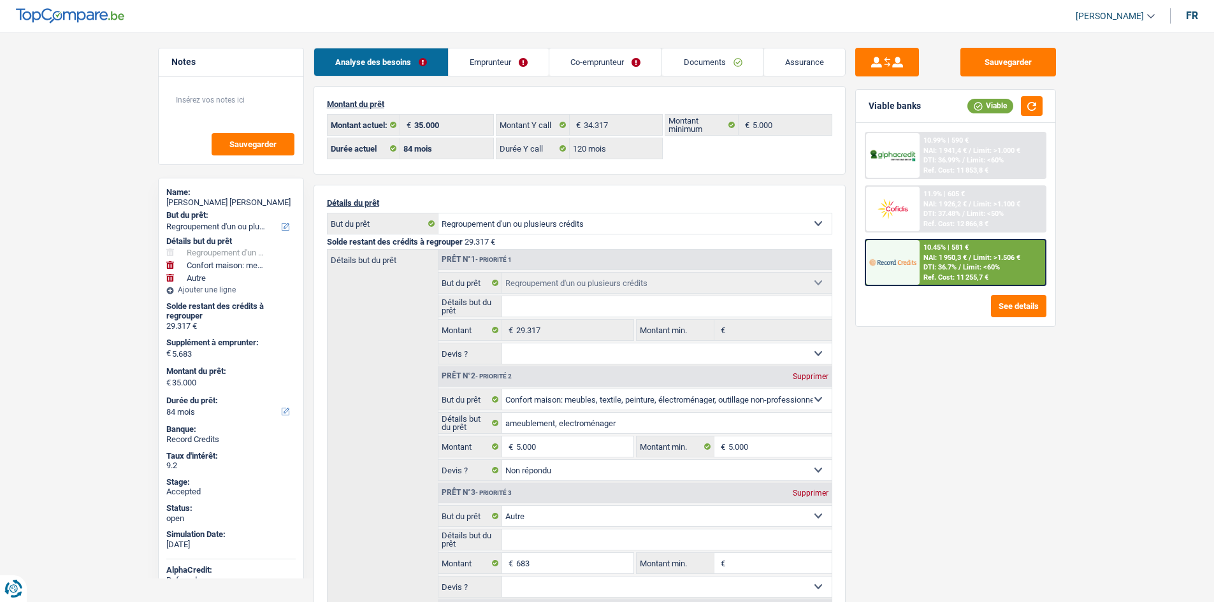
select select "refinancing"
select select "household"
select select "other"
select select "84"
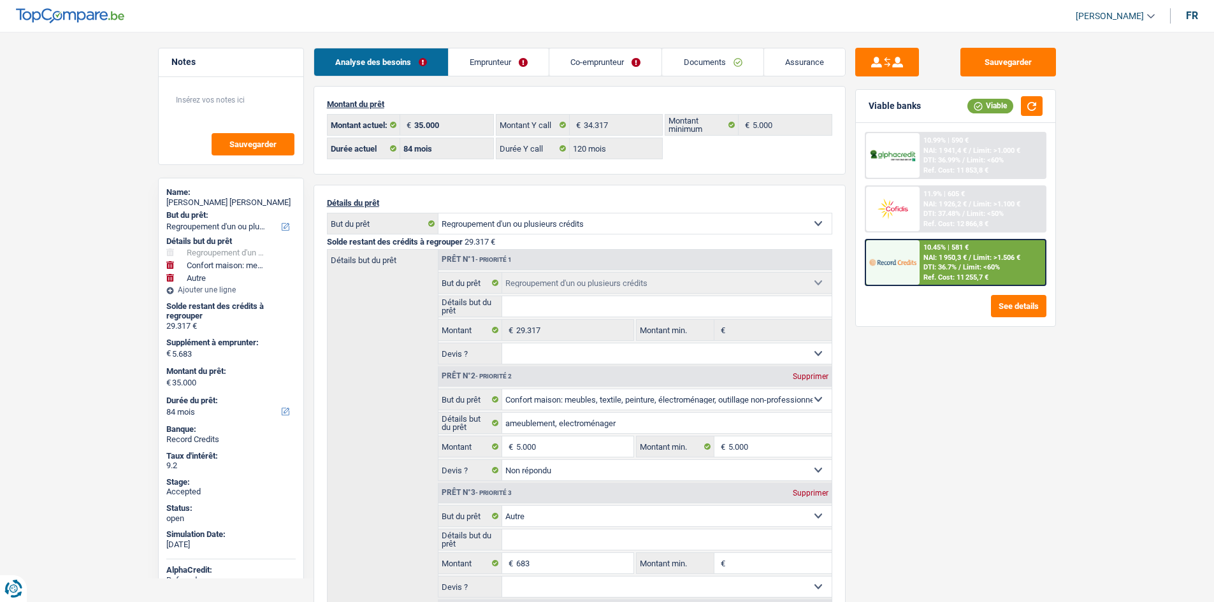
select select "84"
select select "120"
select select "refinancing"
select select "household"
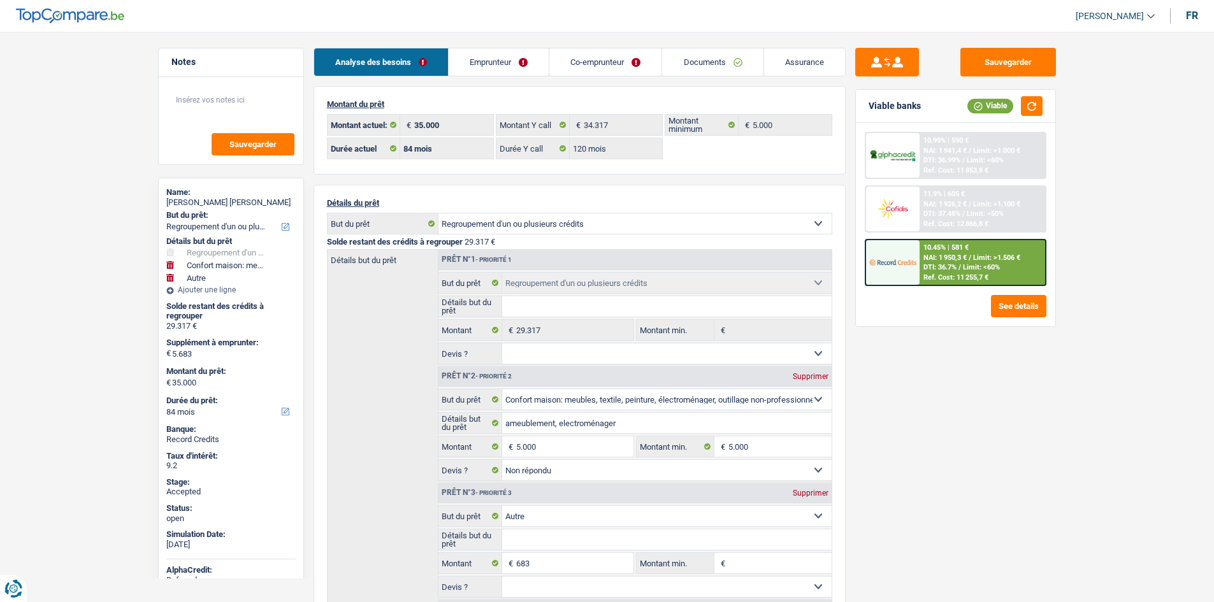
select select "not_answered"
select select "other"
select select "84"
click at [1010, 393] on div "Sauvegarder Viable banks Viable 10.99% | 590 € NAI: 1 941,4 € / Limit: >1.000 €…" at bounding box center [956, 313] width 220 height 531
click at [46, 171] on main "Notes Sauvegarder Name: Sandra Marin rengifo But du prêt: Confort maison: meubl…" at bounding box center [607, 525] width 1214 height 1012
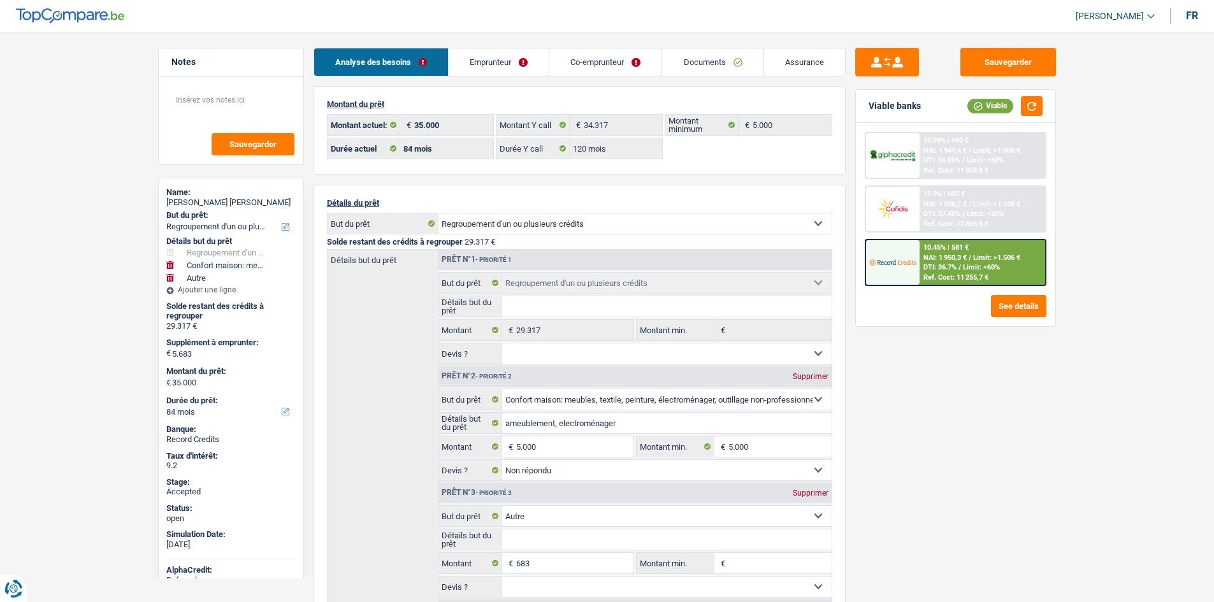
click at [481, 56] on link "Emprunteur" at bounding box center [499, 61] width 100 height 27
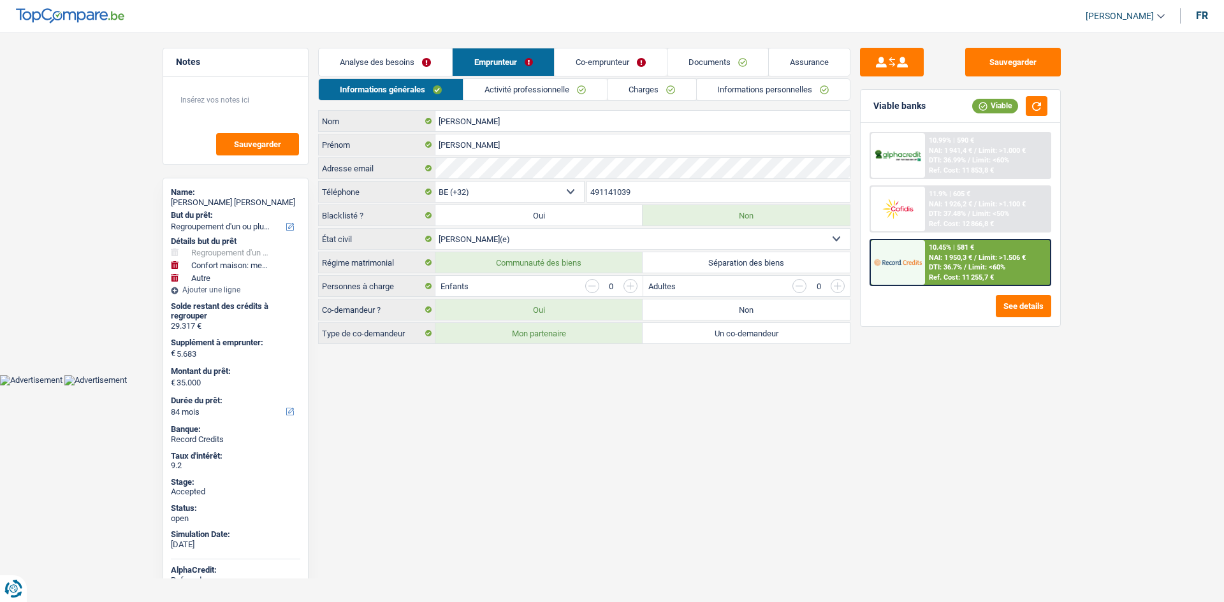
click at [621, 92] on link "Charges" at bounding box center [651, 89] width 89 height 21
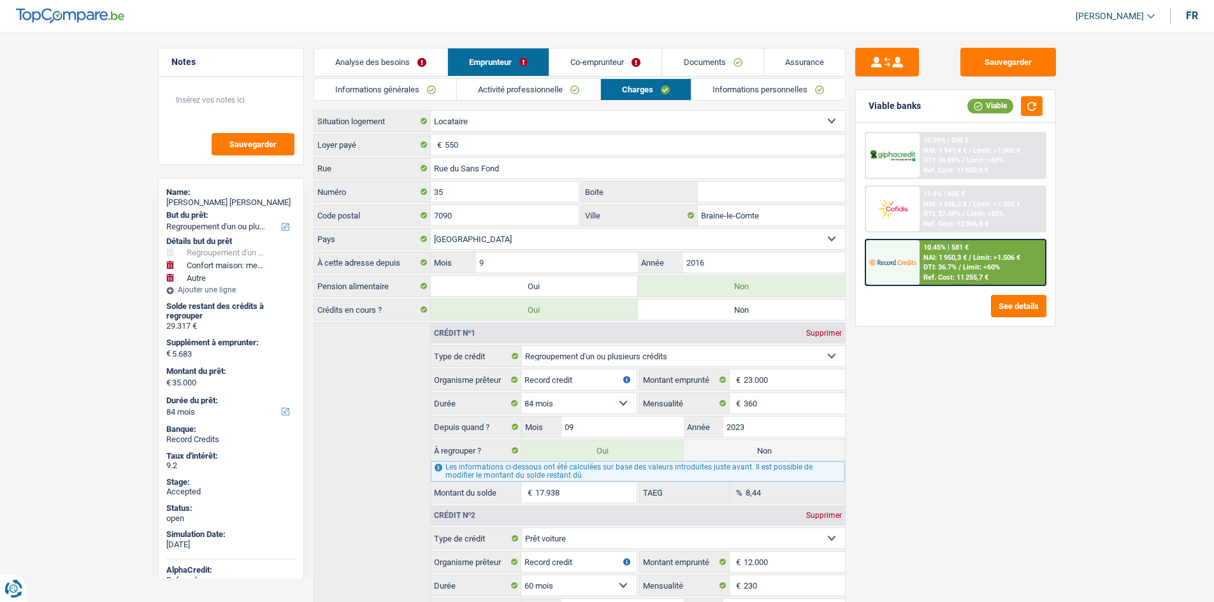
click at [236, 200] on div "Sandra Marin rengifo" at bounding box center [230, 203] width 129 height 10
copy div "Sandra Marin rengifo"
click at [436, 89] on link "Informations générales" at bounding box center [385, 89] width 143 height 21
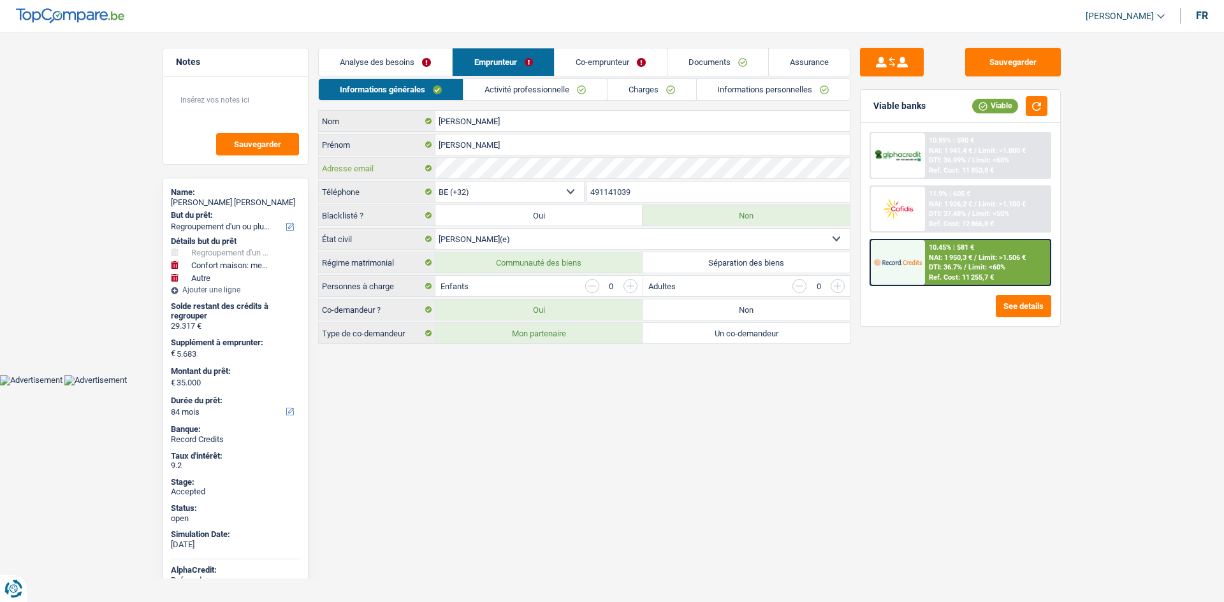
click at [588, 182] on div "Marin rengifo Nom Sandra Prénom Adresse email BE (+32) LU (+352) Sélectionner u…" at bounding box center [584, 227] width 532 height 234
click at [606, 185] on input "491141039" at bounding box center [718, 192] width 263 height 20
click at [604, 184] on input "491141039" at bounding box center [718, 192] width 263 height 20
click at [507, 96] on link "Activité professionnelle" at bounding box center [534, 89] width 143 height 21
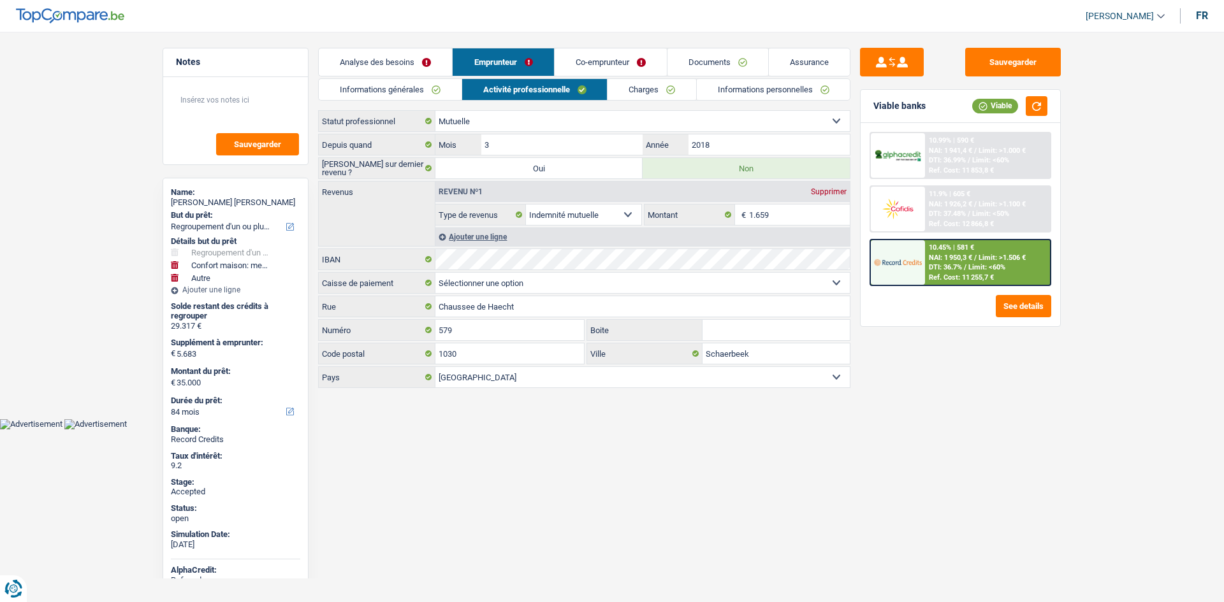
click at [595, 62] on link "Co-emprunteur" at bounding box center [611, 61] width 112 height 27
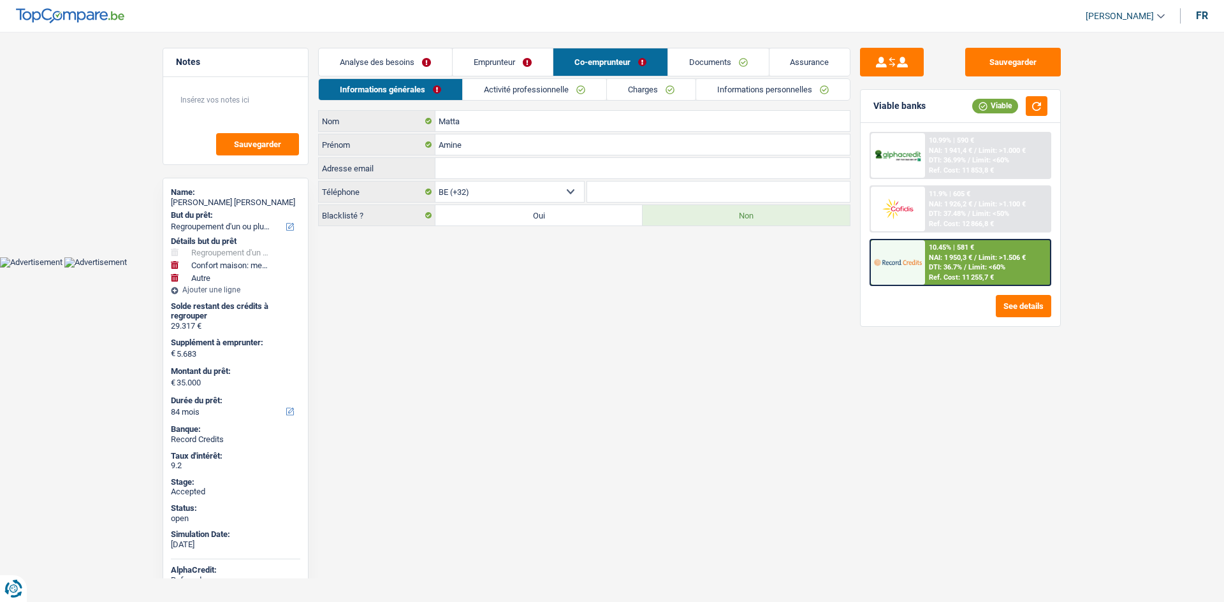
click at [572, 91] on link "Activité professionnelle" at bounding box center [534, 89] width 143 height 21
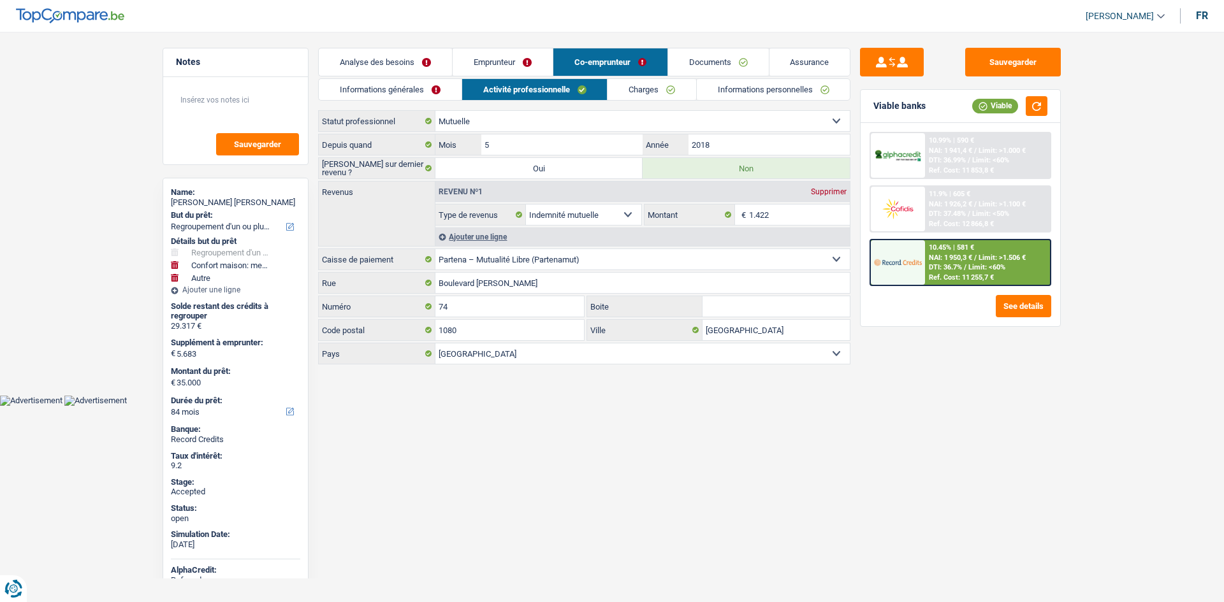
click at [546, 71] on link "Emprunteur" at bounding box center [503, 61] width 100 height 27
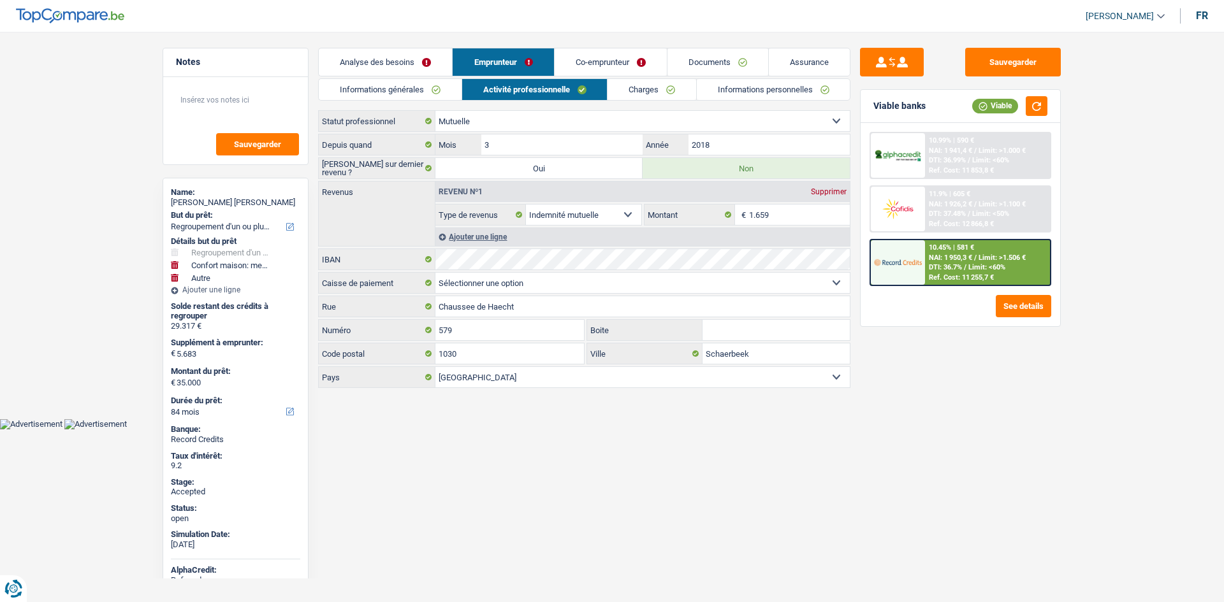
click at [621, 80] on link "Charges" at bounding box center [651, 89] width 89 height 21
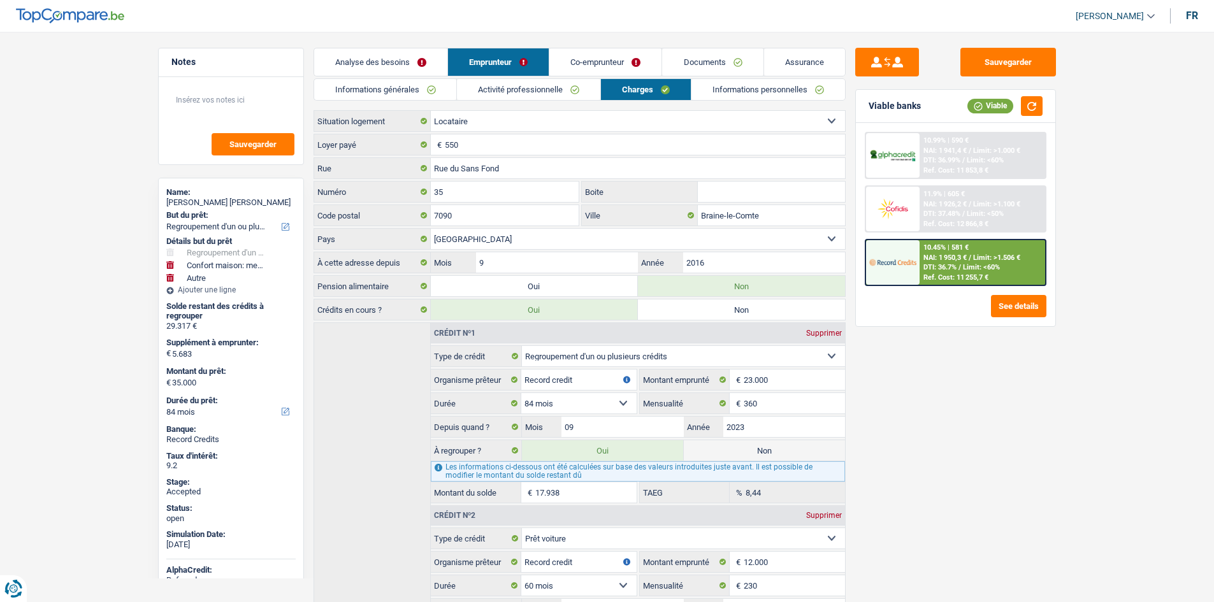
click at [707, 94] on link "Informations personnelles" at bounding box center [769, 89] width 154 height 21
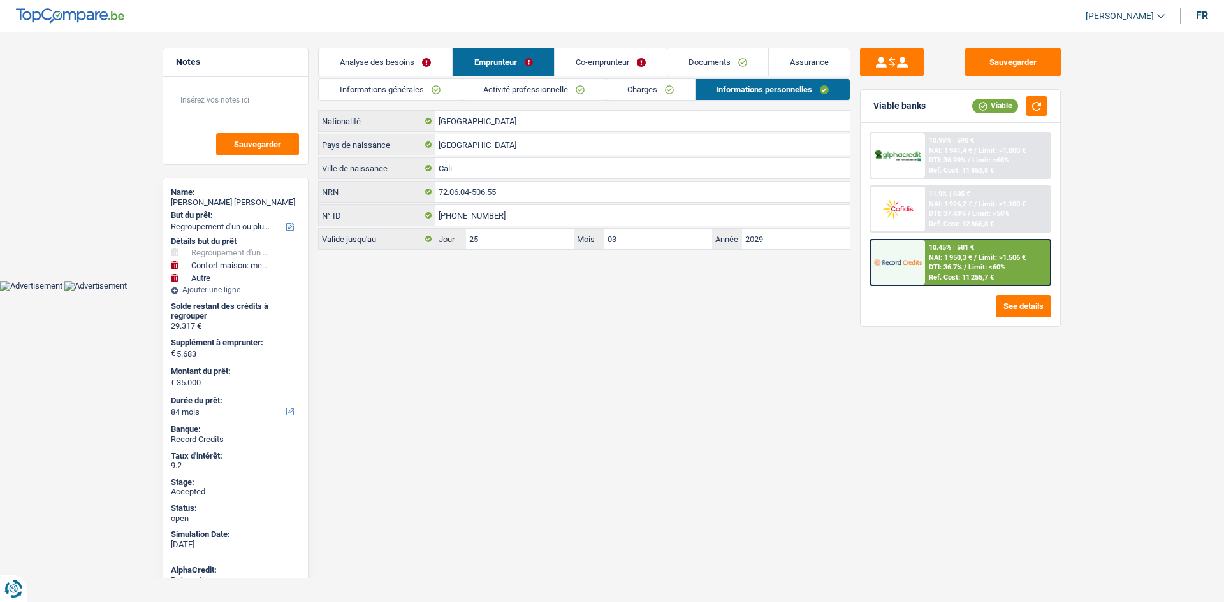
click at [620, 68] on link "Co-emprunteur" at bounding box center [611, 61] width 112 height 27
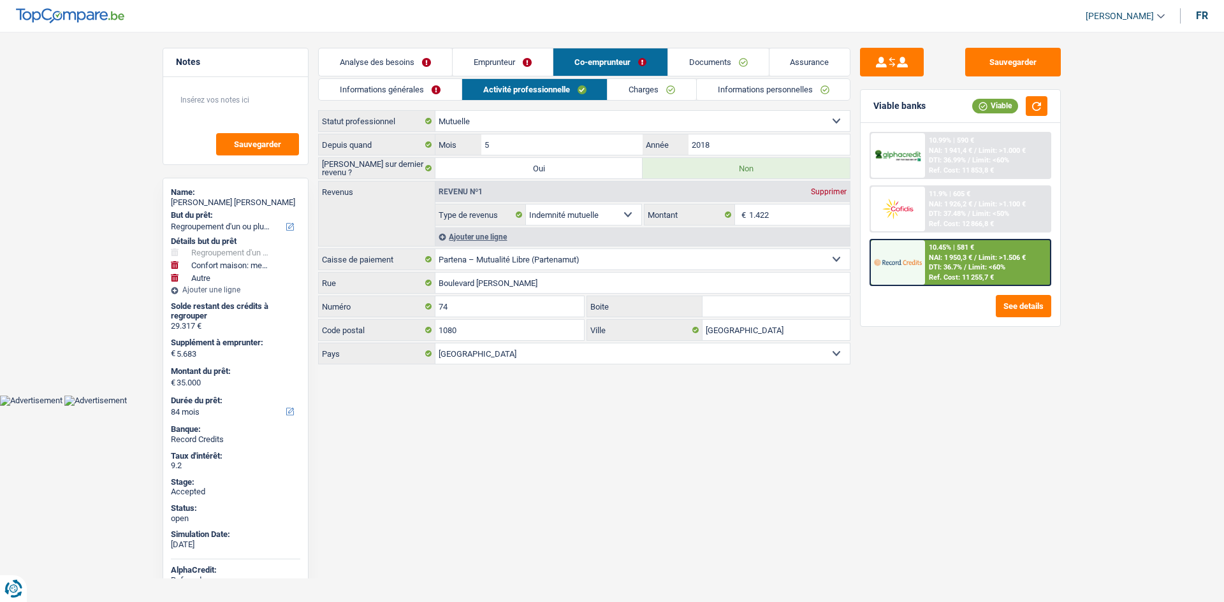
click at [729, 89] on link "Informations personnelles" at bounding box center [774, 89] width 154 height 21
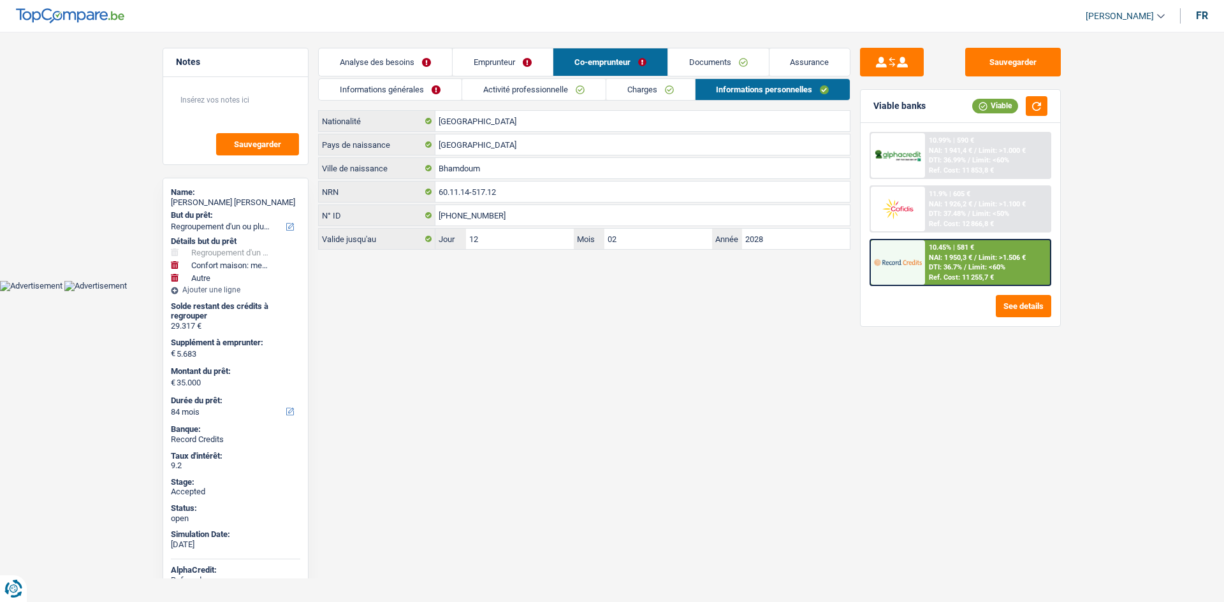
click at [415, 57] on link "Analyse des besoins" at bounding box center [385, 61] width 133 height 27
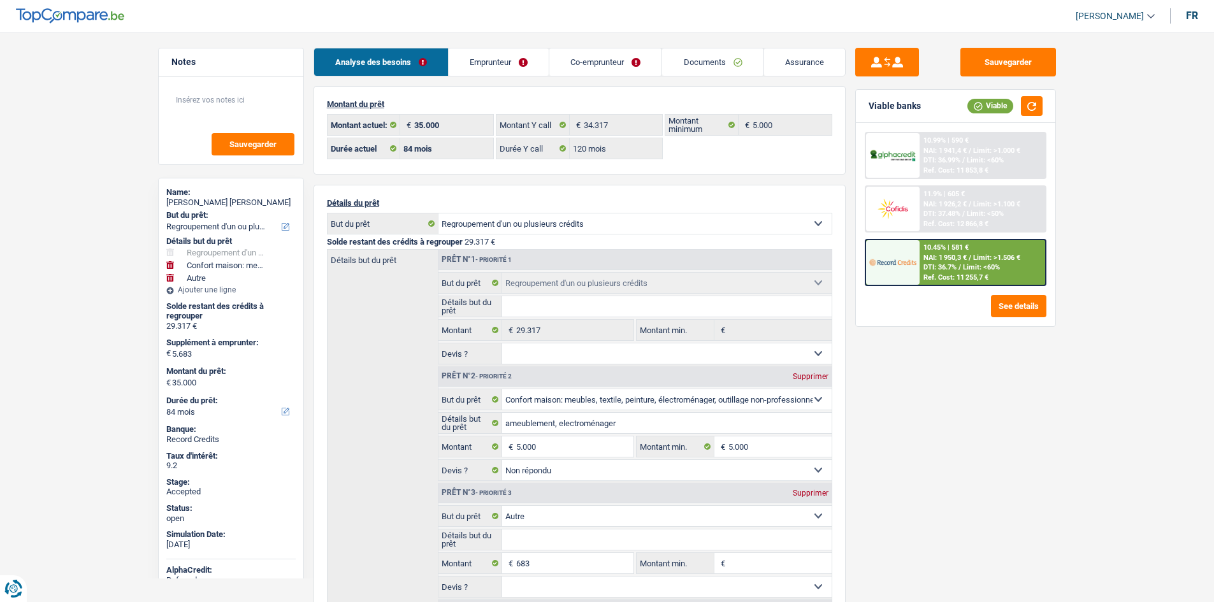
click at [509, 61] on link "Emprunteur" at bounding box center [499, 61] width 100 height 27
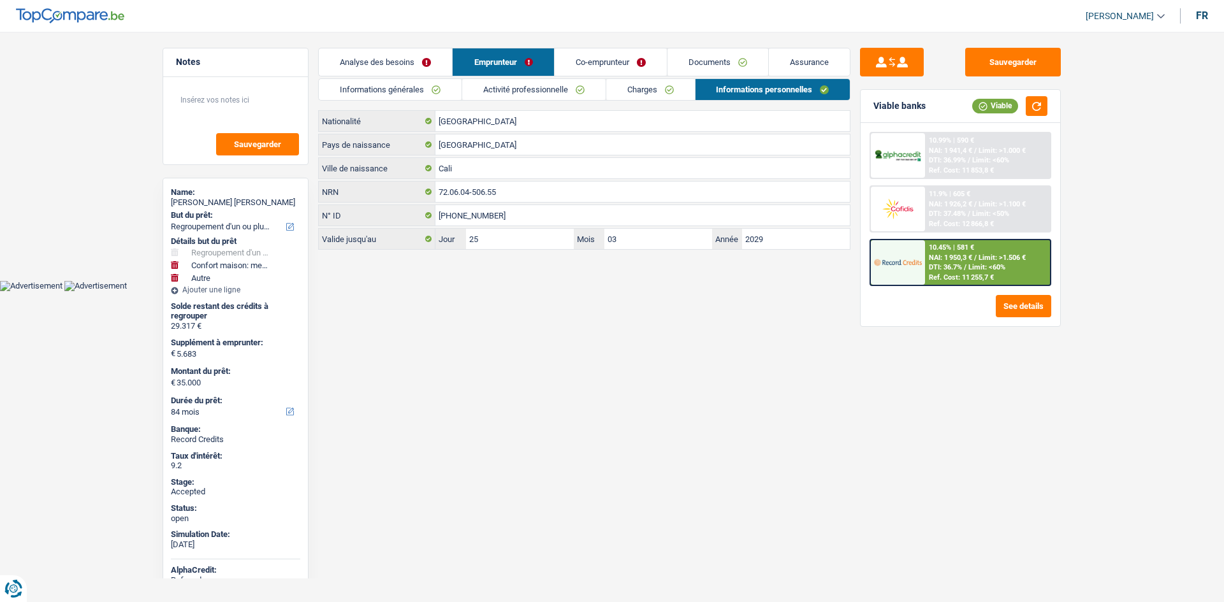
click at [424, 90] on link "Informations générales" at bounding box center [390, 89] width 143 height 21
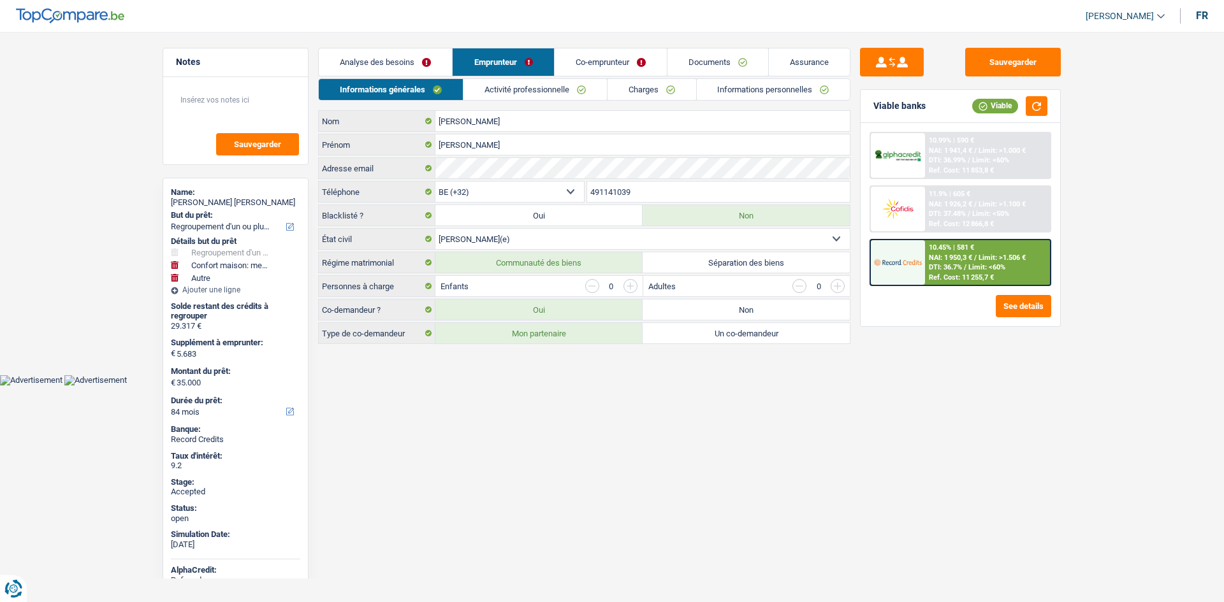
click at [419, 60] on link "Analyse des besoins" at bounding box center [385, 61] width 133 height 27
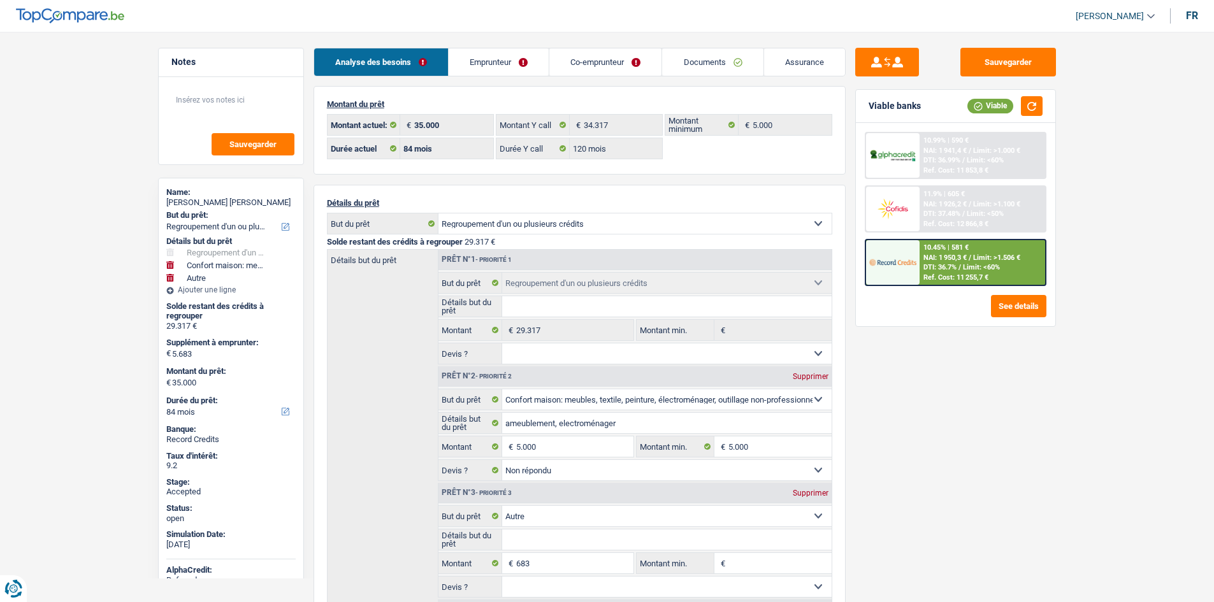
click at [509, 61] on link "Emprunteur" at bounding box center [499, 61] width 100 height 27
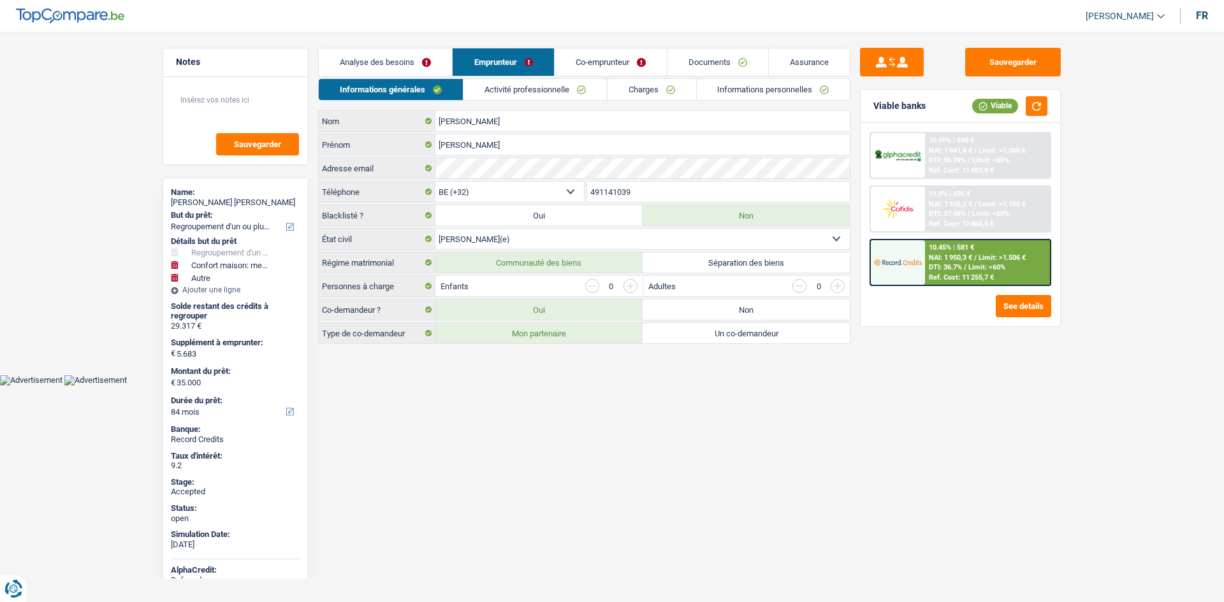
click at [643, 98] on link "Charges" at bounding box center [651, 89] width 89 height 21
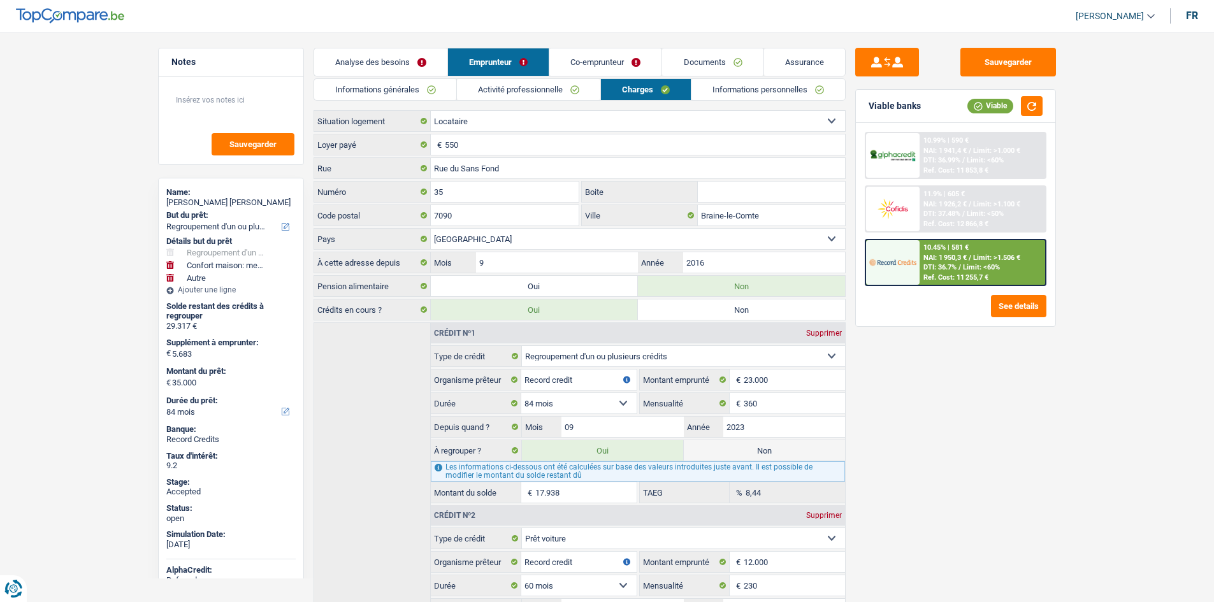
click at [430, 62] on link "Analyse des besoins" at bounding box center [380, 61] width 133 height 27
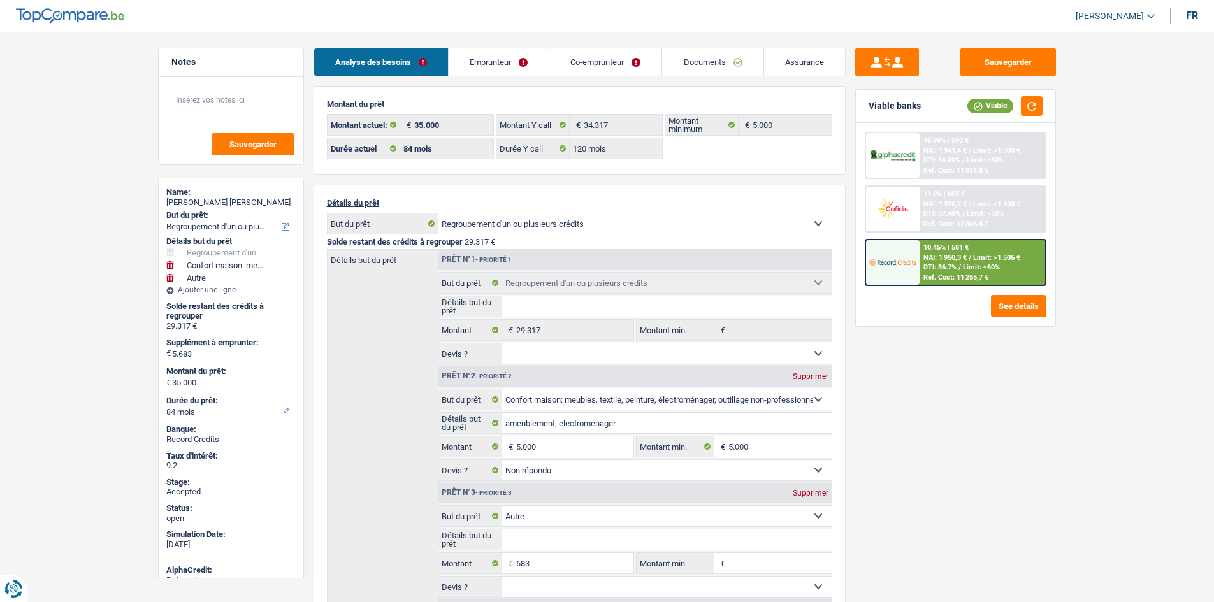
click at [13, 200] on main "Notes Sauvegarder Name: Sandra Marin rengifo But du prêt: Confort maison: meubl…" at bounding box center [607, 525] width 1214 height 1012
click at [796, 62] on link "Assurance" at bounding box center [804, 61] width 81 height 27
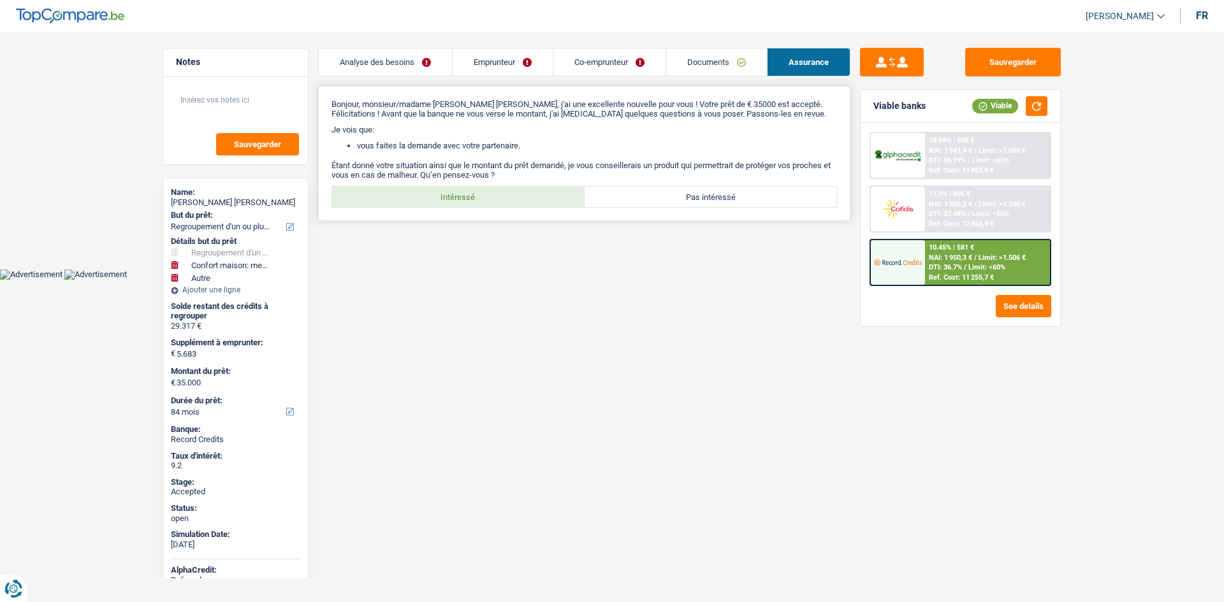
click at [495, 208] on div "Bonjour, monsieur/madame Sandra Marin rengifo, j'ai une excellente nouvelle pou…" at bounding box center [584, 153] width 532 height 135
click at [508, 194] on label "Intéressé" at bounding box center [458, 197] width 252 height 20
click at [508, 194] on input "Intéressé" at bounding box center [458, 197] width 252 height 20
radio input "true"
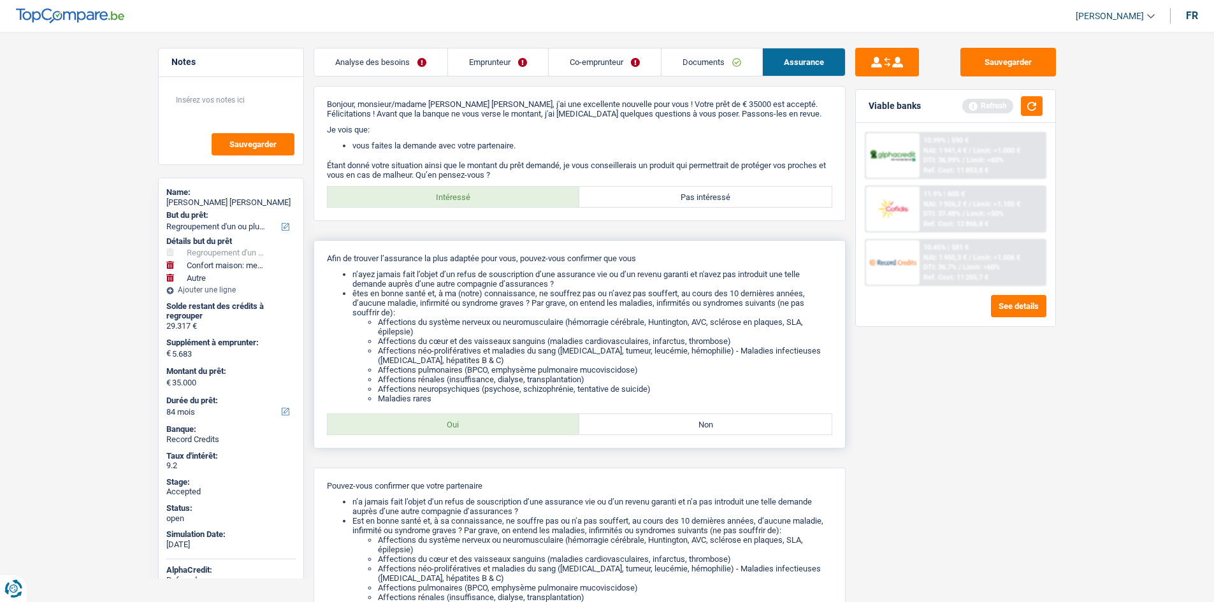
click at [523, 423] on label "Oui" at bounding box center [454, 424] width 252 height 20
click at [523, 423] on input "Oui" at bounding box center [454, 424] width 252 height 20
radio input "true"
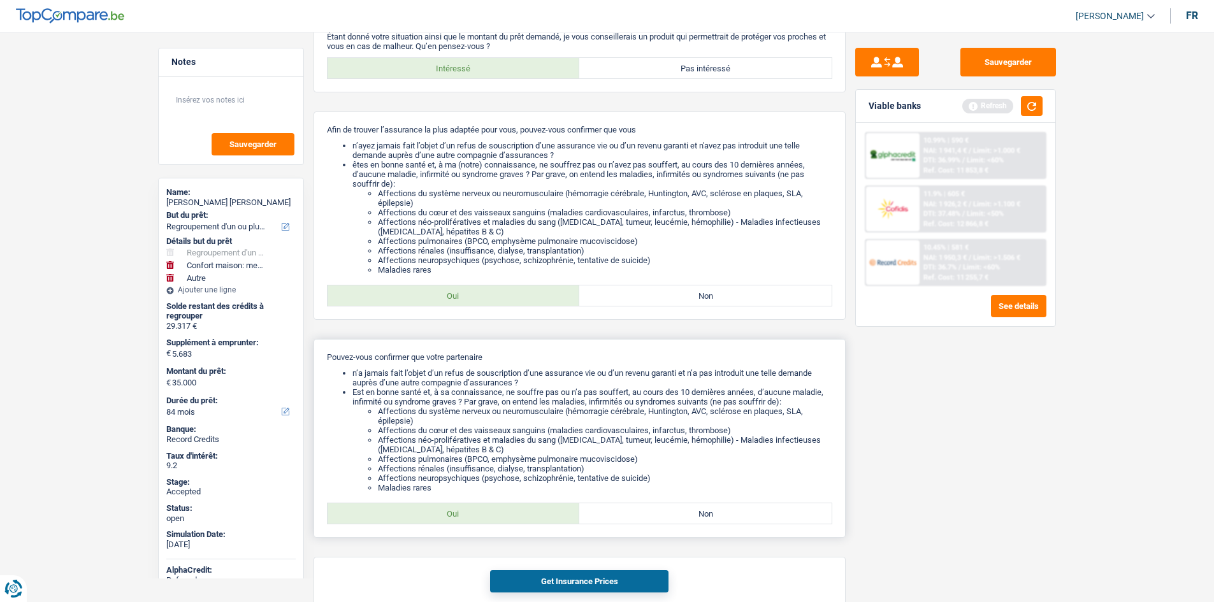
scroll to position [190, 0]
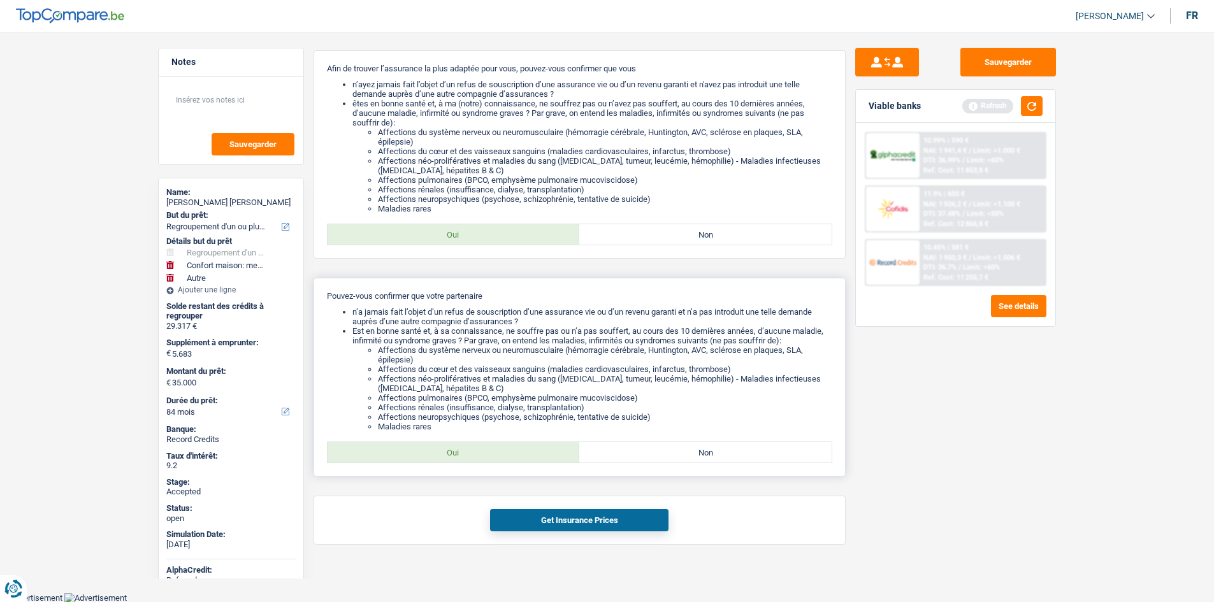
click at [507, 453] on label "Oui" at bounding box center [454, 452] width 252 height 20
click at [507, 453] on input "Oui" at bounding box center [454, 452] width 252 height 20
radio input "true"
click at [579, 517] on button "Get Insurance Prices" at bounding box center [579, 520] width 178 height 22
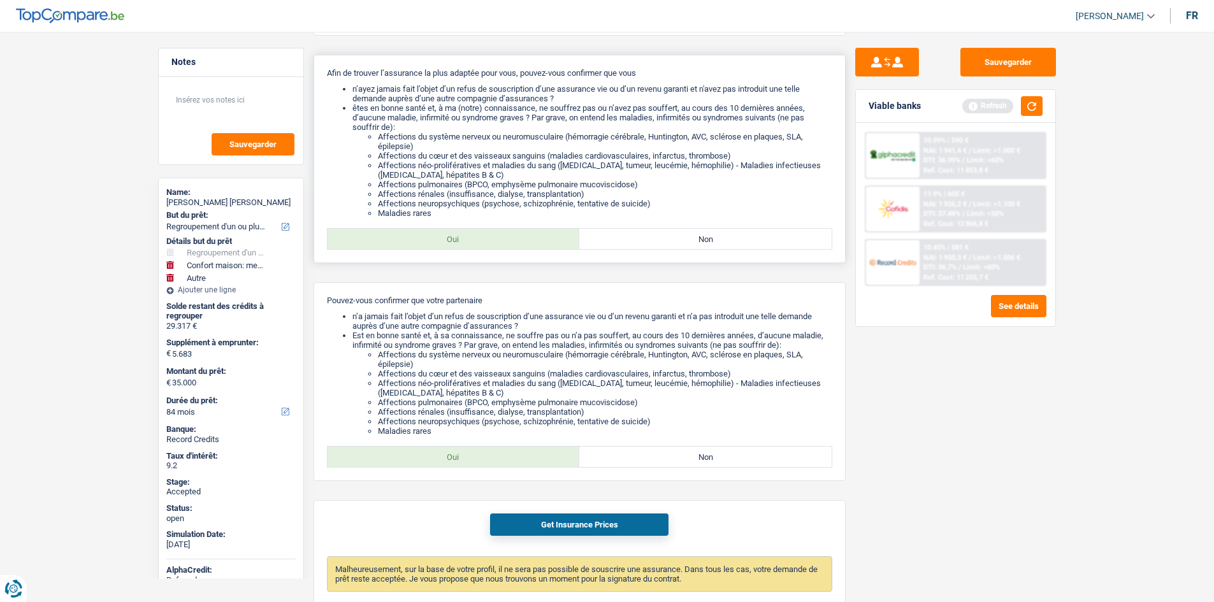
scroll to position [0, 0]
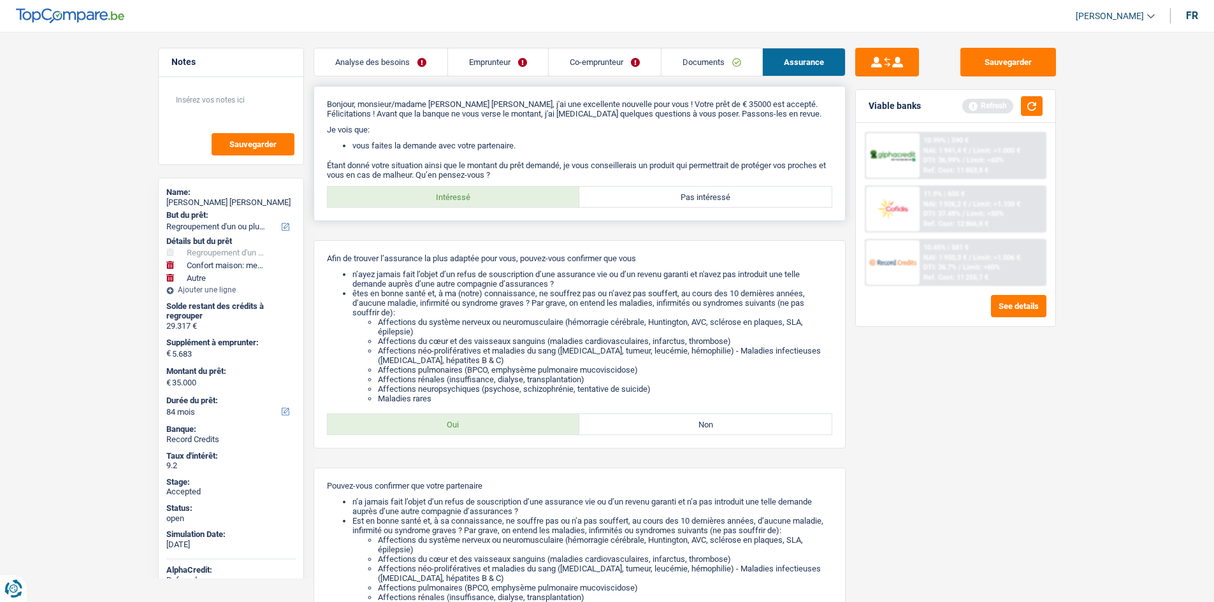
click at [708, 192] on label "Pas intéressé" at bounding box center [705, 197] width 252 height 20
click at [708, 192] on input "Pas intéressé" at bounding box center [705, 197] width 252 height 20
radio input "true"
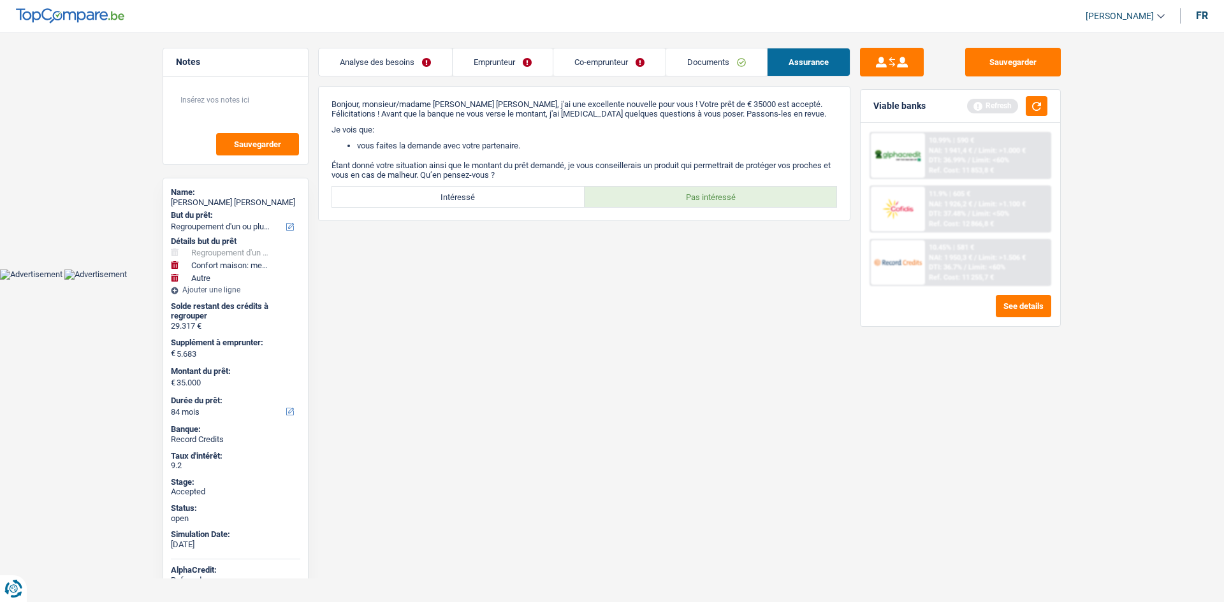
drag, startPoint x: 144, startPoint y: 203, endPoint x: 147, endPoint y: 47, distance: 156.2
click at [143, 199] on main "Notes Sauvegarder Name: Sandra Marin rengifo But du prêt: Confort maison: meubl…" at bounding box center [612, 144] width 1224 height 250
click at [537, 55] on link "Emprunteur" at bounding box center [503, 61] width 100 height 27
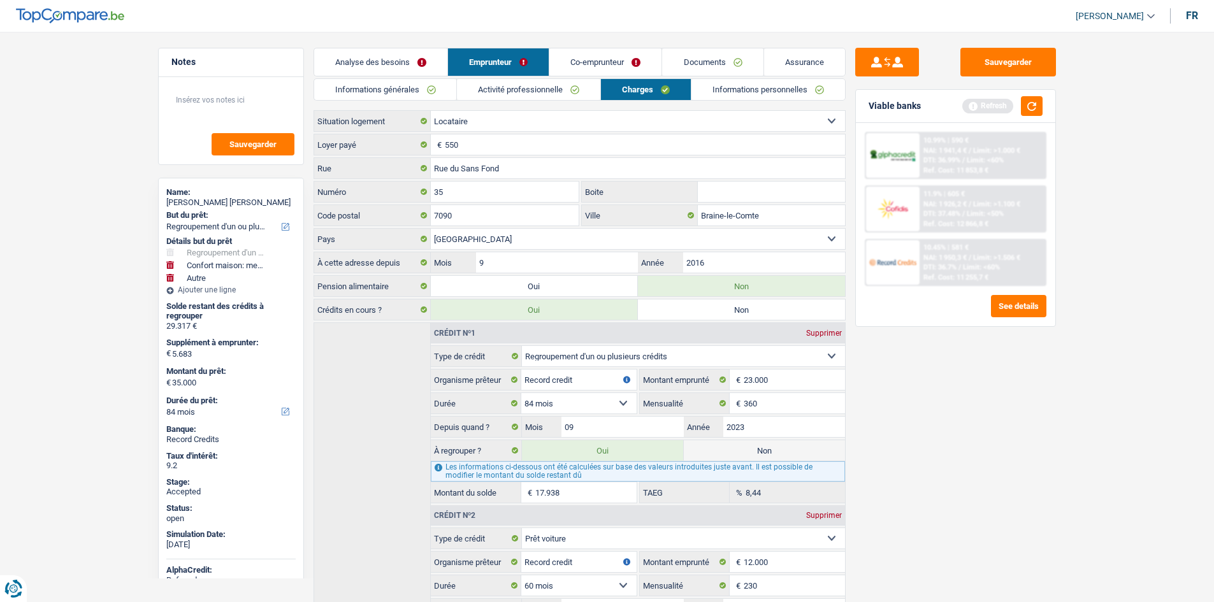
click at [945, 451] on div "Sauvegarder Viable banks Refresh 10.99% | 590 € NAI: 1 941,4 € / Limit: >1.000 …" at bounding box center [956, 313] width 220 height 531
click at [595, 135] on input "550" at bounding box center [645, 144] width 400 height 20
click at [570, 170] on input "Rue du Sans Fond" at bounding box center [638, 168] width 414 height 20
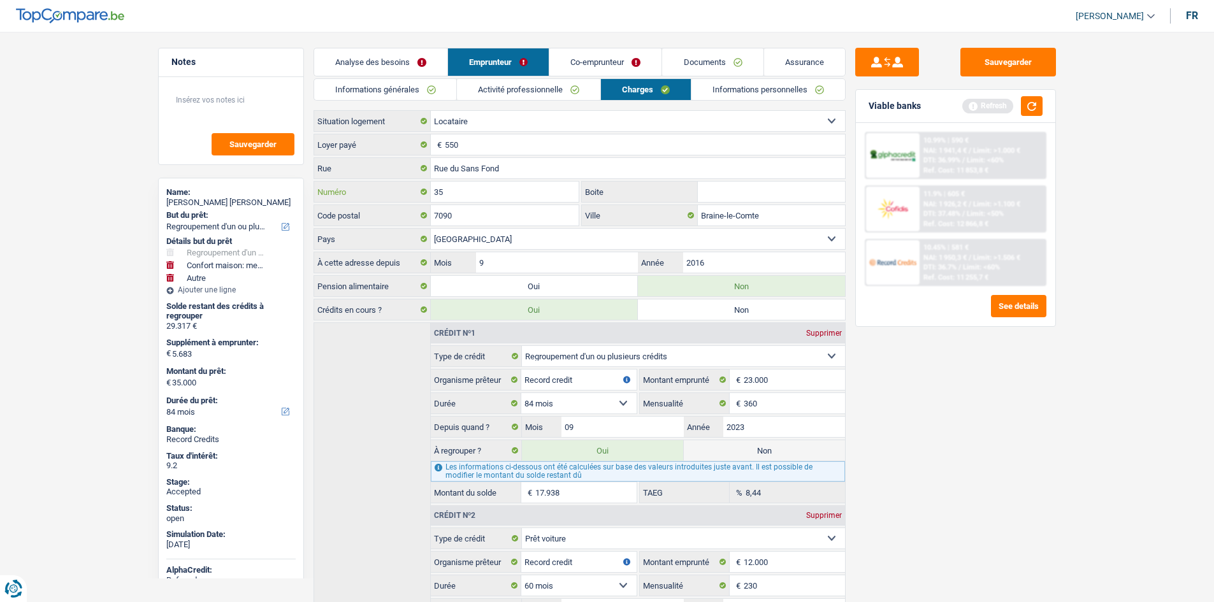
click at [530, 185] on input "35" at bounding box center [505, 192] width 149 height 20
click at [540, 220] on input "7090" at bounding box center [505, 215] width 149 height 20
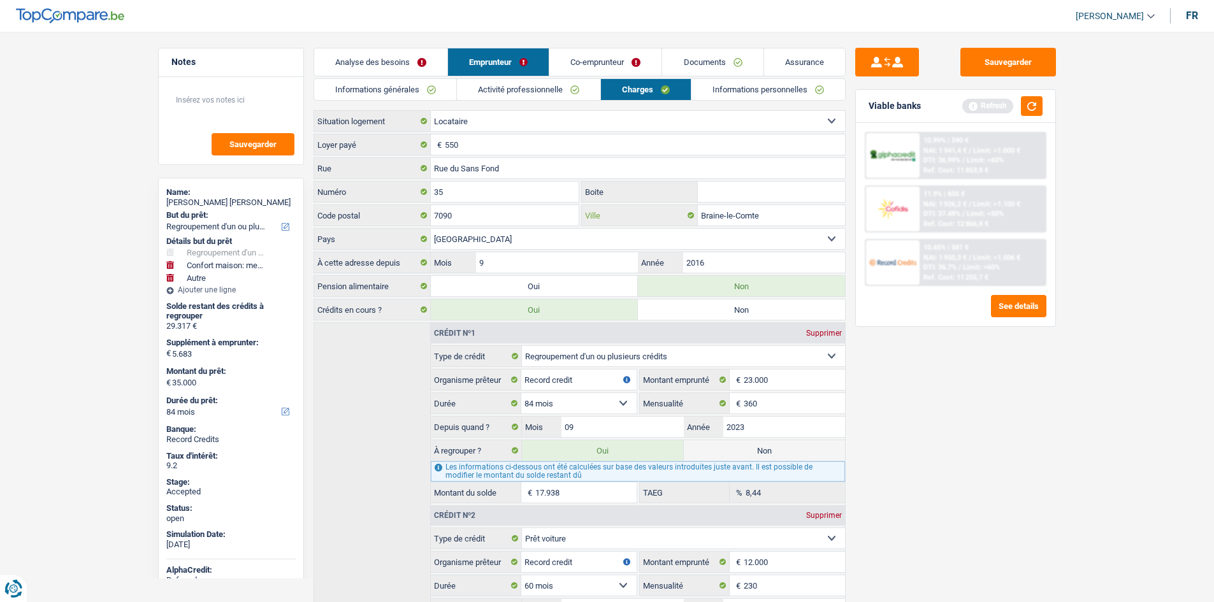
click at [753, 215] on input "Braine-le-Comte" at bounding box center [771, 215] width 147 height 20
click at [701, 90] on link "Informations personnelles" at bounding box center [769, 89] width 154 height 21
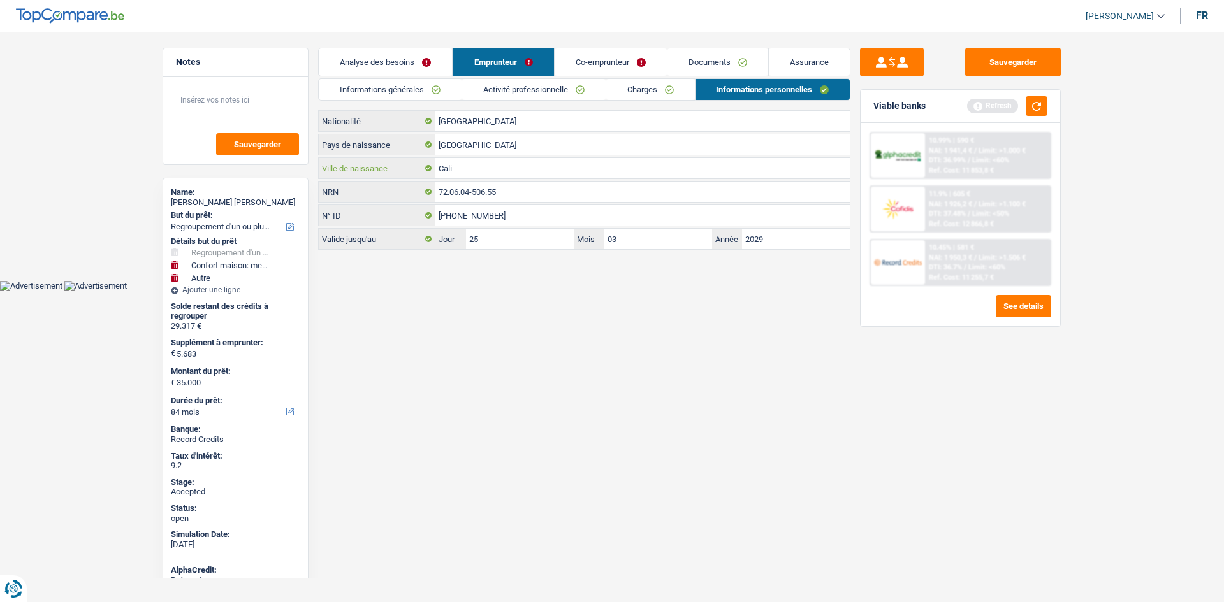
click at [491, 169] on input "Cali" at bounding box center [642, 168] width 414 height 20
click at [634, 58] on link "Co-emprunteur" at bounding box center [611, 61] width 112 height 27
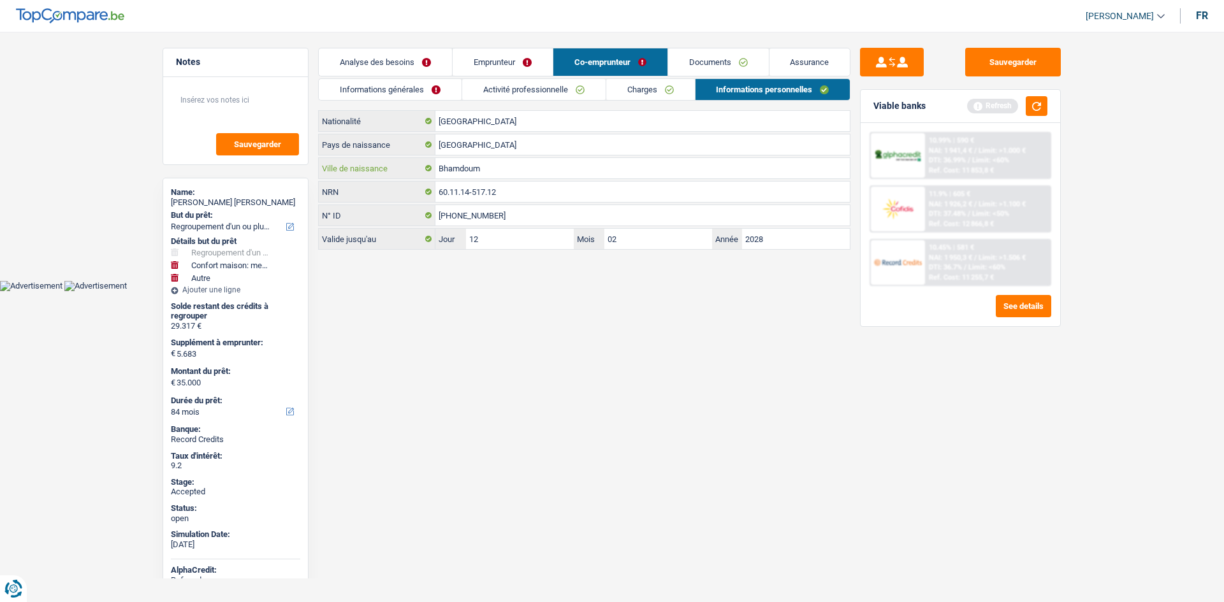
click at [581, 168] on input "Bhamdoum" at bounding box center [642, 168] width 414 height 20
click at [602, 149] on input "Liban" at bounding box center [642, 144] width 414 height 20
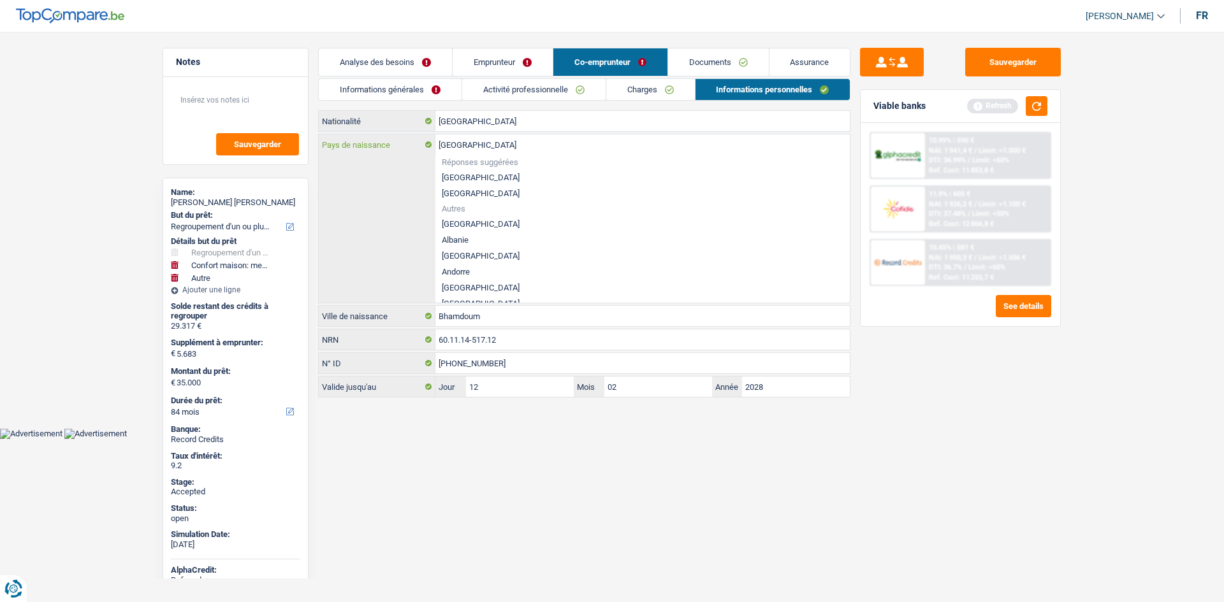
click at [602, 149] on input "Liban" at bounding box center [642, 144] width 414 height 20
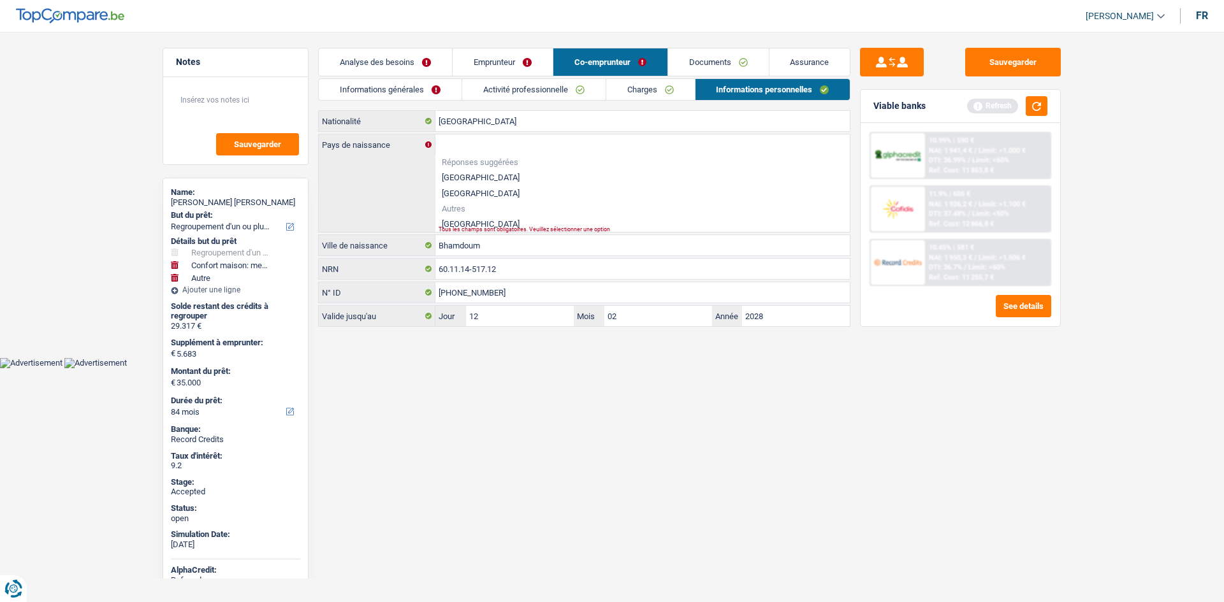
click at [393, 89] on link "Informations générales" at bounding box center [390, 89] width 143 height 21
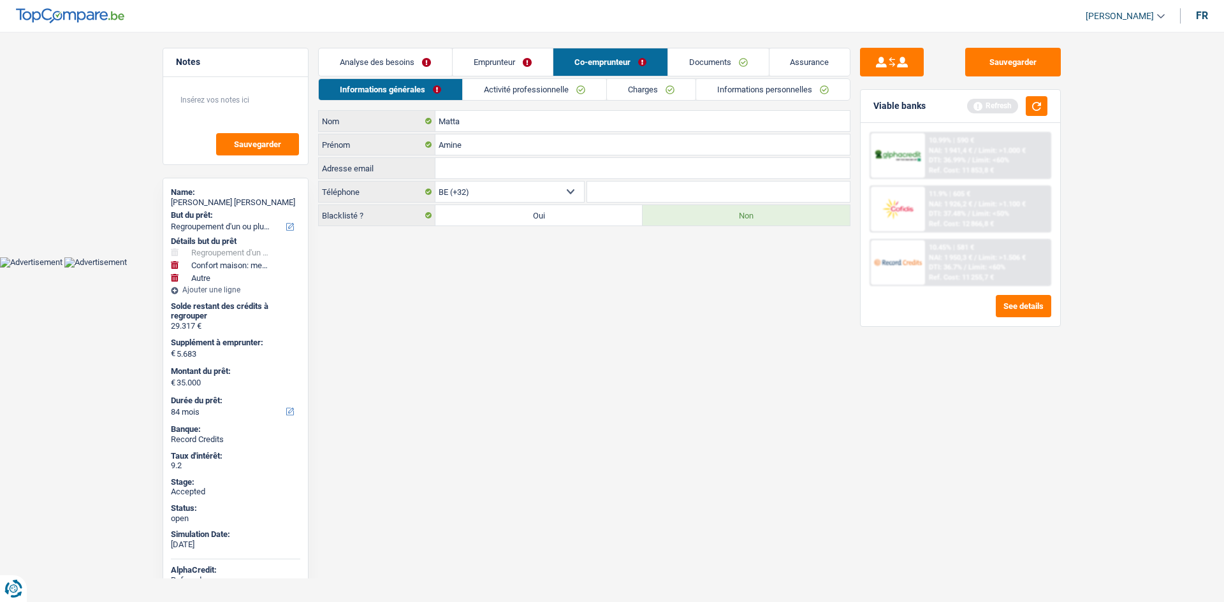
click at [457, 61] on link "Emprunteur" at bounding box center [503, 61] width 100 height 27
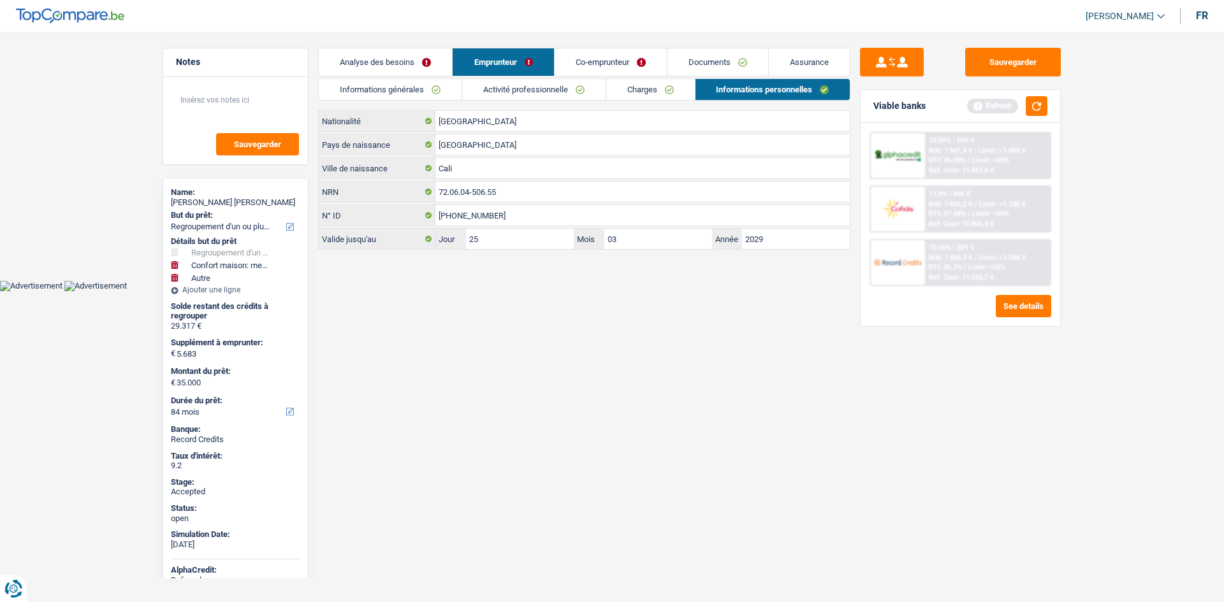
click at [395, 85] on link "Informations générales" at bounding box center [390, 89] width 143 height 21
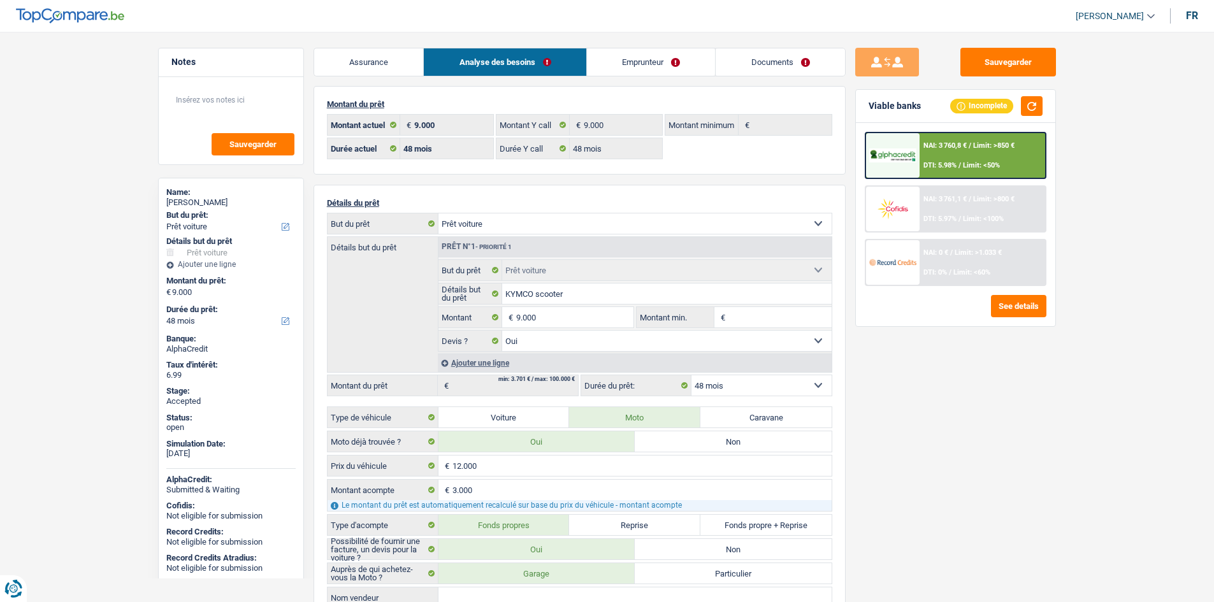
select select "car"
select select "48"
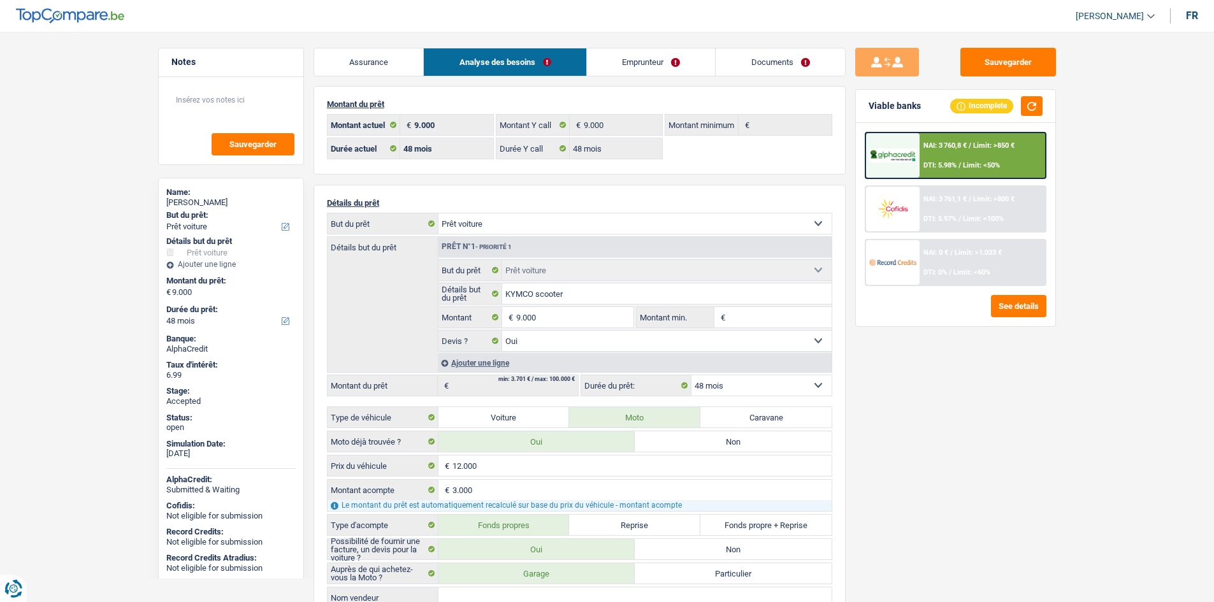
select select "car"
select select "yes"
select select "48"
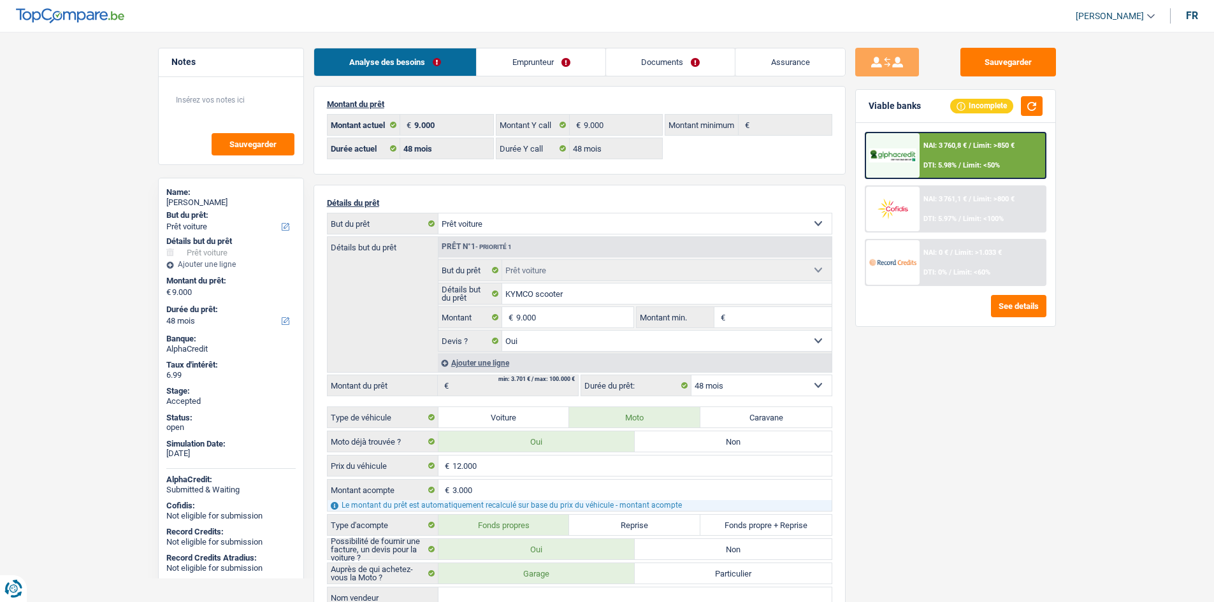
click at [695, 60] on link "Documents" at bounding box center [670, 61] width 129 height 27
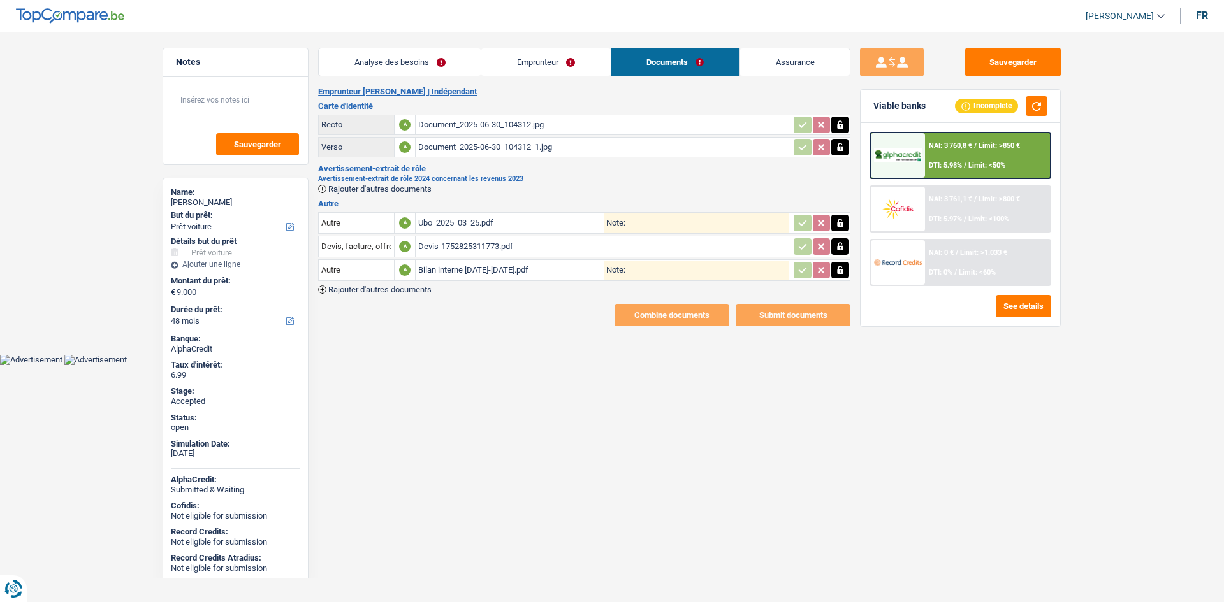
click at [554, 349] on main "Notes Sauvegarder Name: [PERSON_NAME] But du prêt: Confort maison: meubles, tex…" at bounding box center [612, 187] width 1224 height 336
click at [531, 246] on div "Devis-1752825311773.pdf" at bounding box center [603, 246] width 371 height 19
drag, startPoint x: 806, startPoint y: 58, endPoint x: 618, endPoint y: 156, distance: 211.8
click at [806, 59] on link "Assurance" at bounding box center [795, 61] width 110 height 27
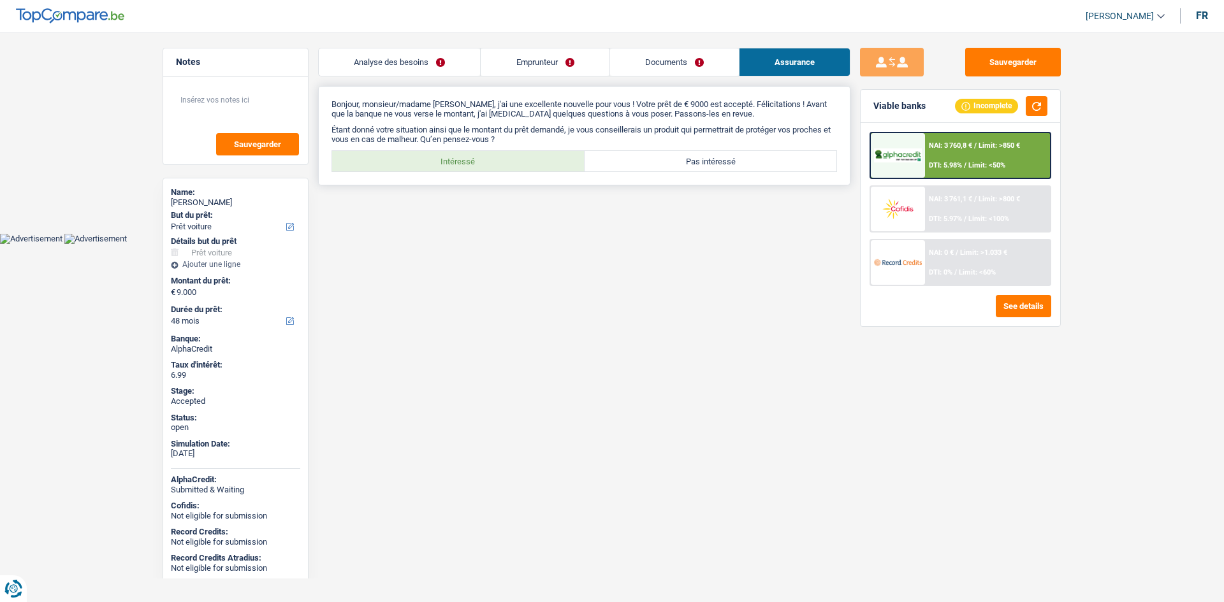
click at [449, 164] on label "Intéressé" at bounding box center [458, 161] width 252 height 20
click at [449, 164] on input "Intéressé" at bounding box center [458, 161] width 252 height 20
radio input "true"
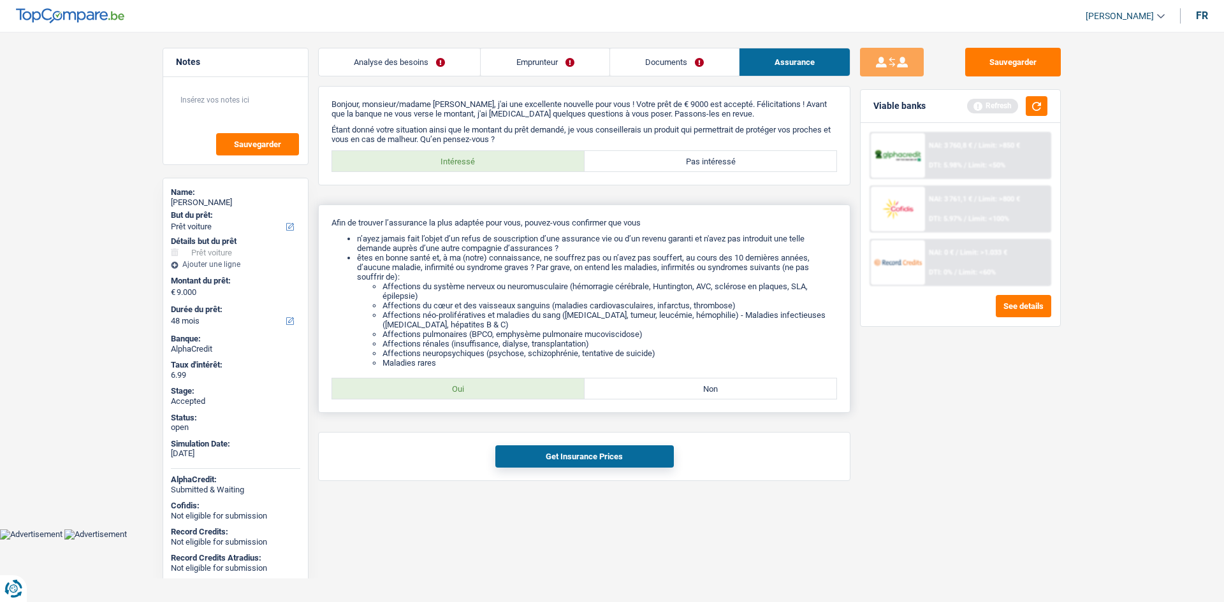
drag, startPoint x: 491, startPoint y: 390, endPoint x: 500, endPoint y: 391, distance: 8.3
click at [492, 391] on label "Oui" at bounding box center [458, 389] width 252 height 20
click at [492, 391] on input "Oui" at bounding box center [458, 389] width 252 height 20
radio input "true"
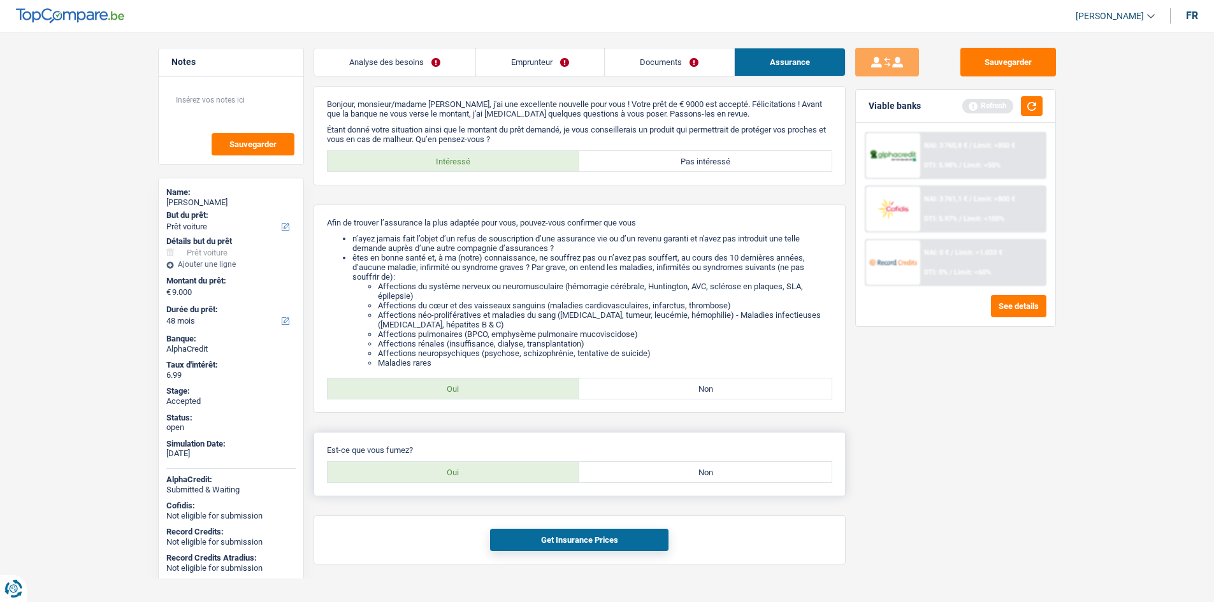
drag, startPoint x: 625, startPoint y: 479, endPoint x: 615, endPoint y: 455, distance: 26.3
click at [625, 478] on label "Non" at bounding box center [705, 472] width 252 height 20
click at [625, 478] on input "Non" at bounding box center [705, 472] width 252 height 20
radio input "true"
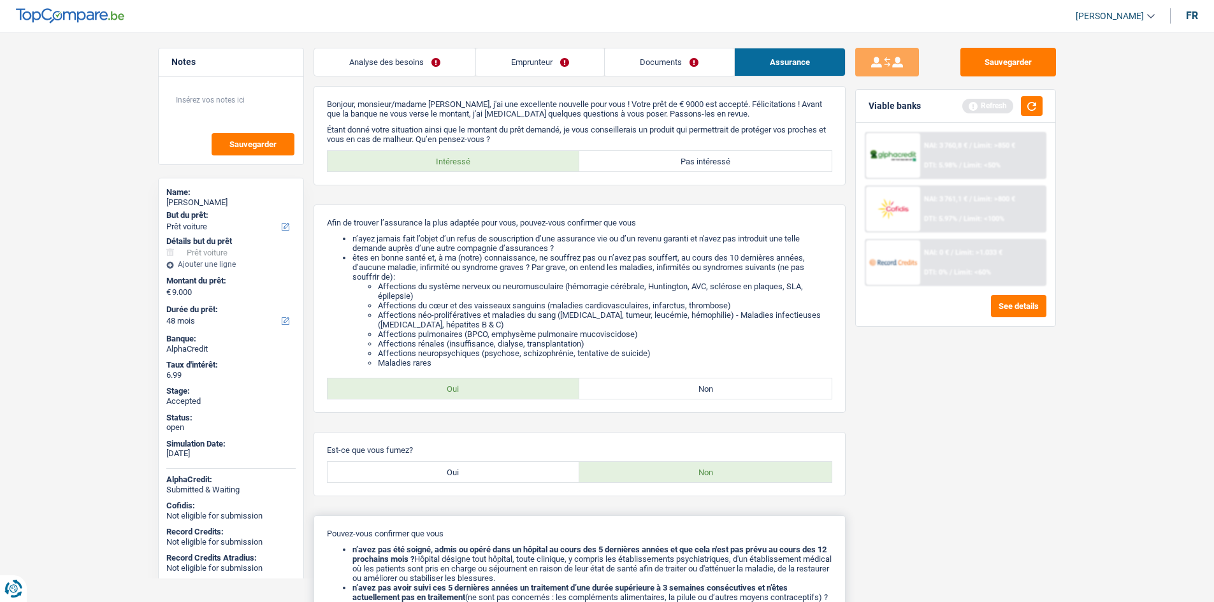
scroll to position [209, 0]
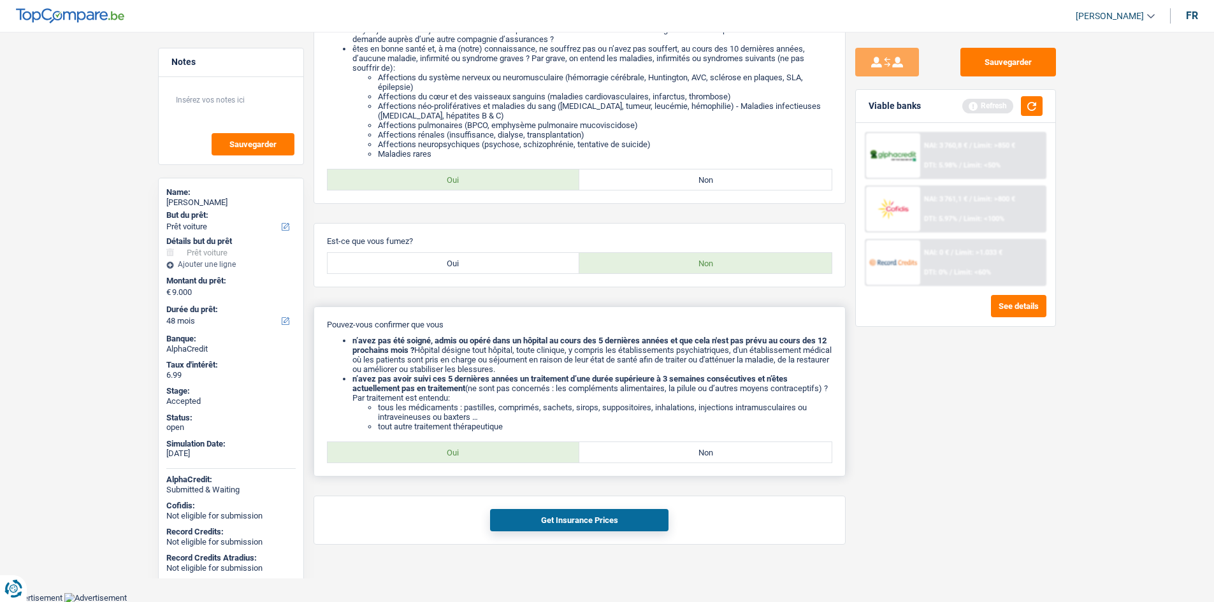
click at [502, 452] on label "Oui" at bounding box center [454, 452] width 252 height 20
click at [502, 452] on input "Oui" at bounding box center [454, 452] width 252 height 20
radio input "true"
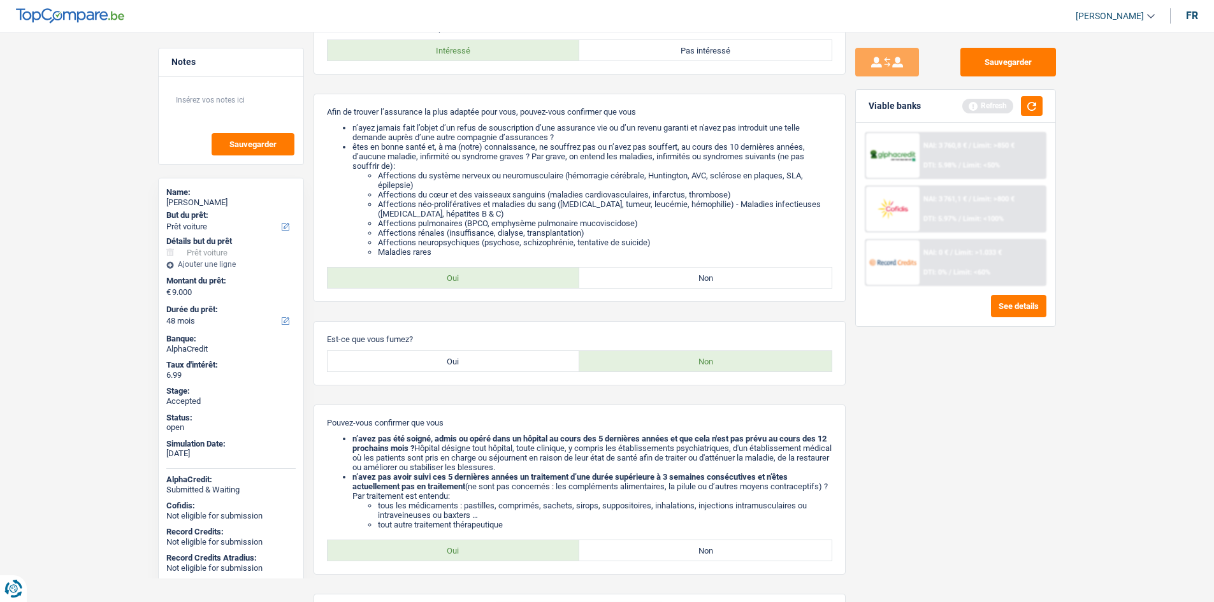
scroll to position [0, 0]
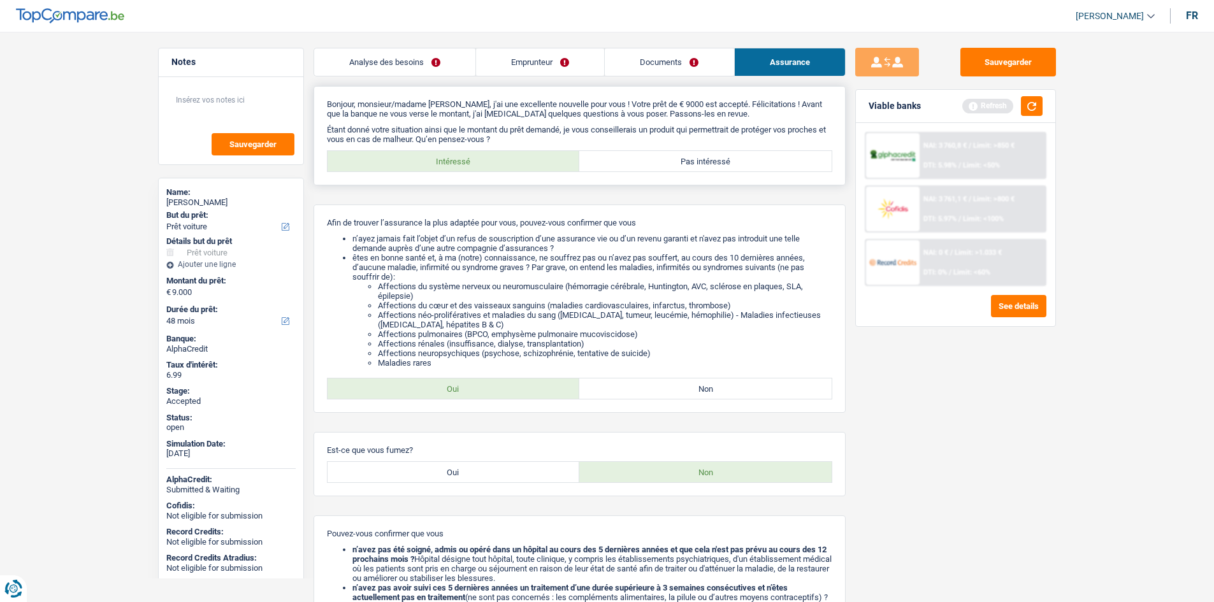
click at [715, 169] on label "Pas intéressé" at bounding box center [705, 161] width 252 height 20
click at [715, 169] on input "Pas intéressé" at bounding box center [705, 161] width 252 height 20
radio input "true"
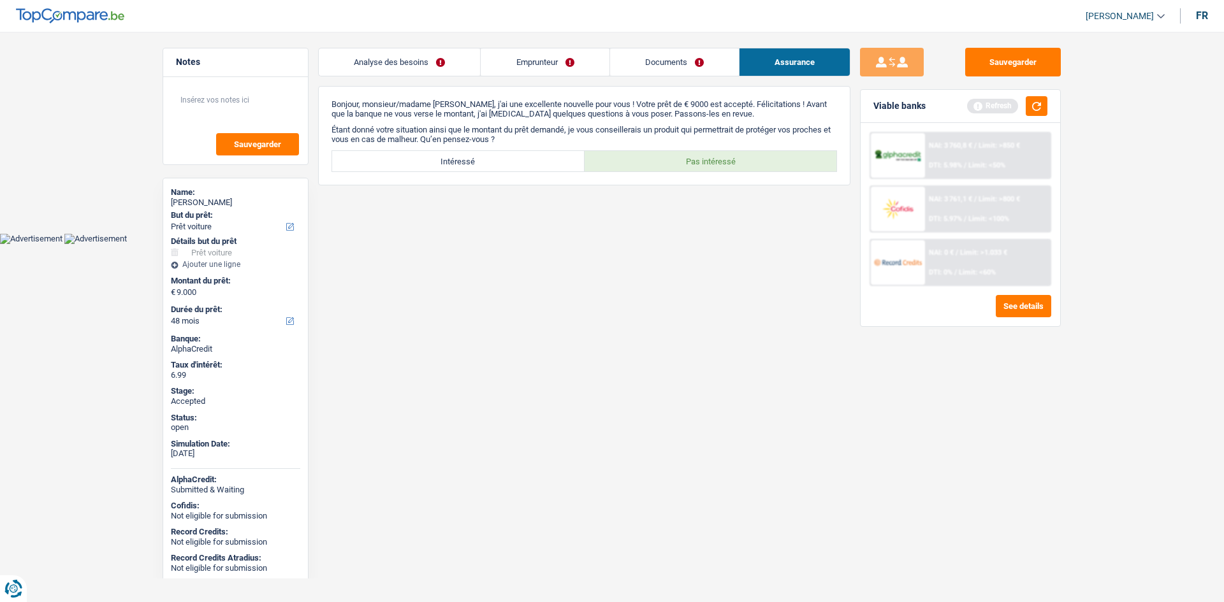
click at [543, 69] on link "Emprunteur" at bounding box center [545, 61] width 128 height 27
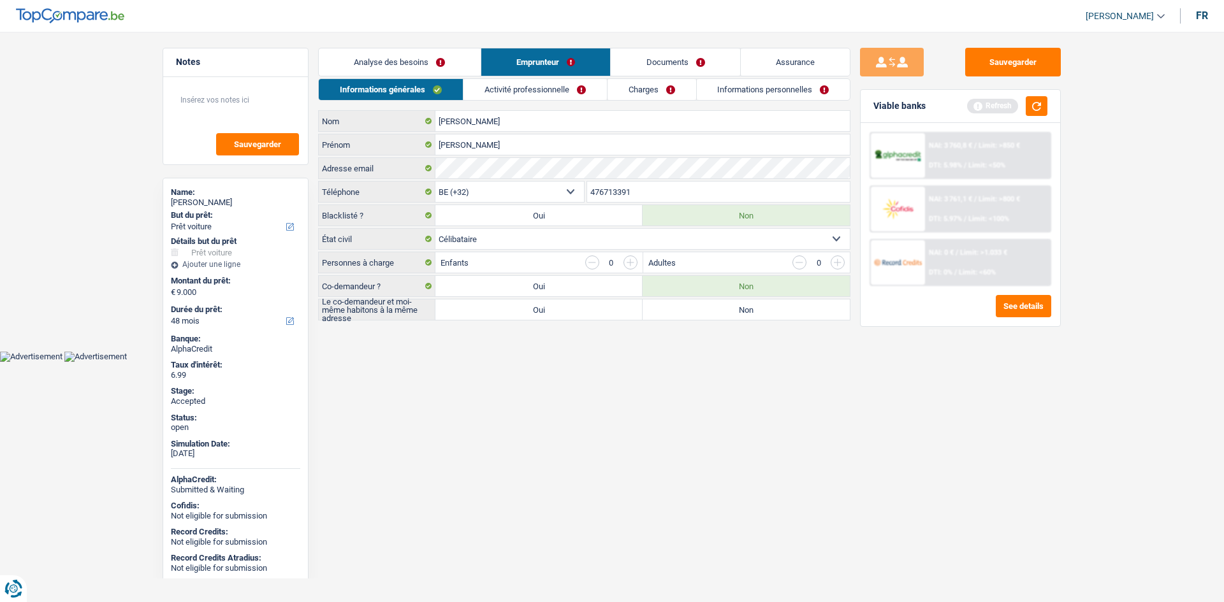
click at [624, 91] on link "Charges" at bounding box center [651, 89] width 89 height 21
